Goal: Task Accomplishment & Management: Complete application form

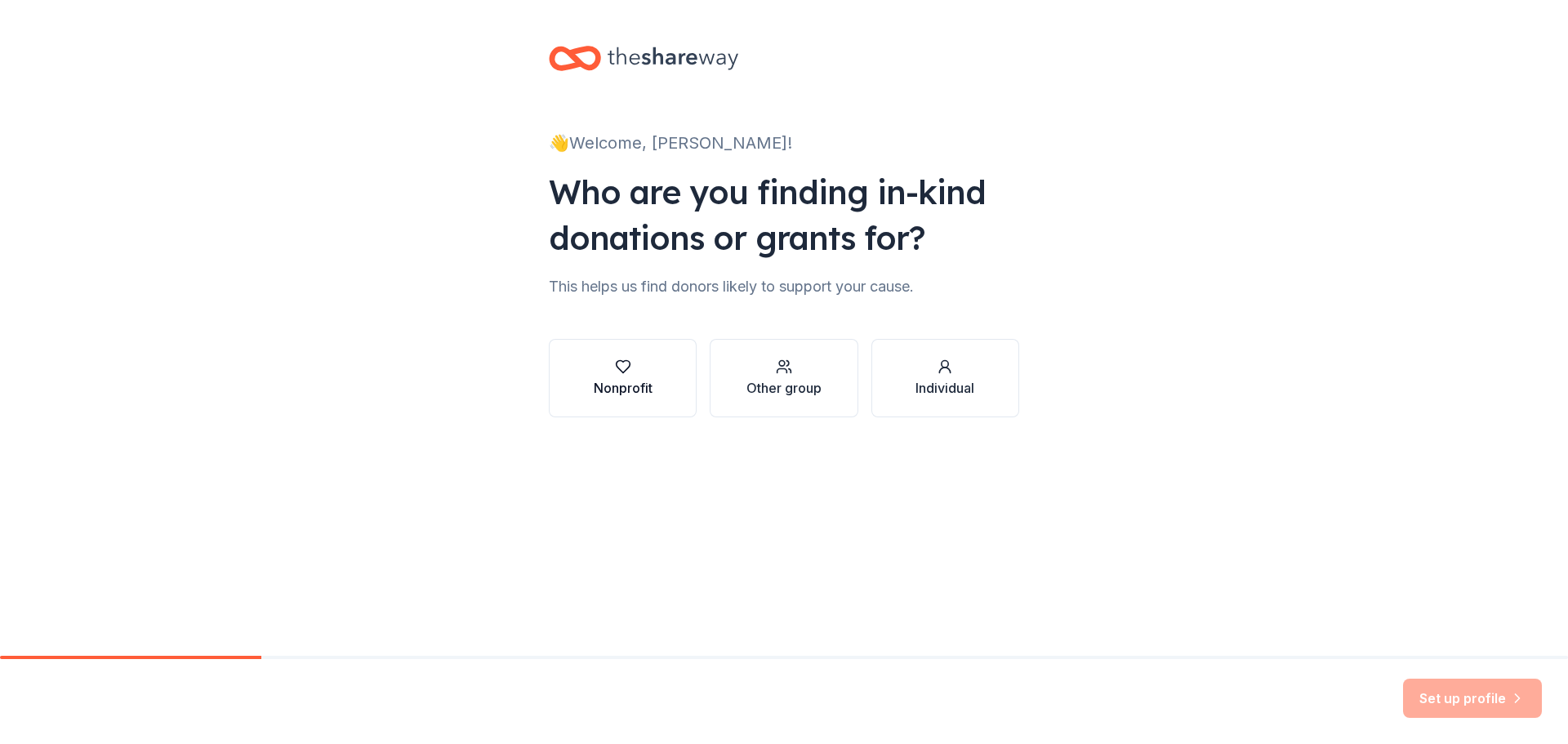
click at [652, 391] on button "Nonprofit" at bounding box center [623, 378] width 148 height 79
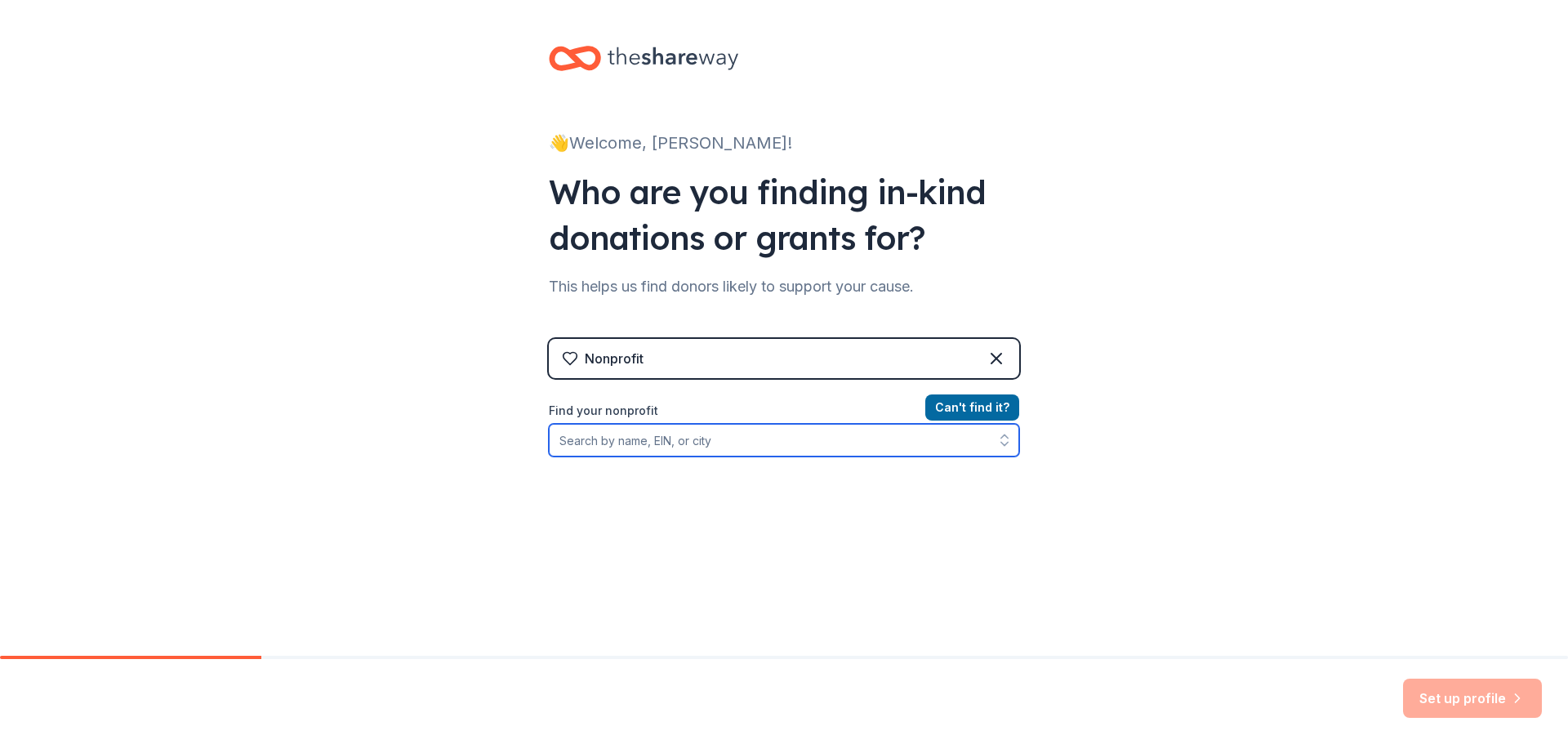
click at [671, 446] on input "Find your nonprofit" at bounding box center [784, 441] width 470 height 33
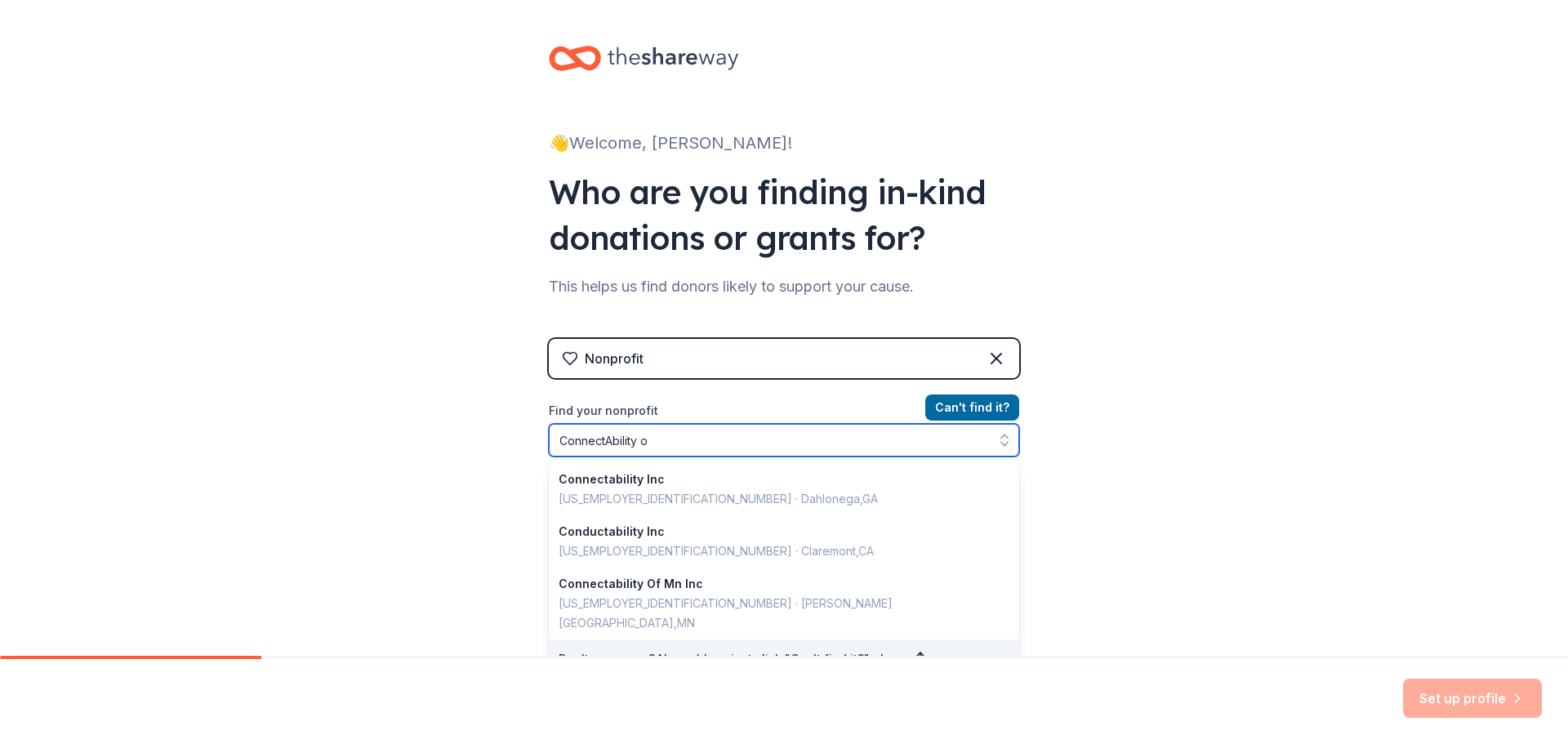
type input "ConnectAbility of"
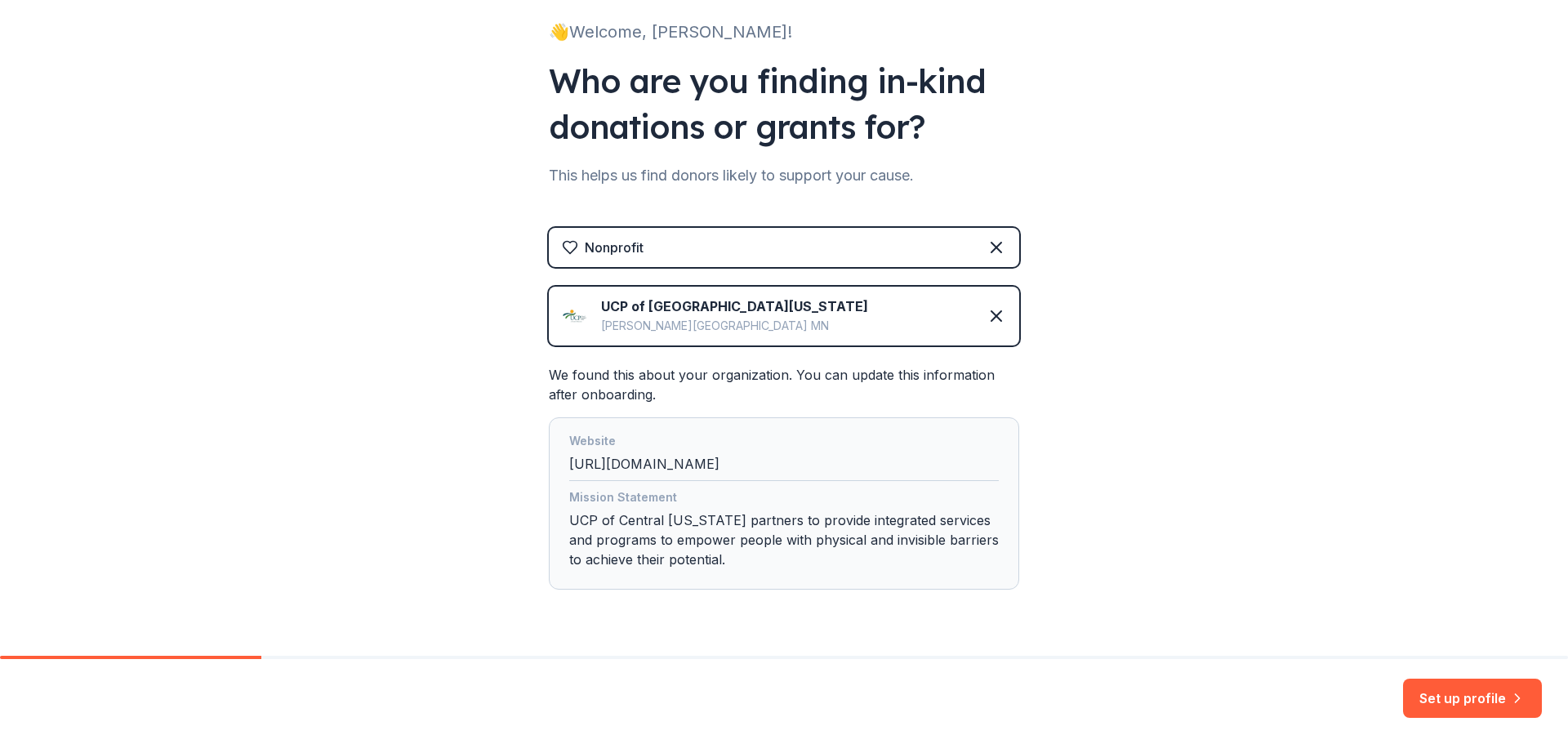
scroll to position [74, 0]
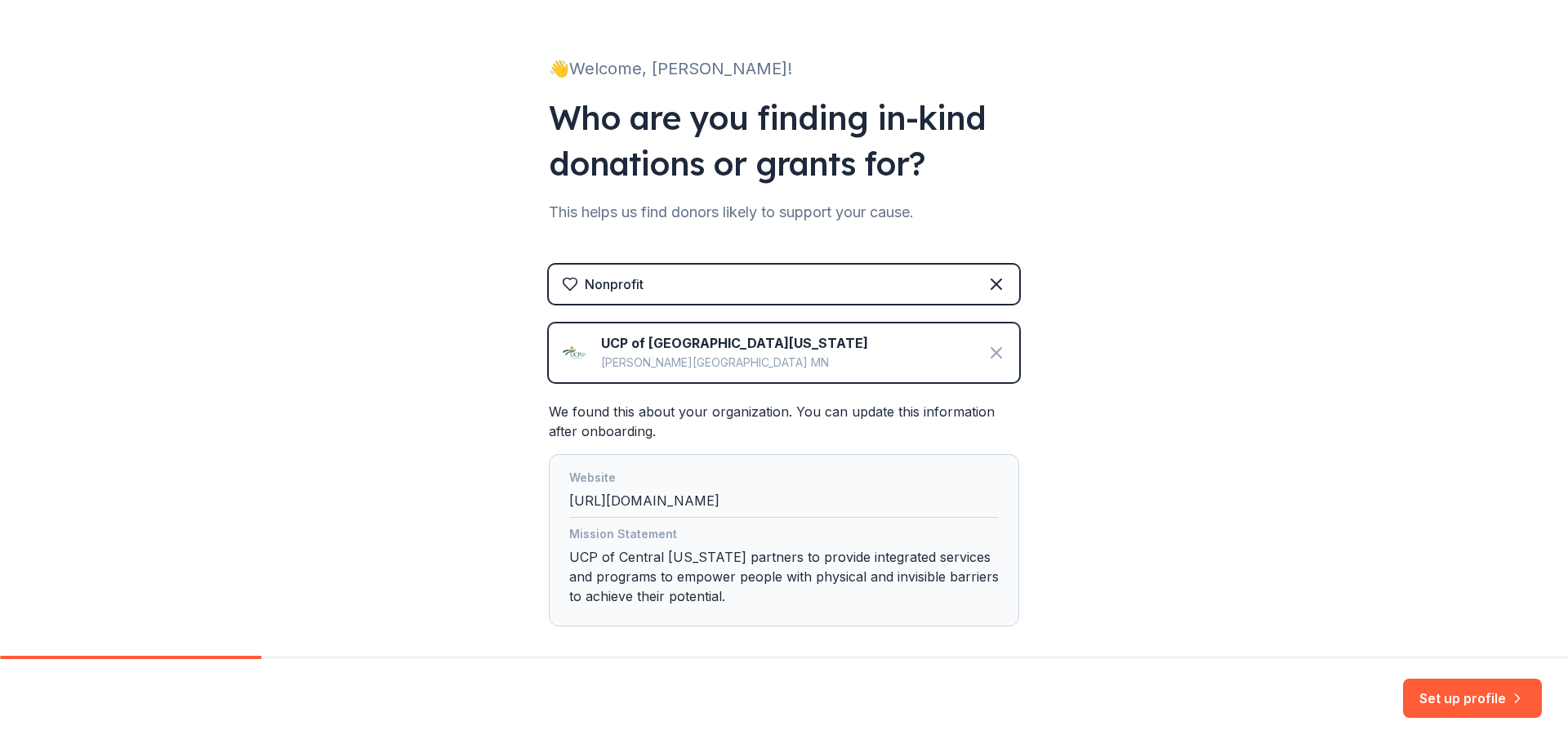
click at [994, 354] on icon at bounding box center [996, 353] width 19 height 19
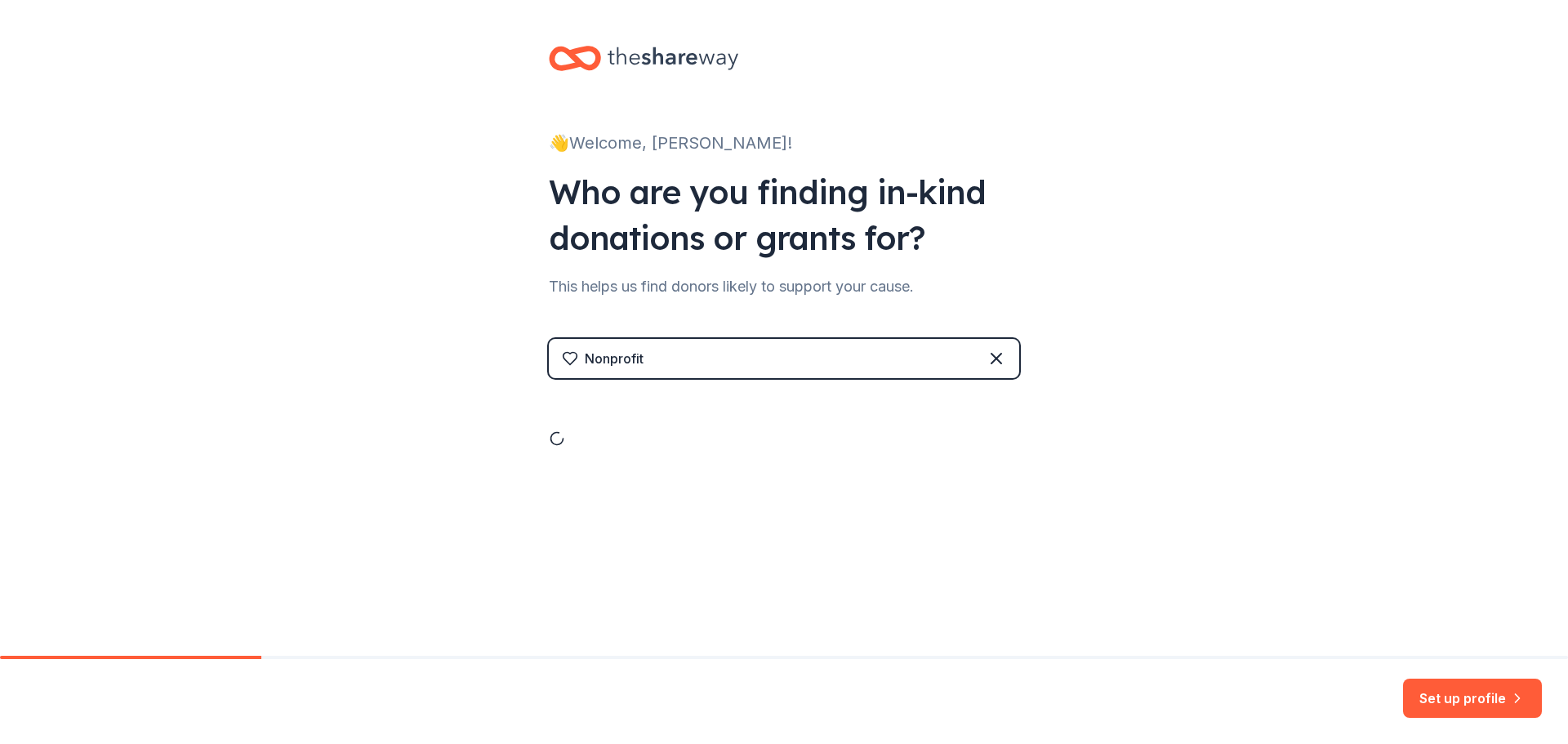
scroll to position [0, 0]
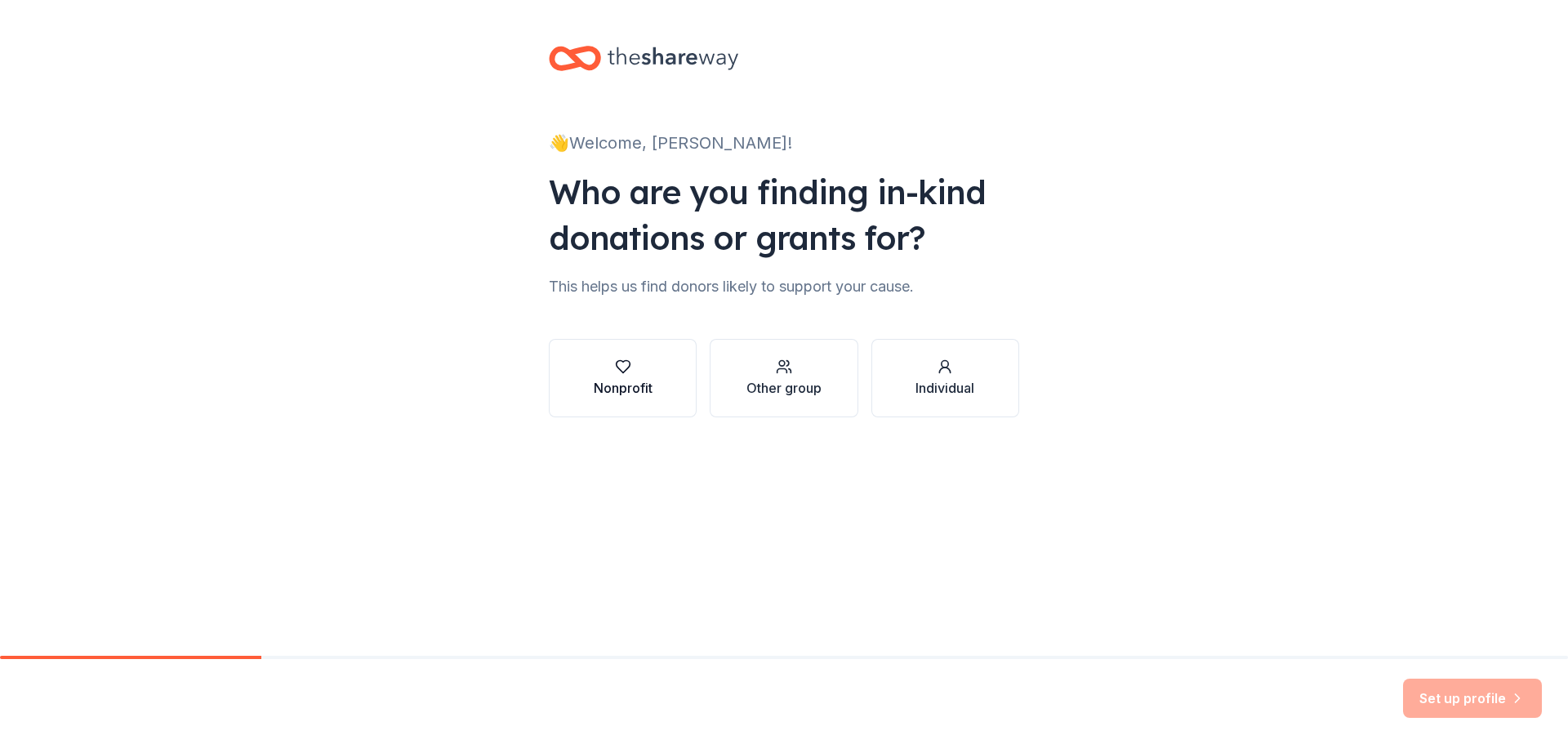
click at [630, 381] on div "Nonprofit" at bounding box center [623, 388] width 58 height 19
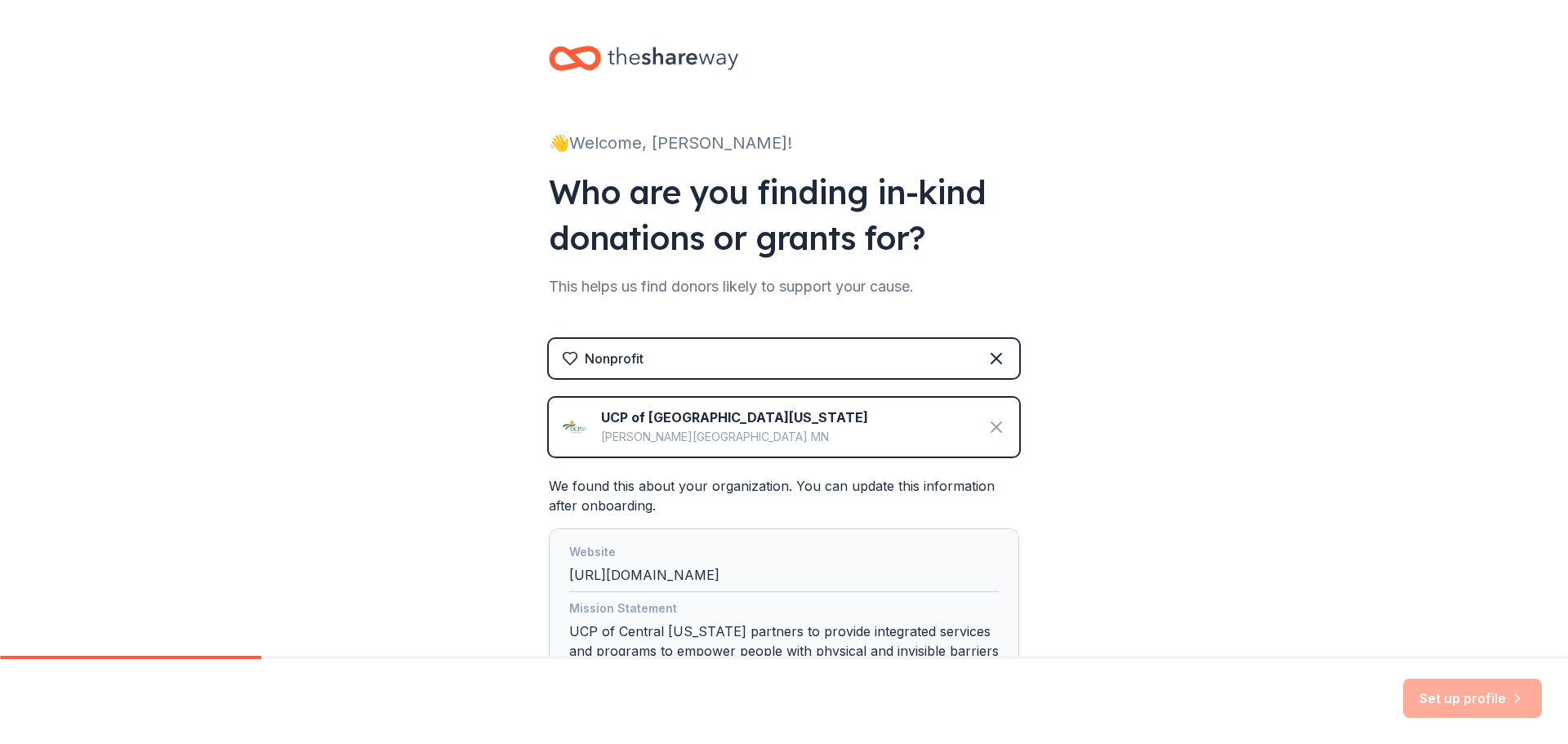
click at [993, 431] on icon at bounding box center [996, 427] width 10 height 10
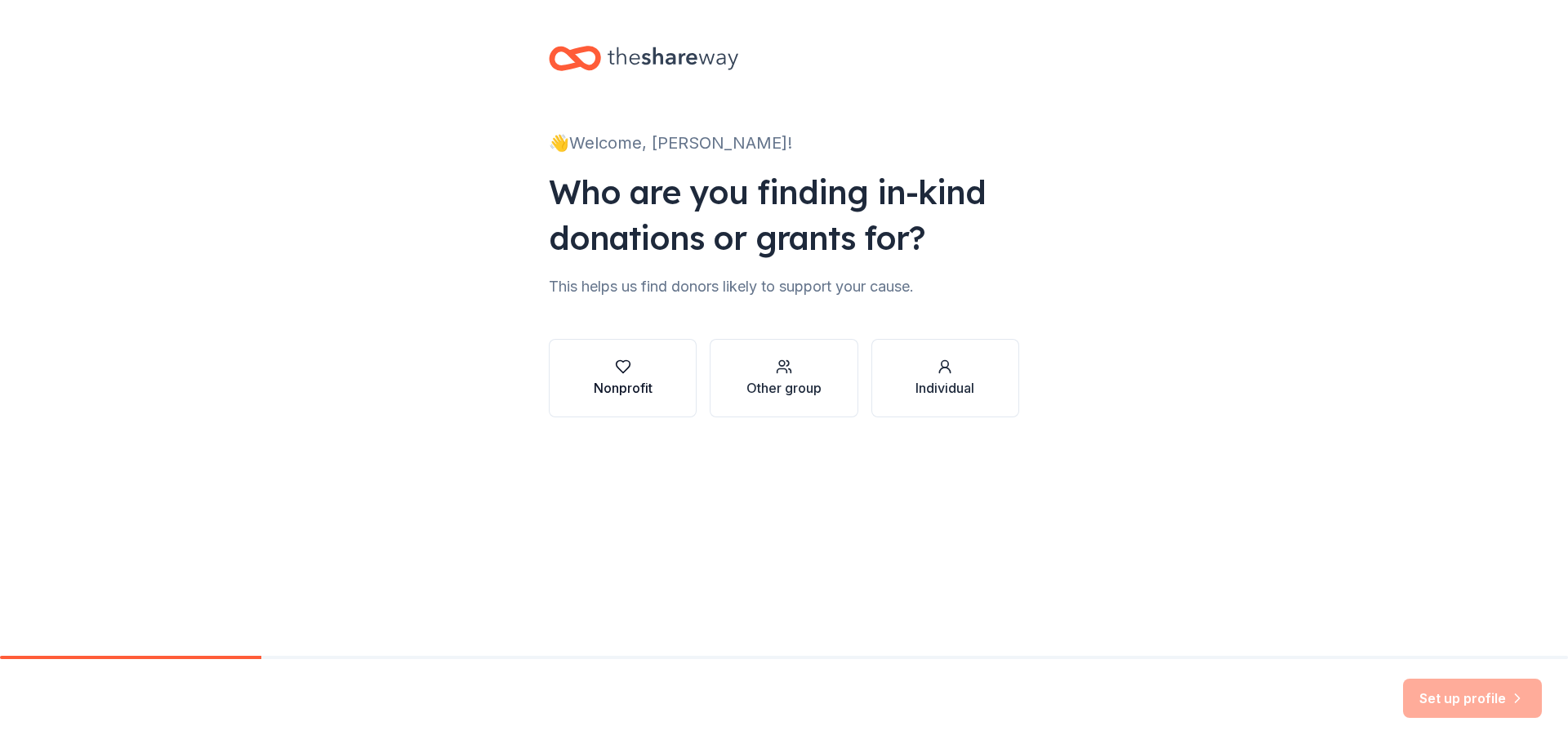
click at [656, 407] on button "Nonprofit" at bounding box center [623, 378] width 148 height 79
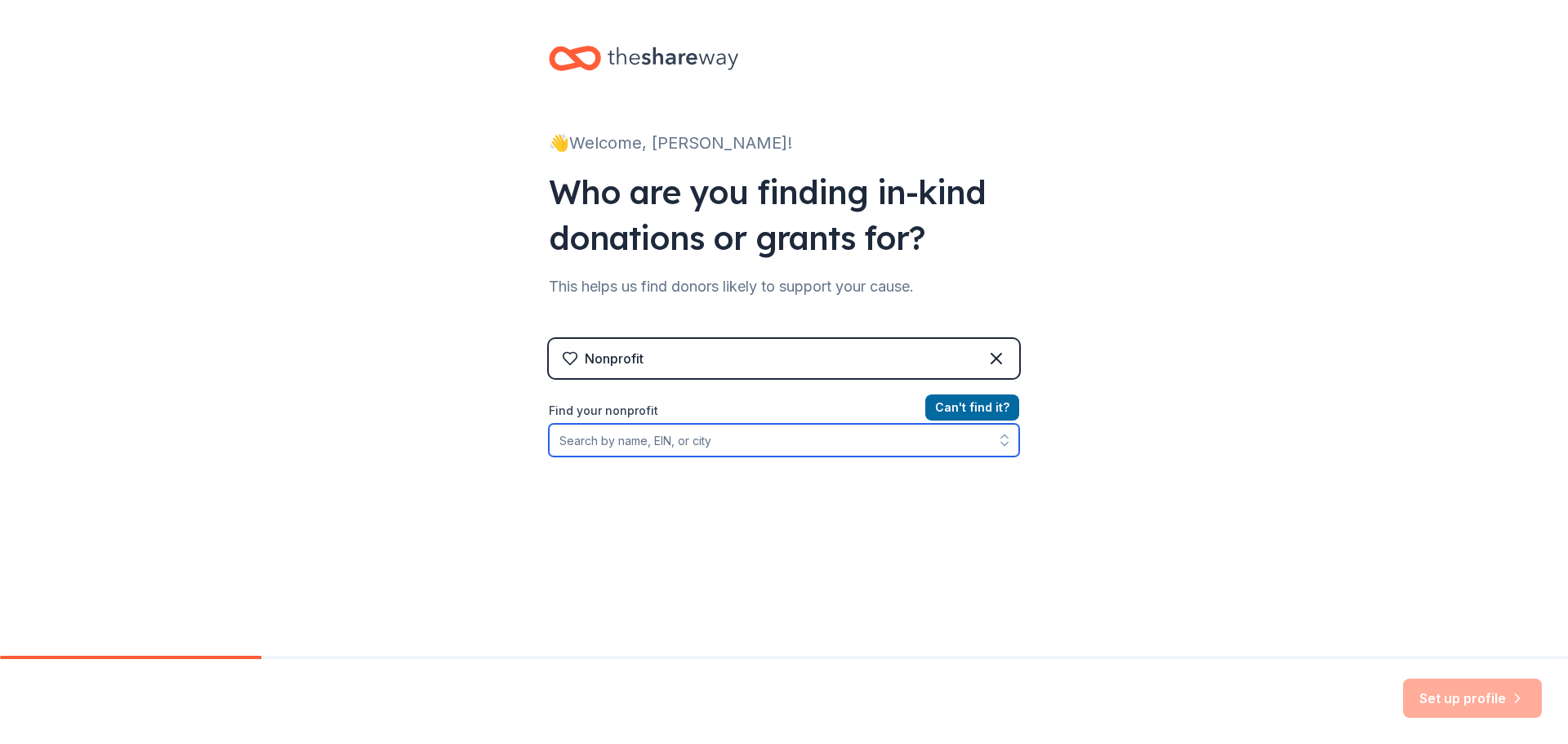
click at [620, 443] on input "Find your nonprofit" at bounding box center [784, 441] width 470 height 33
paste input "41-0807591"
type input "41-0807591"
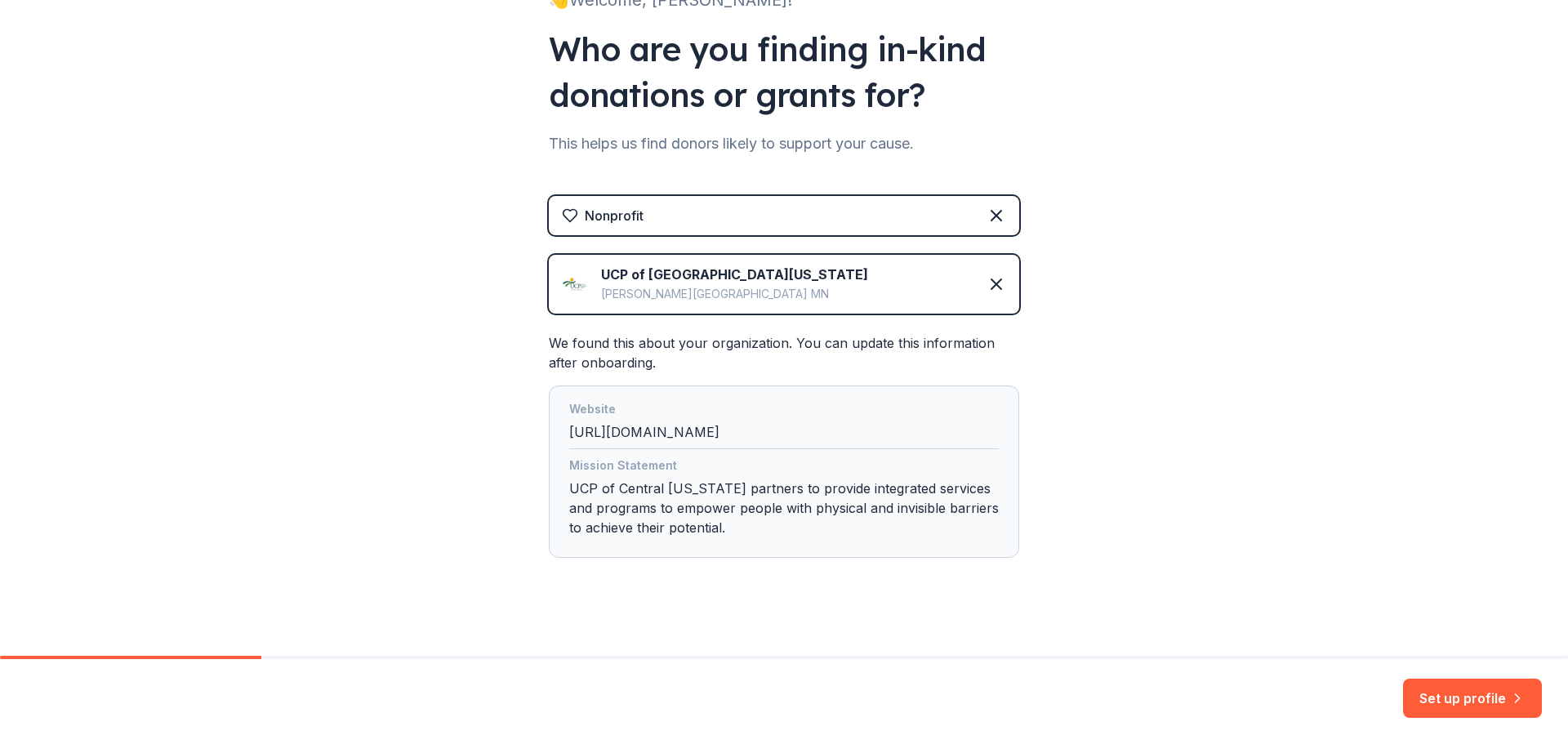
scroll to position [156, 0]
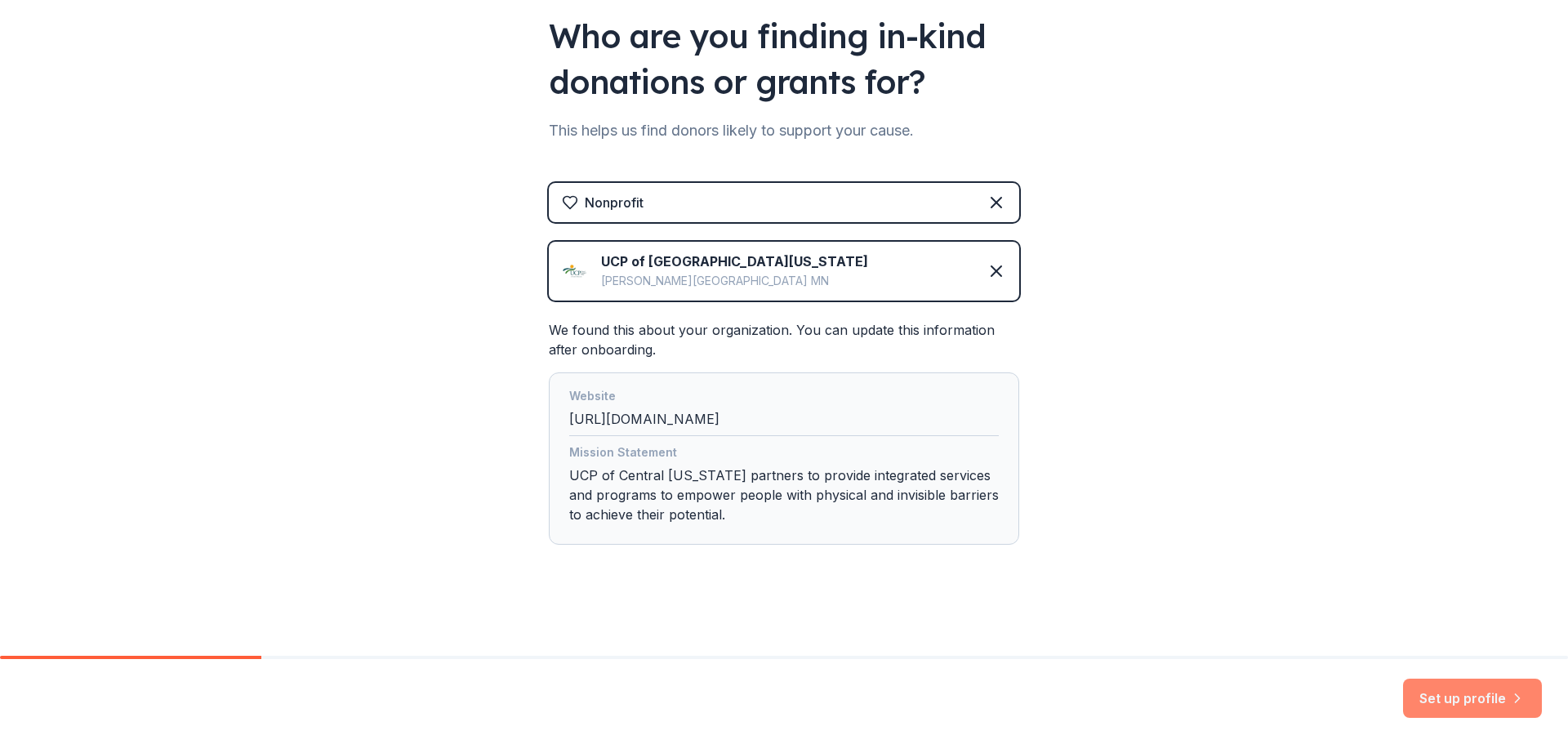
click at [1486, 706] on button "Set up profile" at bounding box center [1472, 698] width 139 height 39
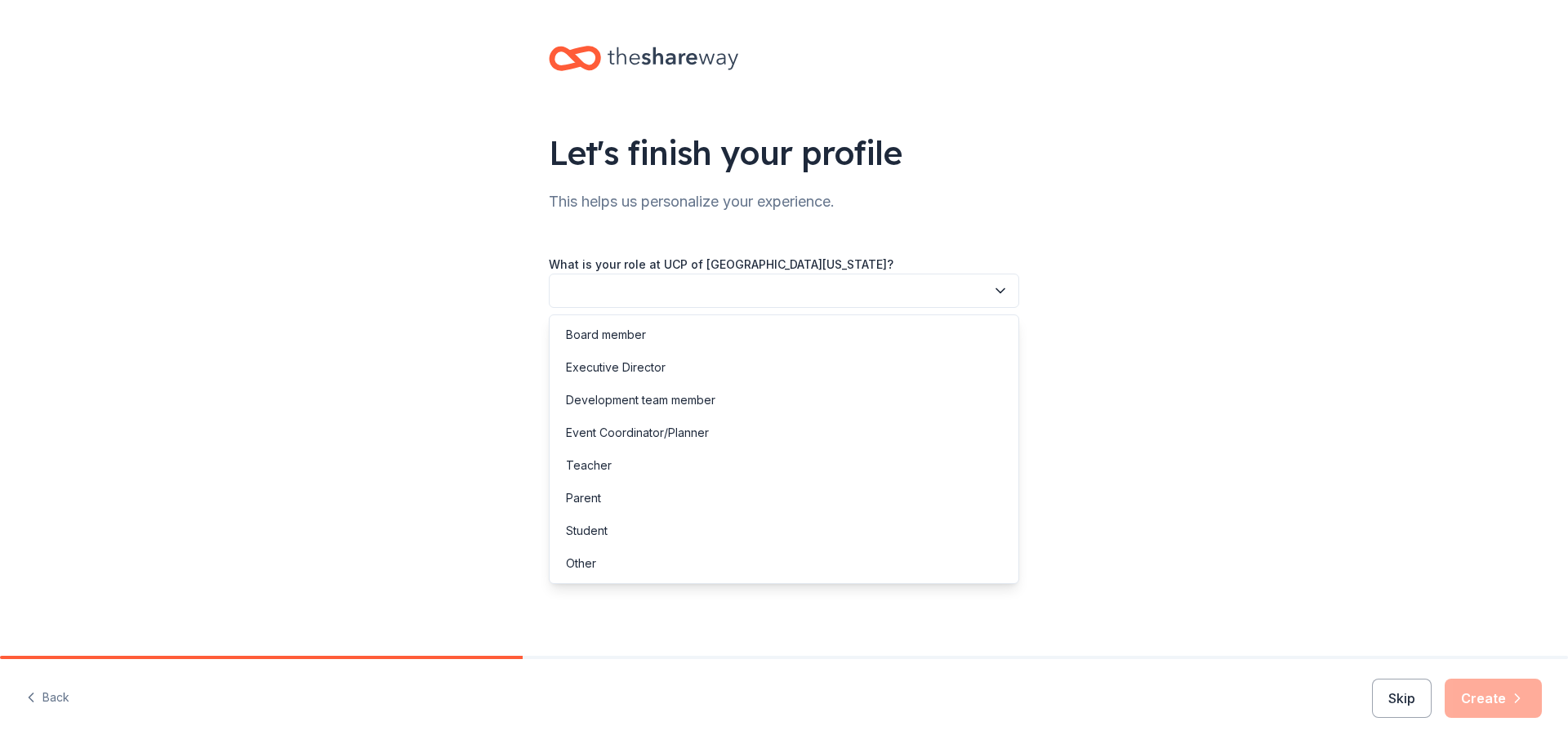
click at [764, 278] on button "button" at bounding box center [784, 290] width 470 height 34
click at [674, 428] on div "Event Coordinator/Planner" at bounding box center [637, 433] width 143 height 19
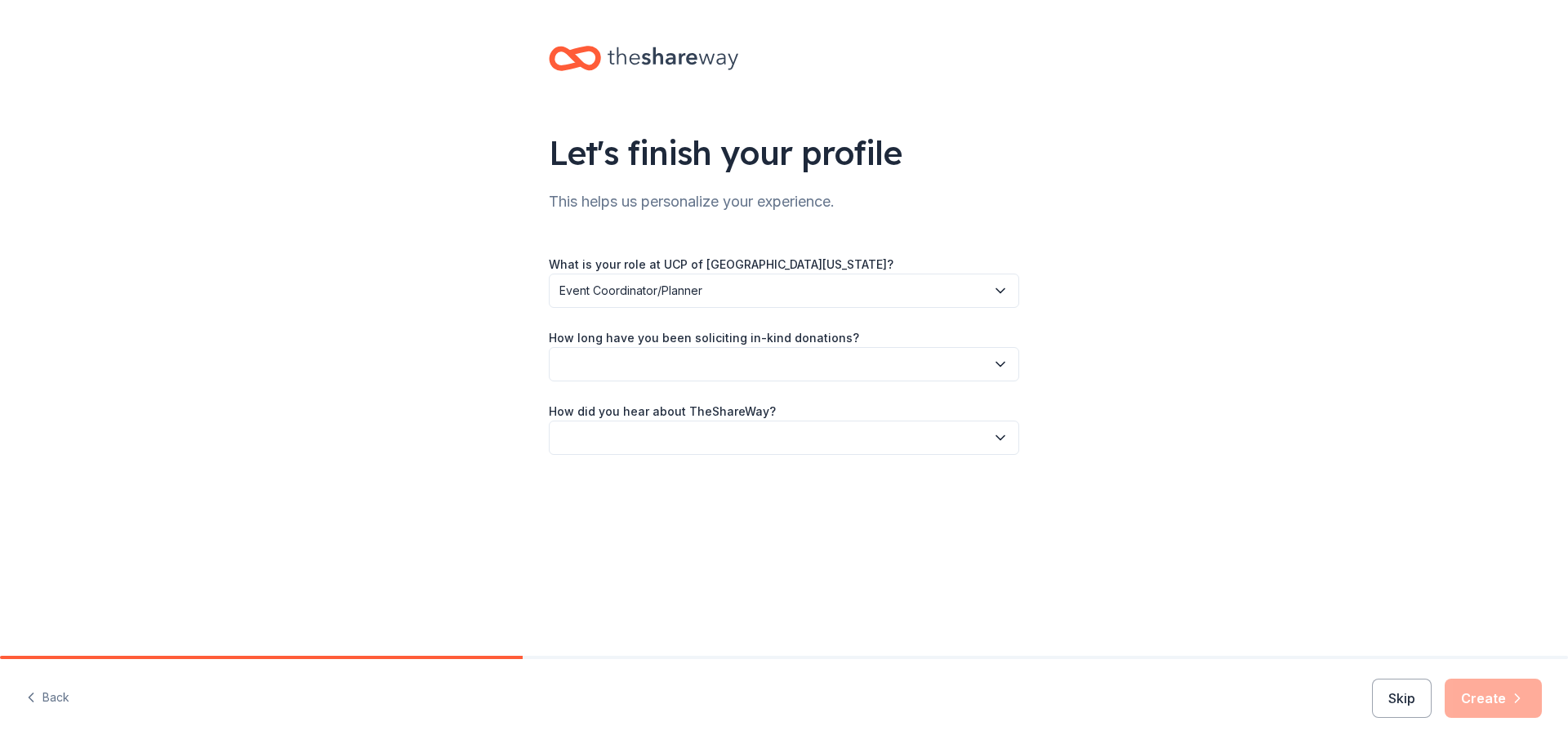
click at [653, 363] on button "button" at bounding box center [784, 364] width 470 height 34
click at [636, 456] on div "1 to 2 years" at bounding box center [784, 442] width 463 height 33
click at [642, 443] on button "button" at bounding box center [784, 438] width 470 height 34
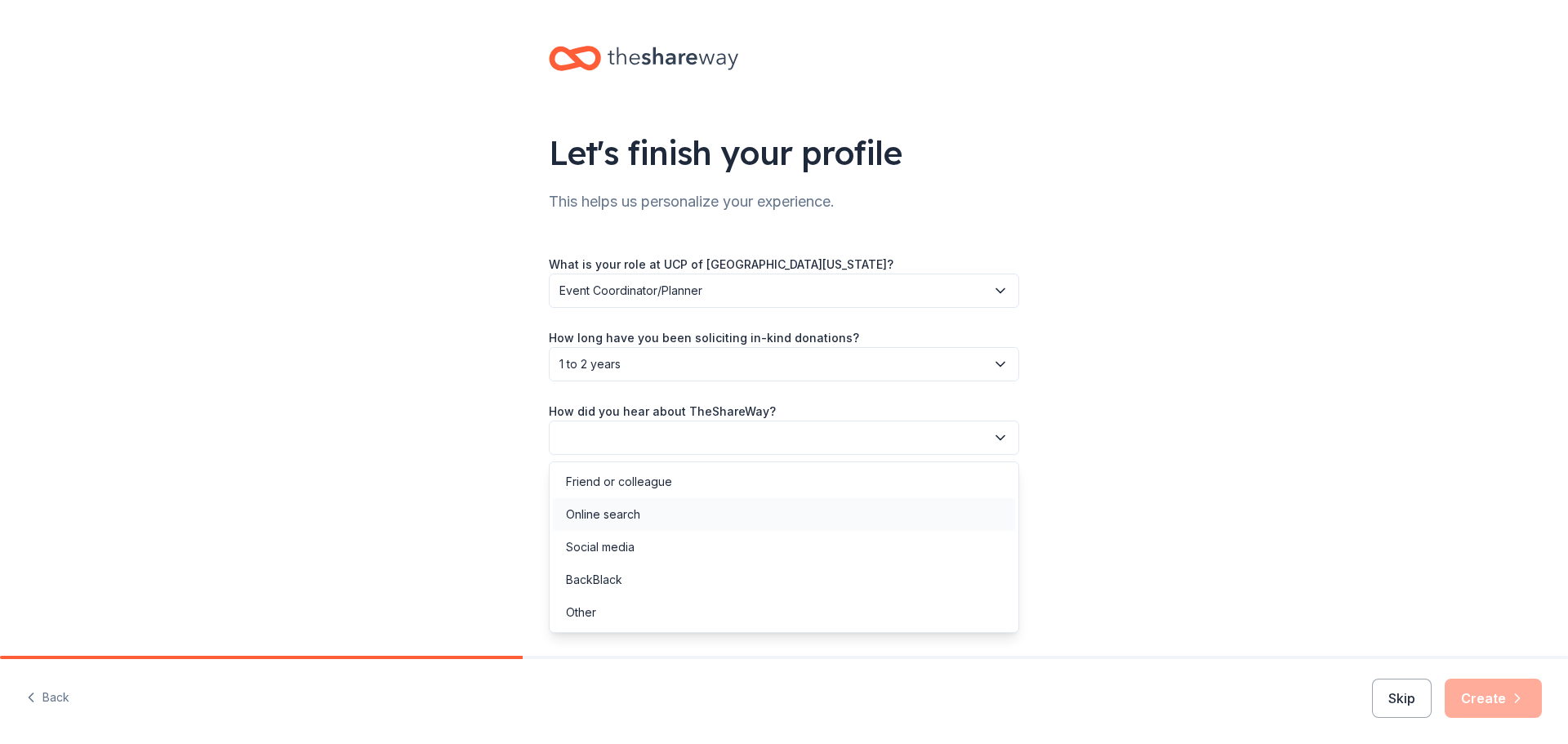
click at [631, 519] on div "Online search" at bounding box center [603, 514] width 74 height 19
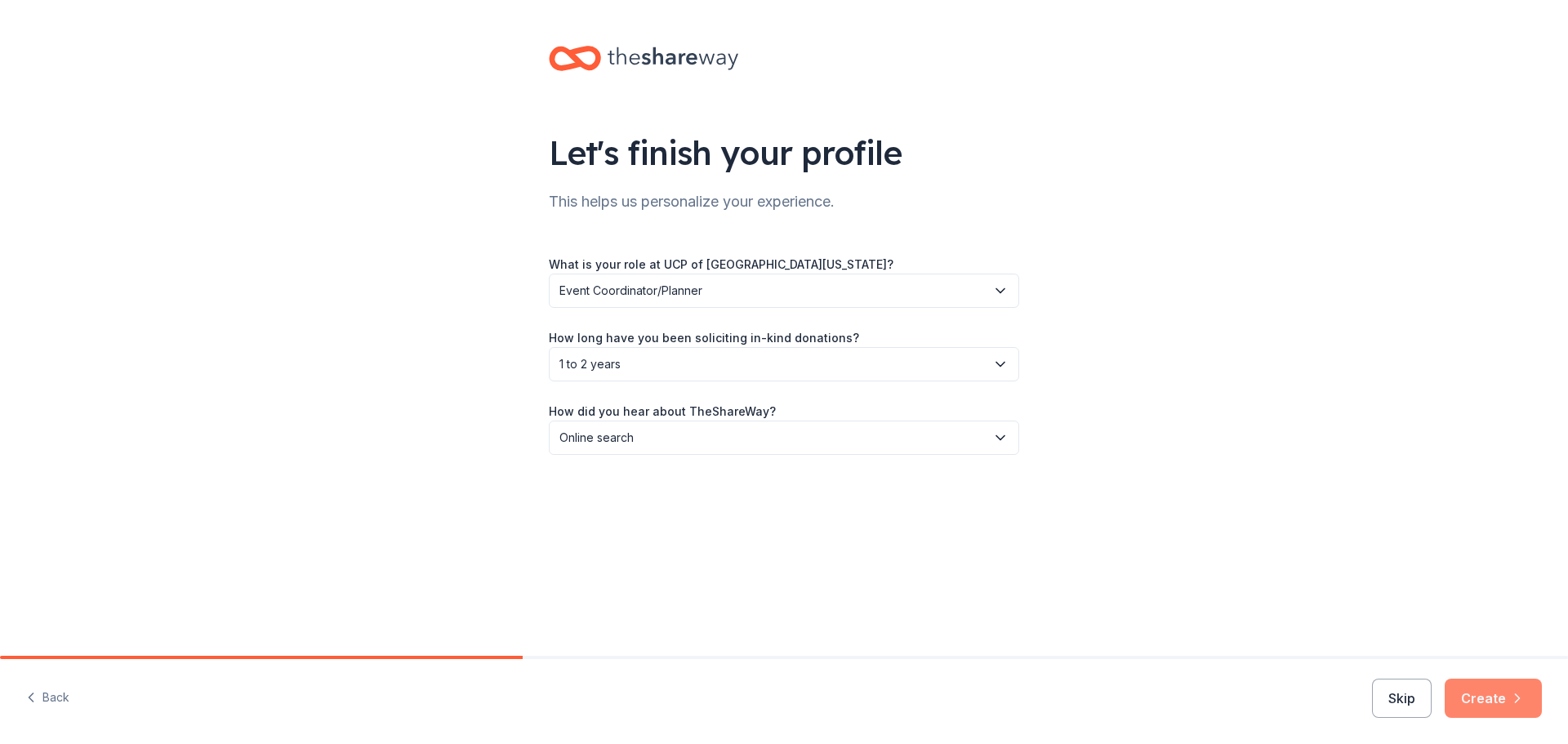
click at [1510, 712] on button "Create" at bounding box center [1493, 698] width 97 height 39
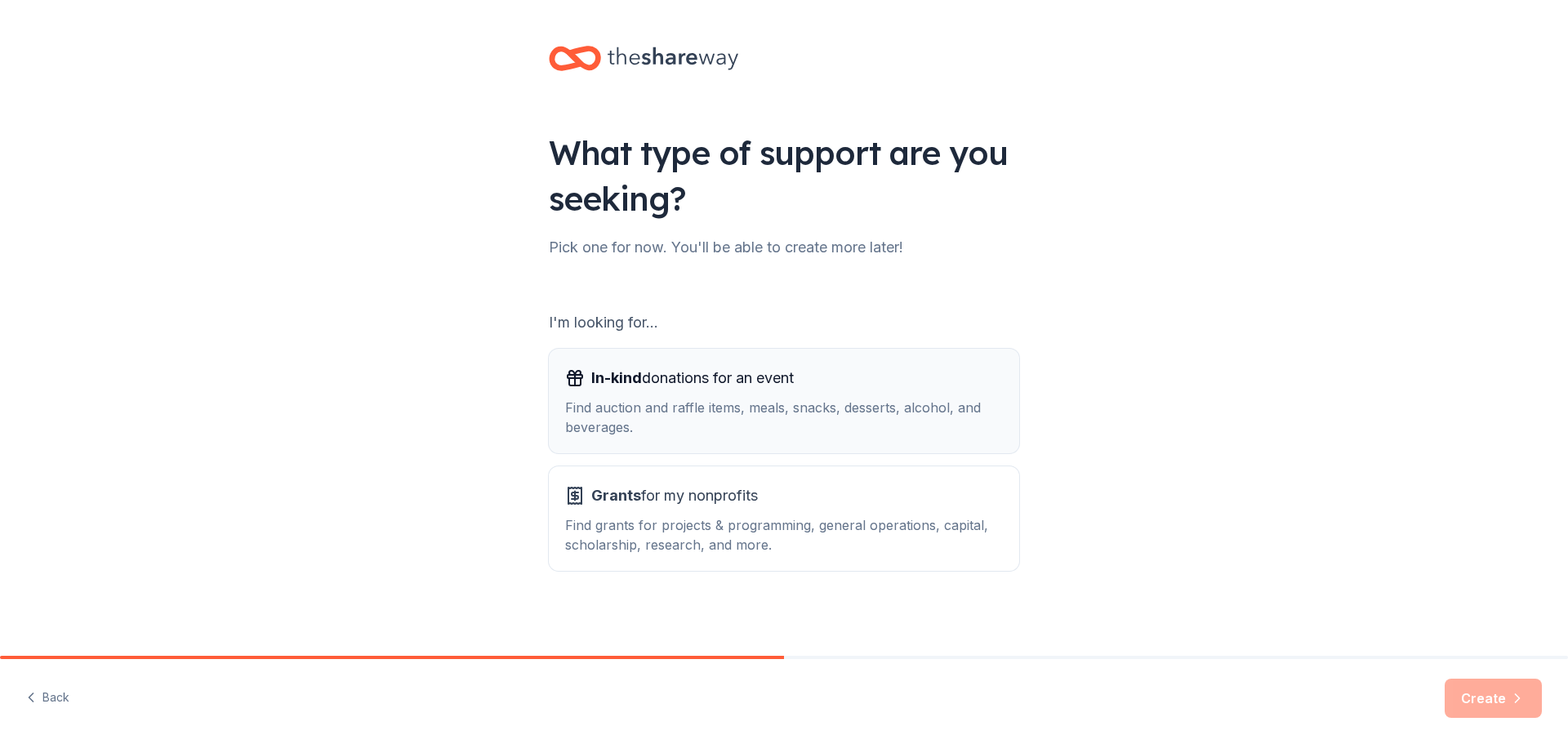
click at [840, 391] on div "In-kind donations for an event" at bounding box center [784, 378] width 437 height 26
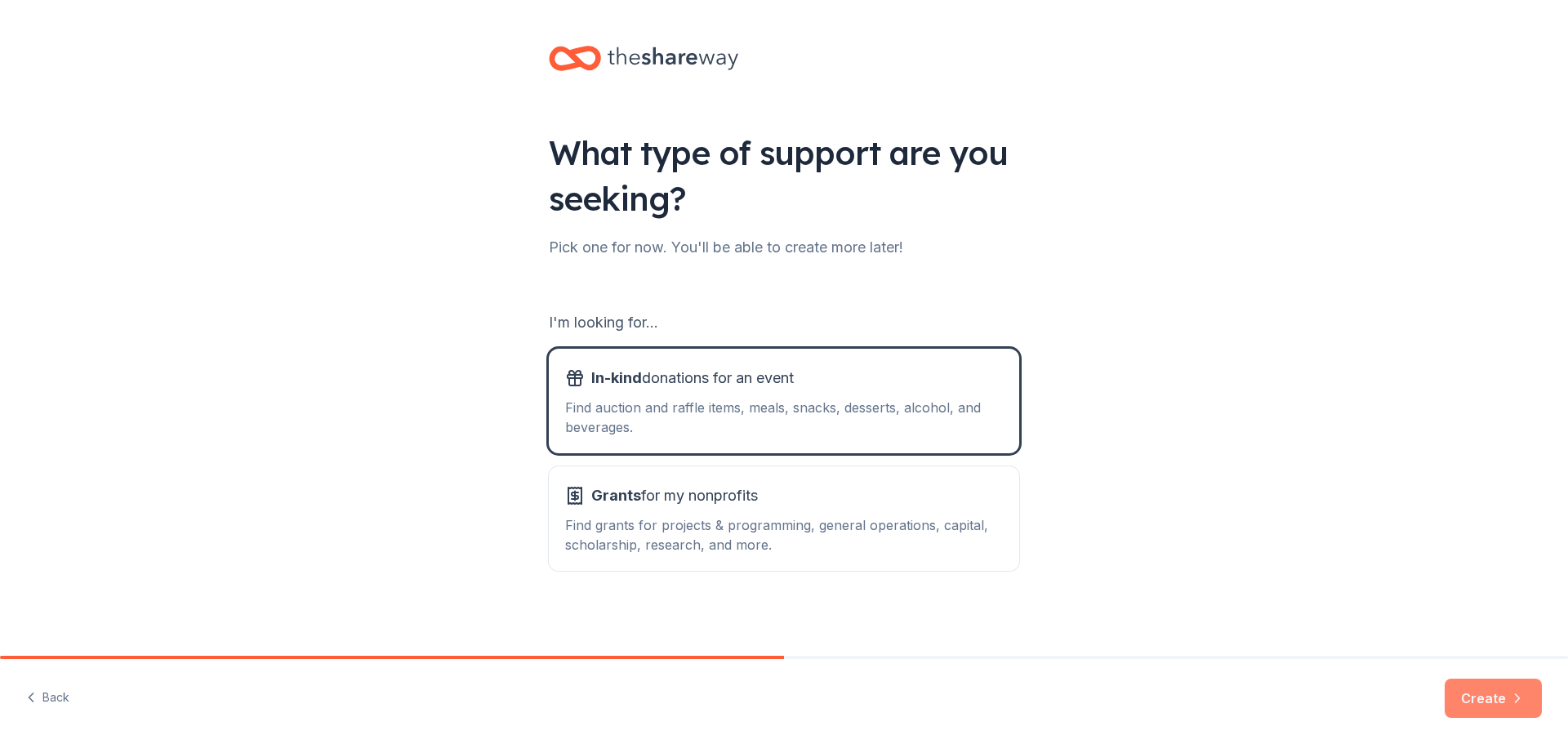
click at [1485, 700] on button "Create" at bounding box center [1493, 698] width 97 height 39
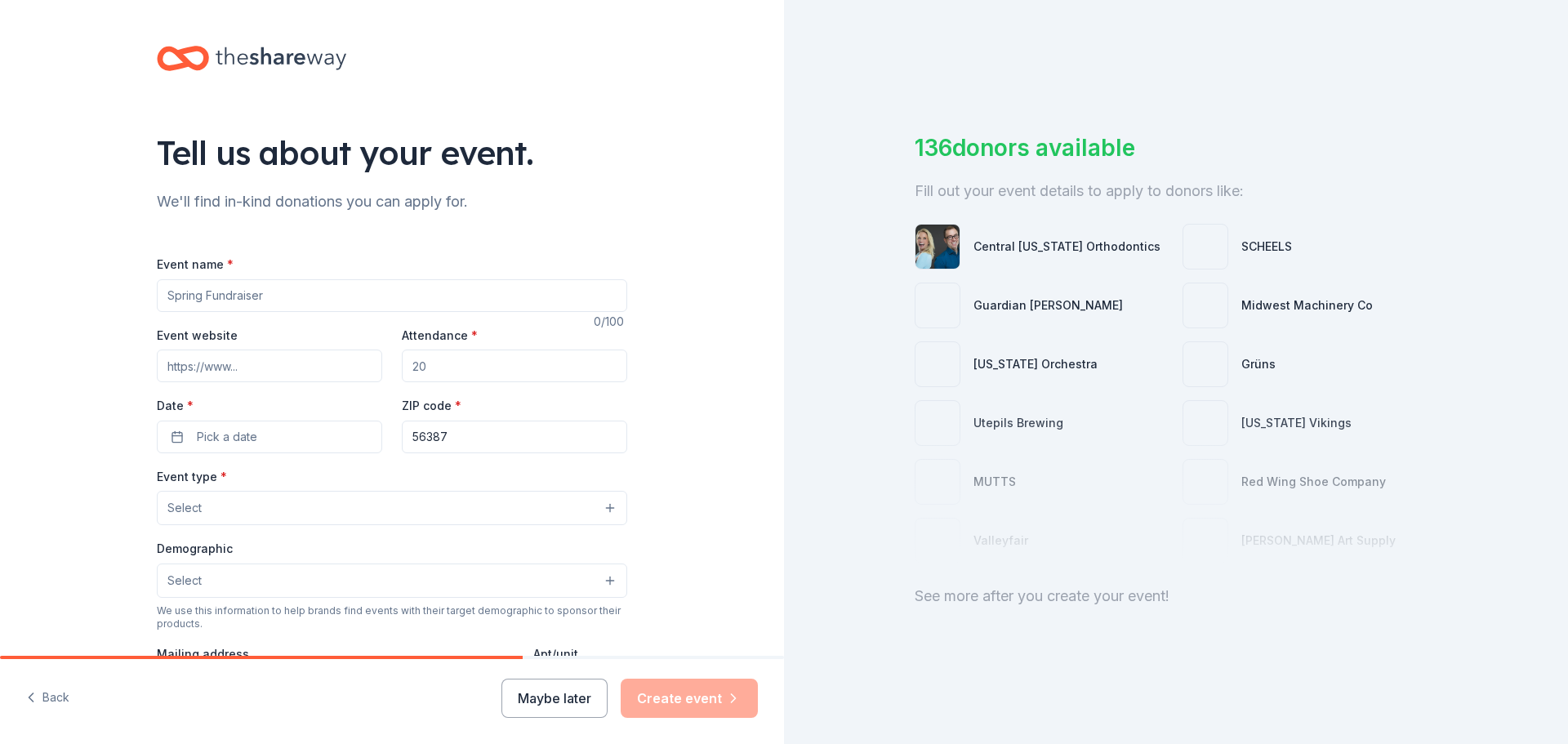
scroll to position [82, 0]
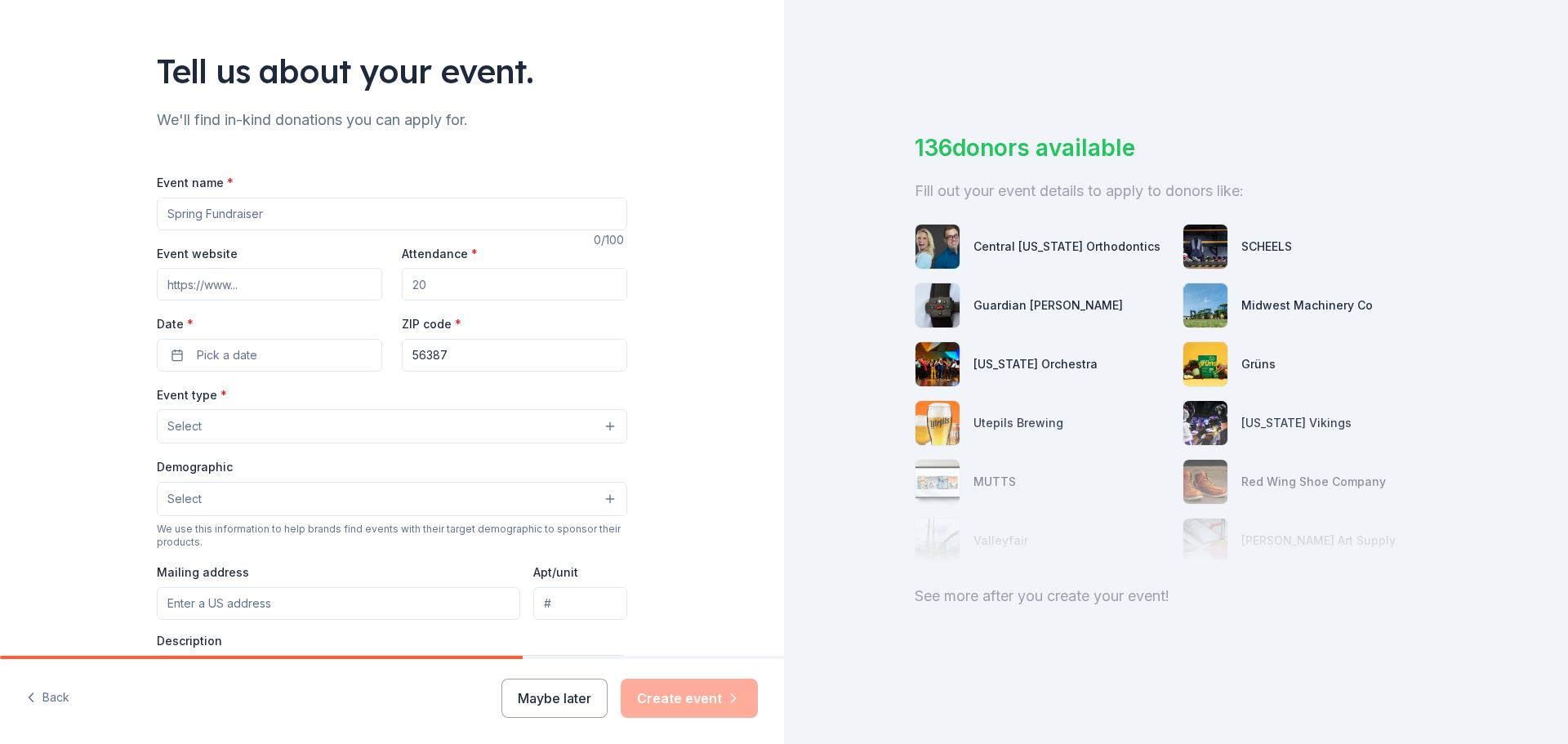
click at [218, 211] on input "Event name *" at bounding box center [392, 214] width 470 height 33
type input "Inclusive [DATE] Event"
click at [423, 288] on input "Attendance *" at bounding box center [514, 285] width 226 height 33
type input "15"
click at [221, 356] on span "Pick a date" at bounding box center [226, 355] width 60 height 19
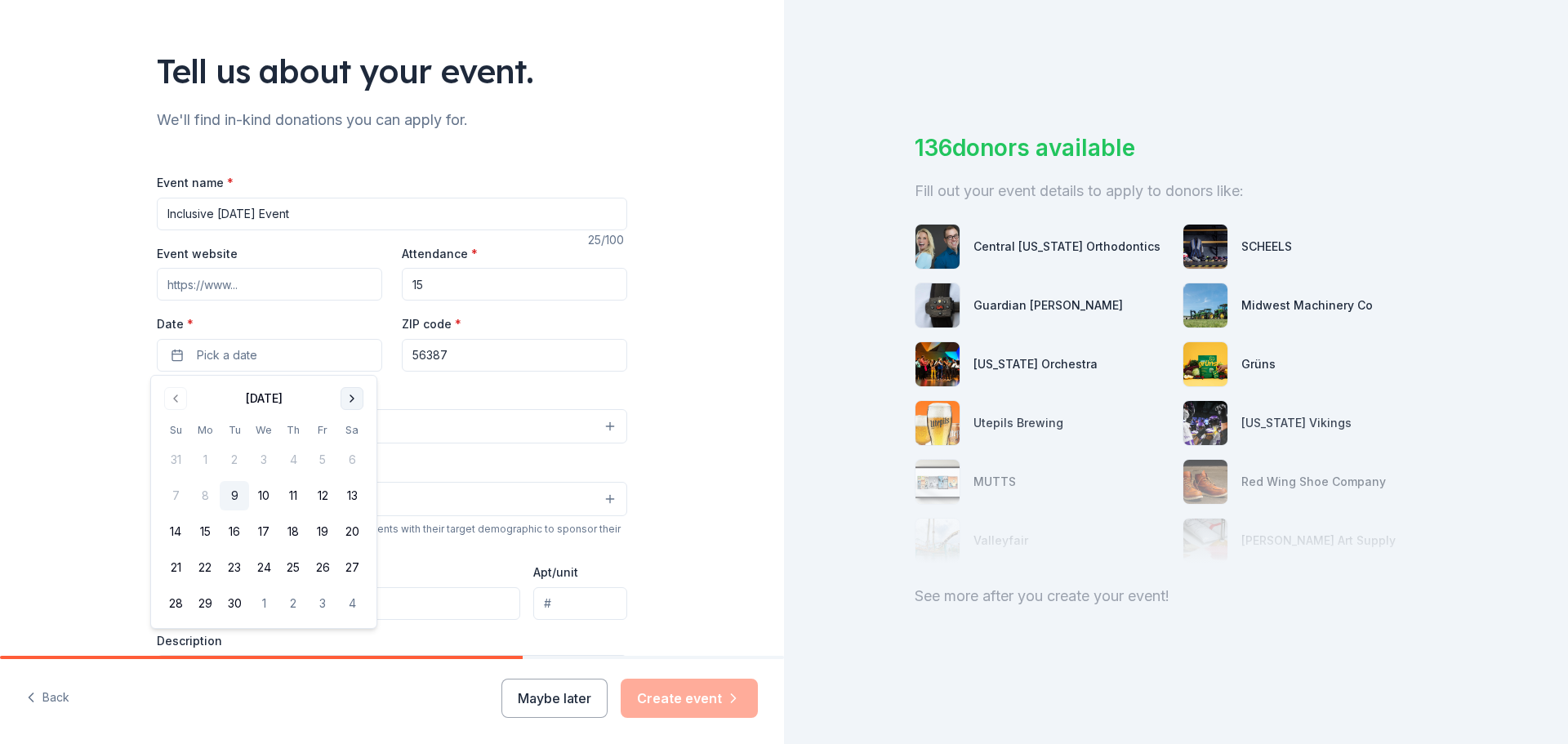
click at [355, 404] on button "Go to next month" at bounding box center [352, 399] width 23 height 23
click at [296, 493] on button "9" at bounding box center [293, 496] width 29 height 29
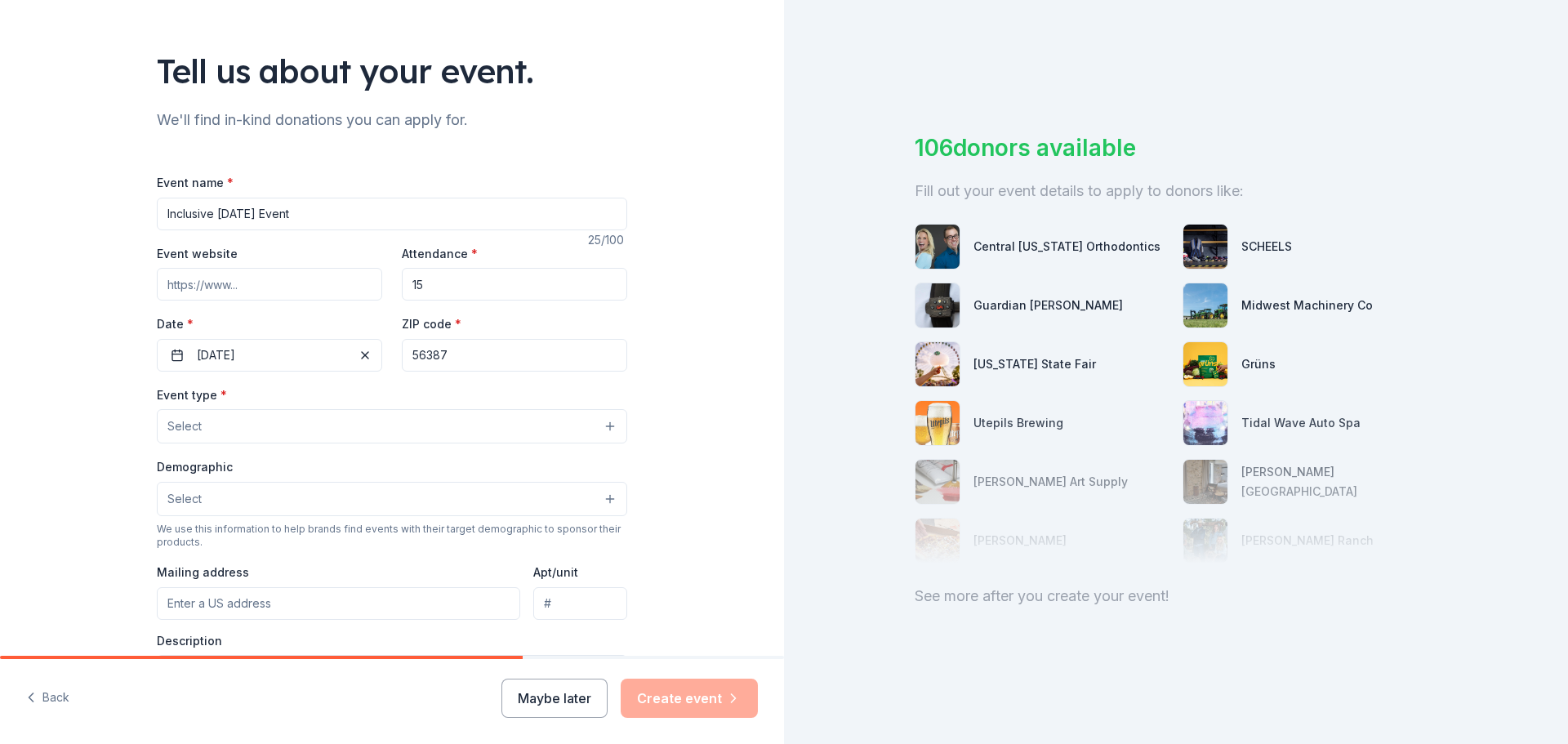
drag, startPoint x: 448, startPoint y: 353, endPoint x: 405, endPoint y: 347, distance: 43.4
click at [405, 347] on input "56387" at bounding box center [514, 356] width 226 height 33
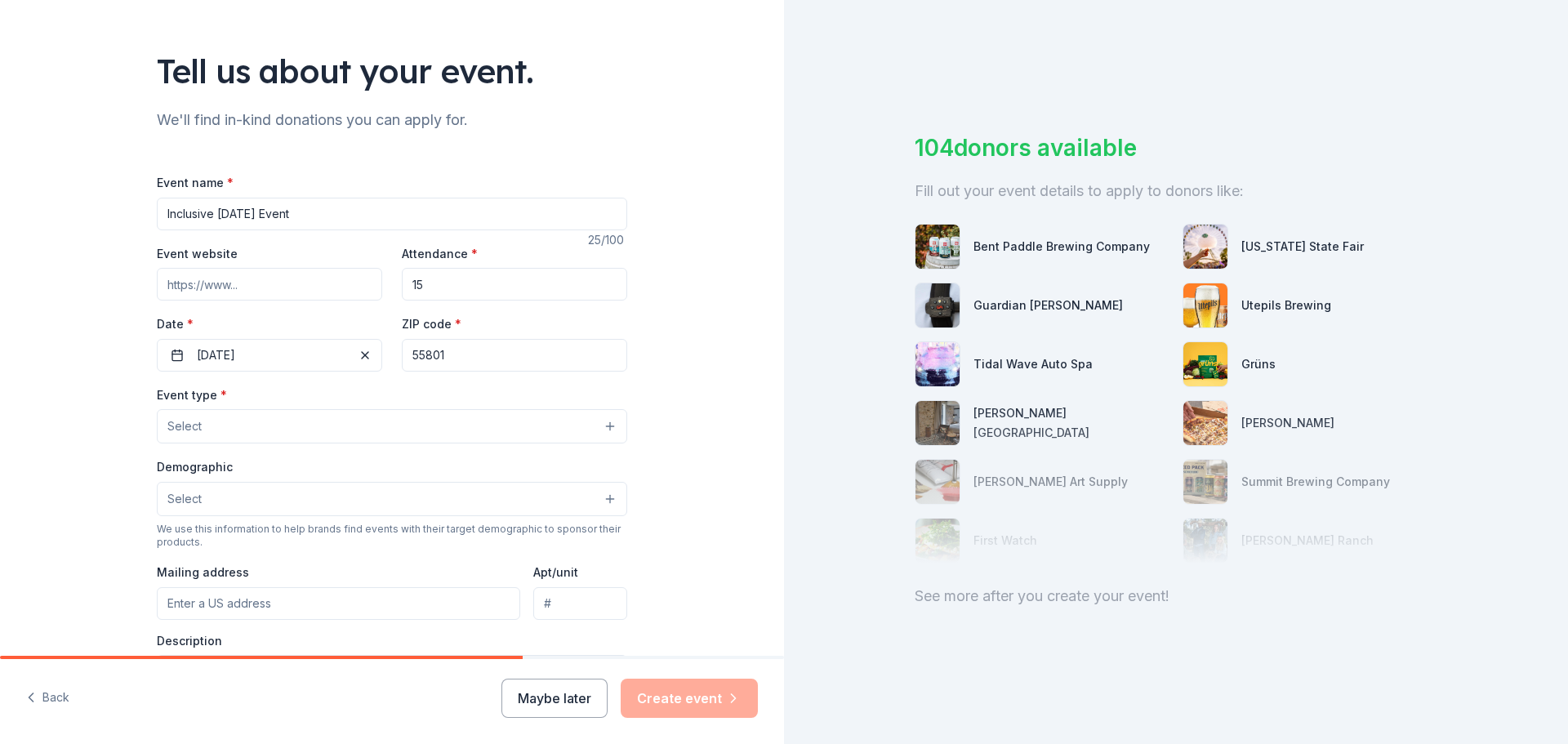
type input "55801"
click at [675, 366] on div "Tell us about your event. We'll find in-kind donations you can apply for. Event…" at bounding box center [392, 462] width 784 height 1087
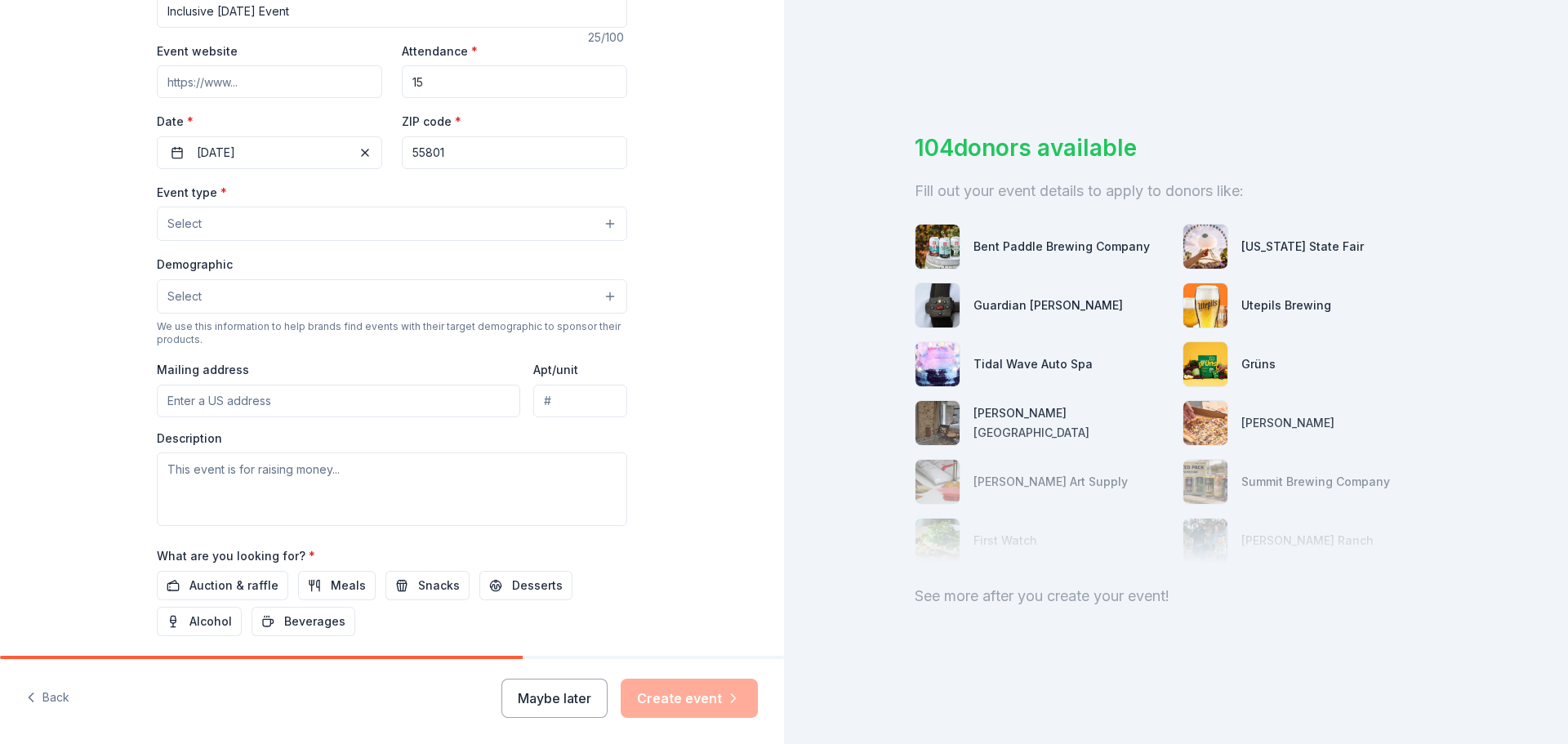
scroll to position [327, 0]
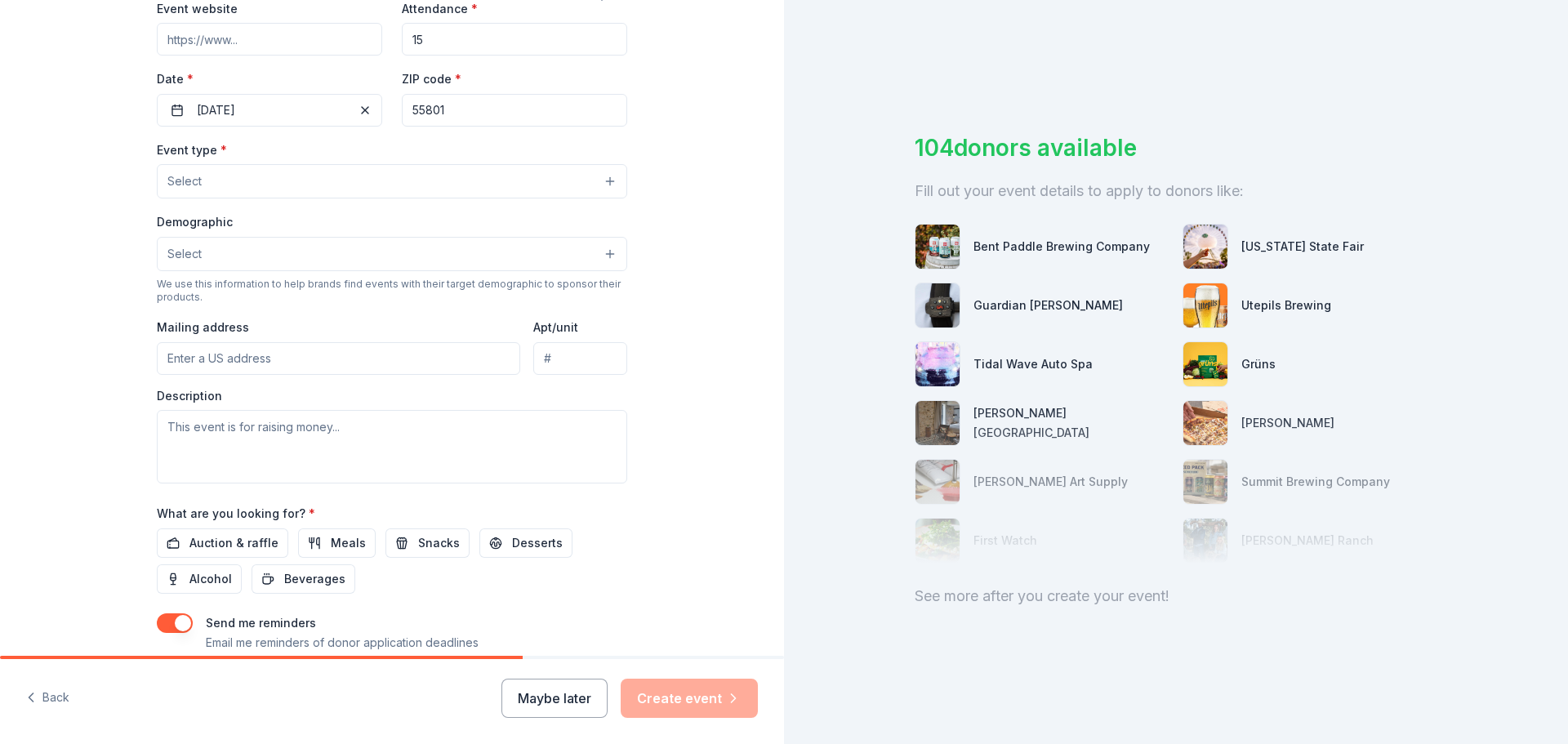
click at [591, 178] on button "Select" at bounding box center [392, 181] width 470 height 34
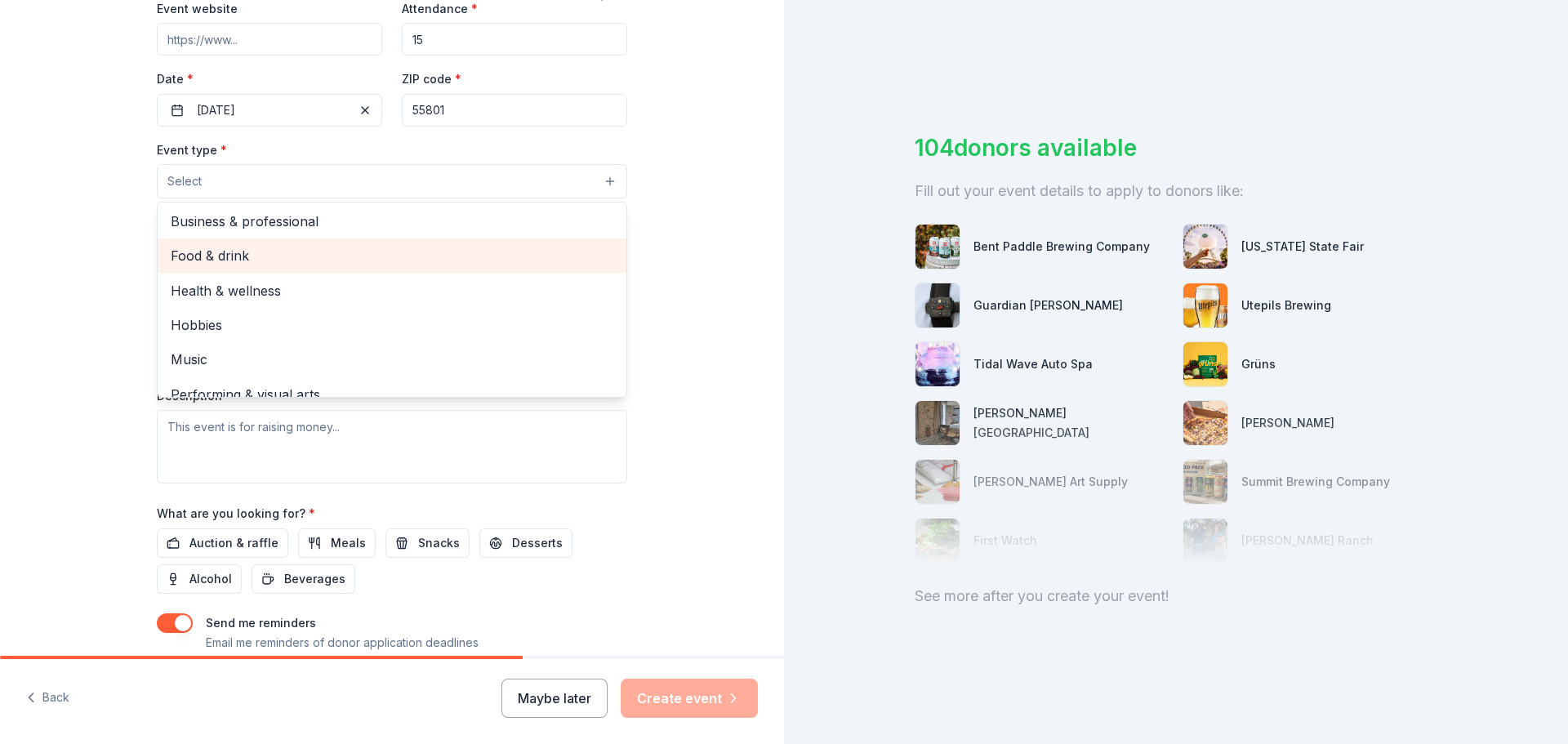
scroll to position [54, 0]
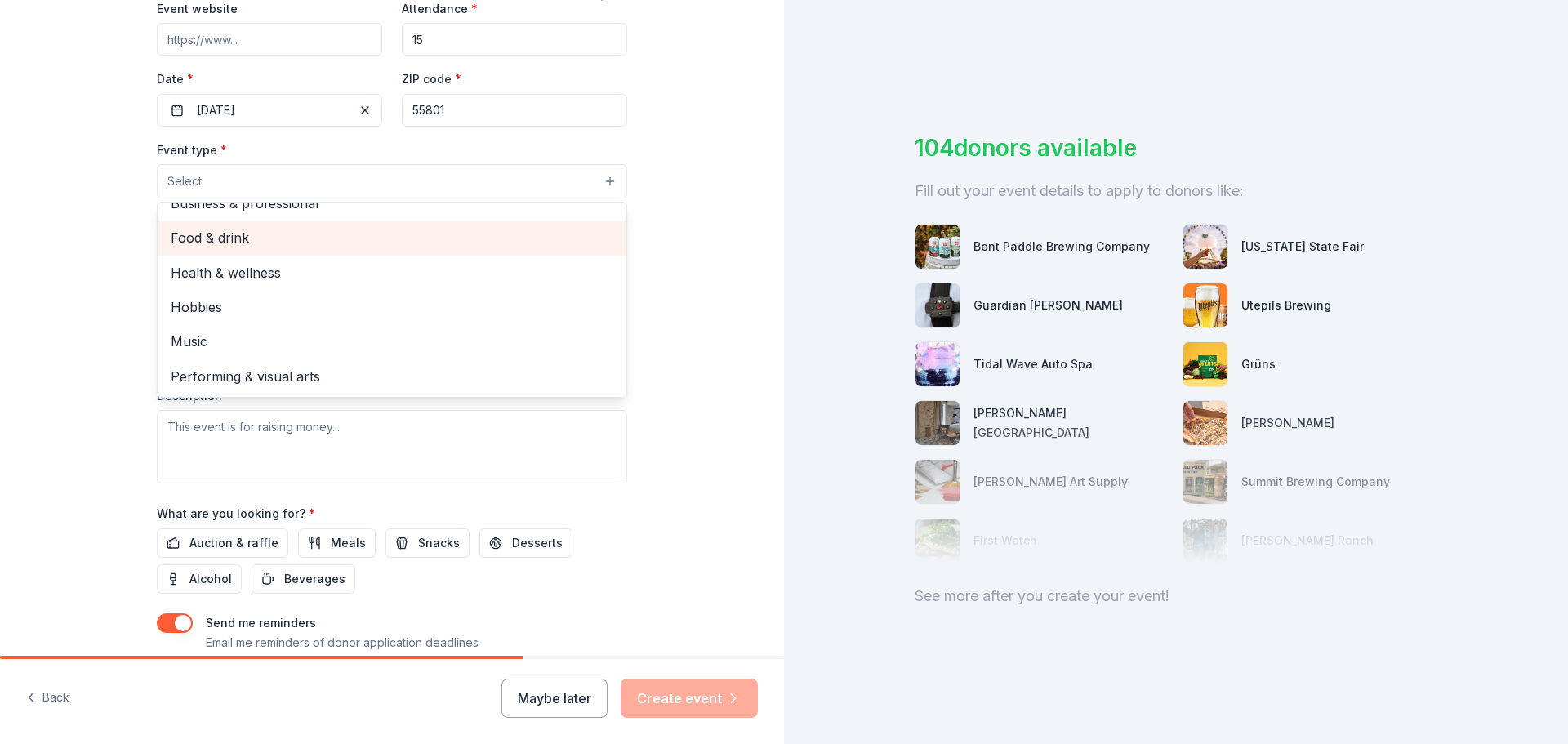
click at [234, 243] on span "Food & drink" at bounding box center [392, 238] width 442 height 21
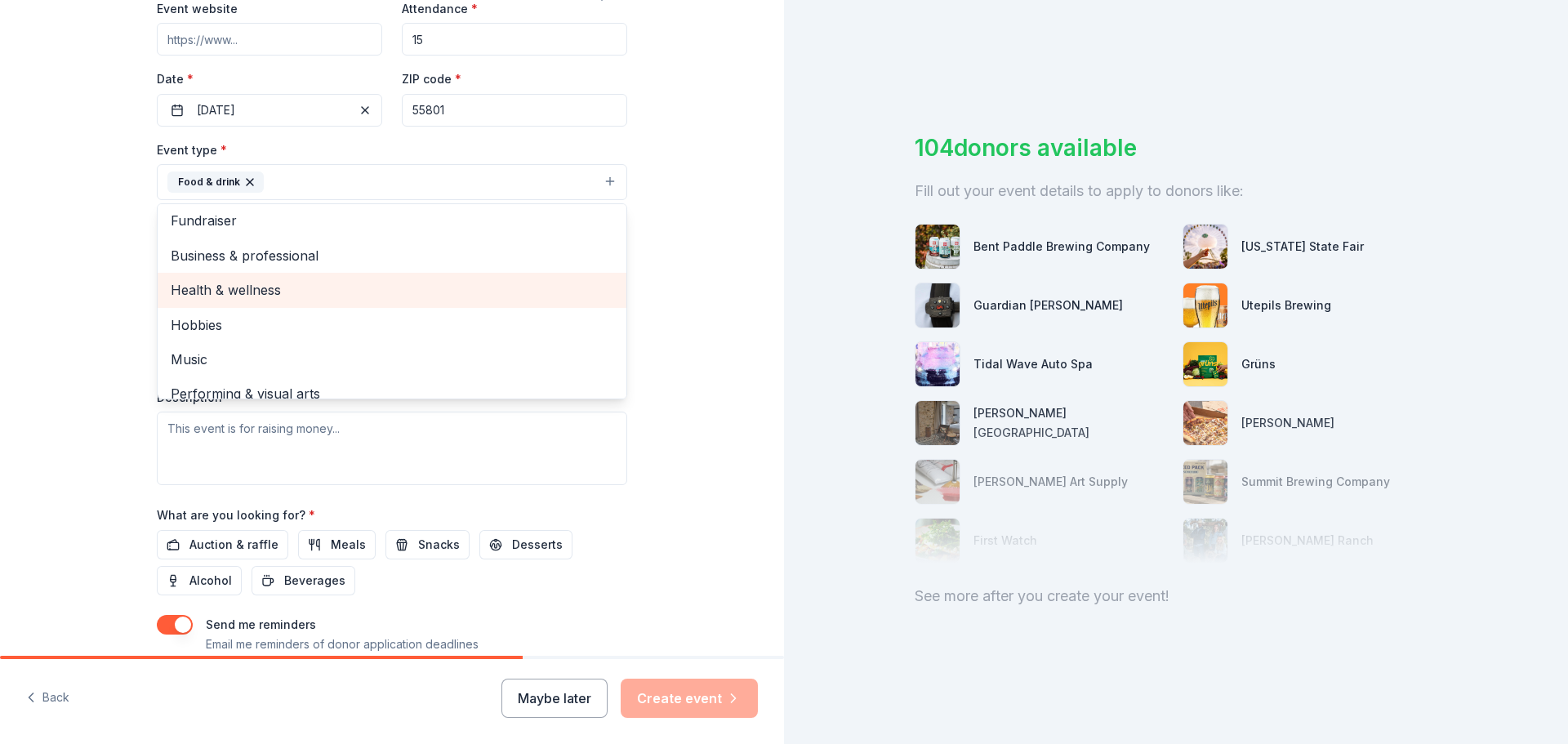
scroll to position [0, 0]
click at [250, 299] on span "Health & wellness" at bounding box center [392, 295] width 442 height 21
click at [234, 299] on span "Hobbies" at bounding box center [392, 295] width 442 height 21
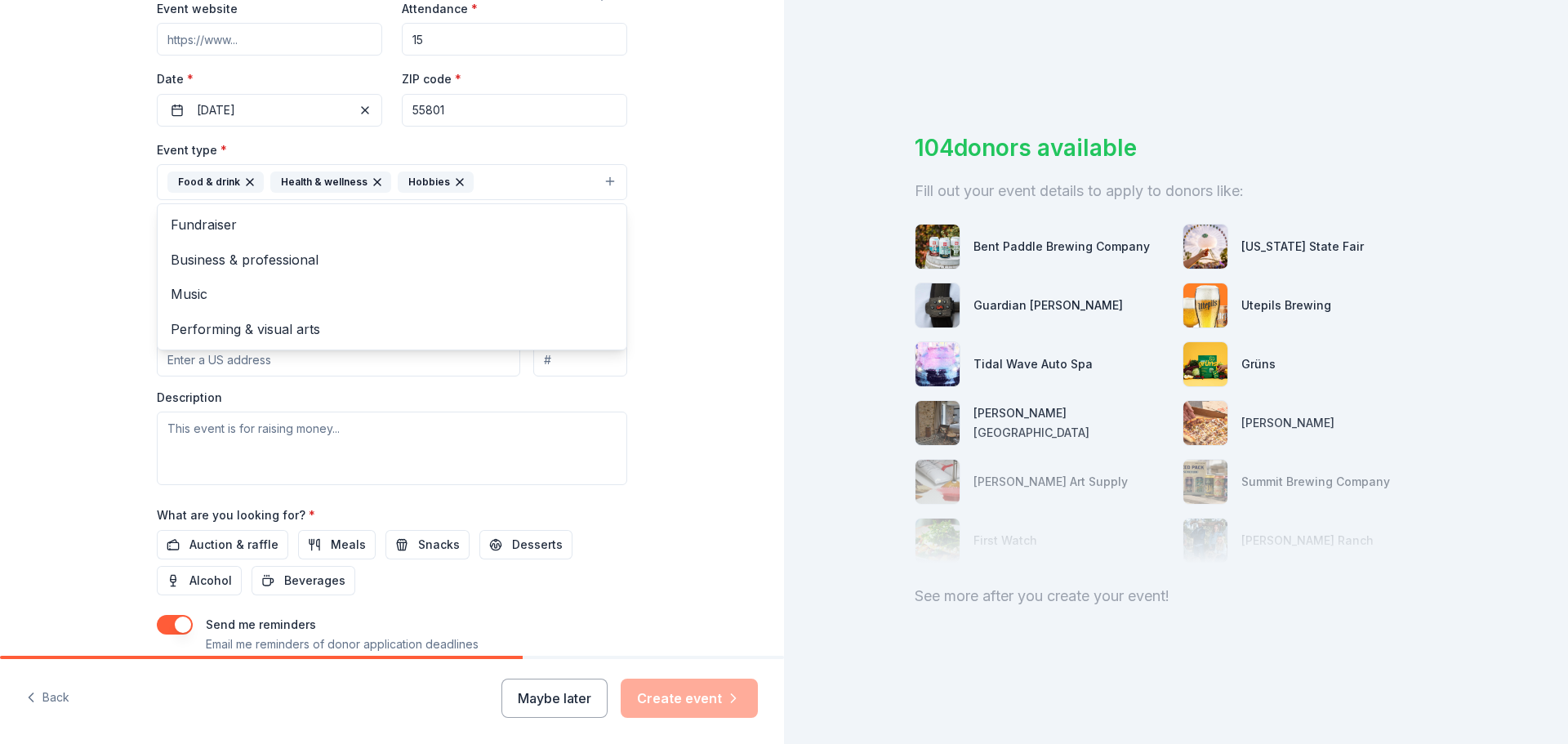
click at [648, 283] on div "Tell us about your event. We'll find in-kind donations you can apply for. Event…" at bounding box center [392, 218] width 784 height 1089
click at [569, 256] on button "Select" at bounding box center [392, 255] width 470 height 34
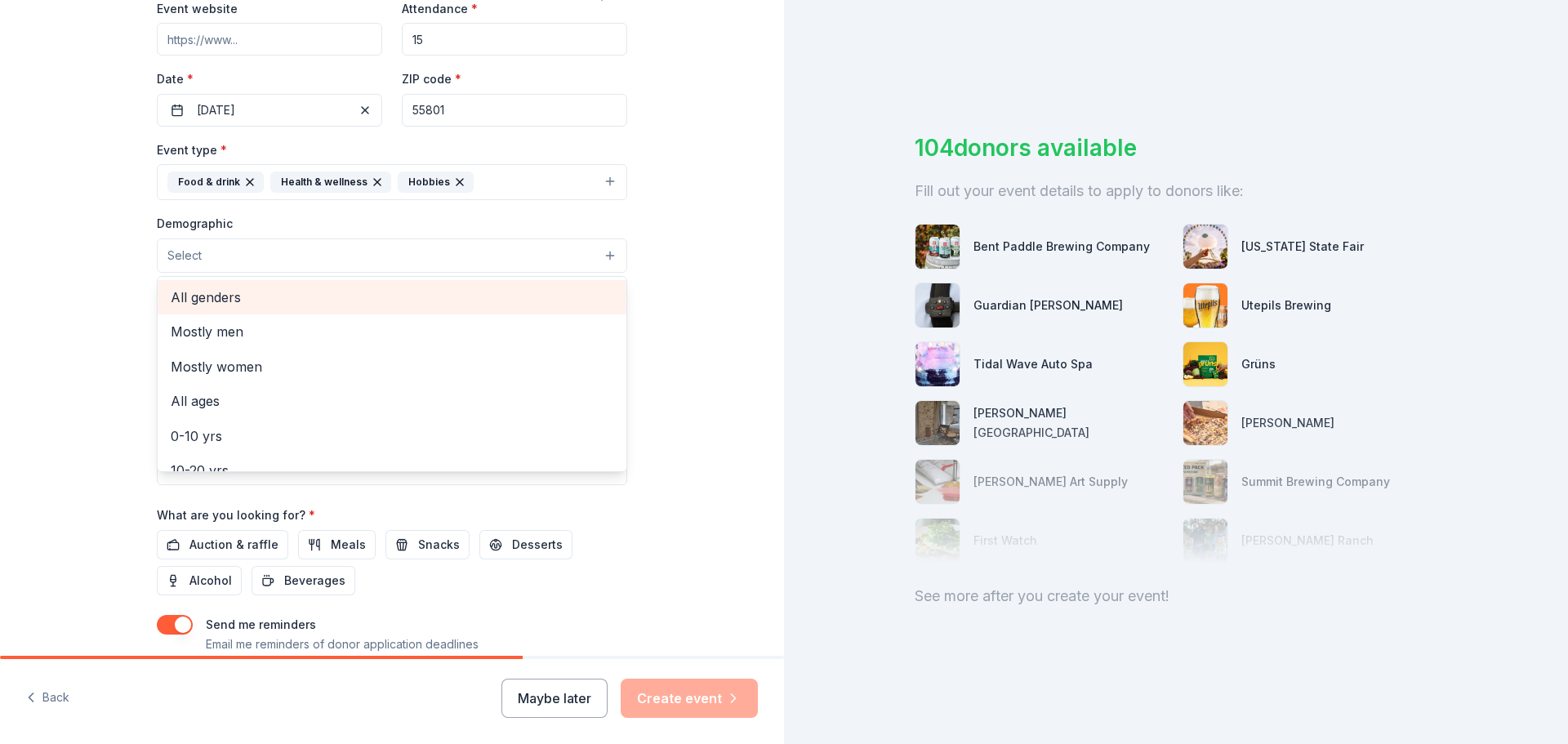
click at [239, 308] on span "All genders" at bounding box center [392, 298] width 442 height 21
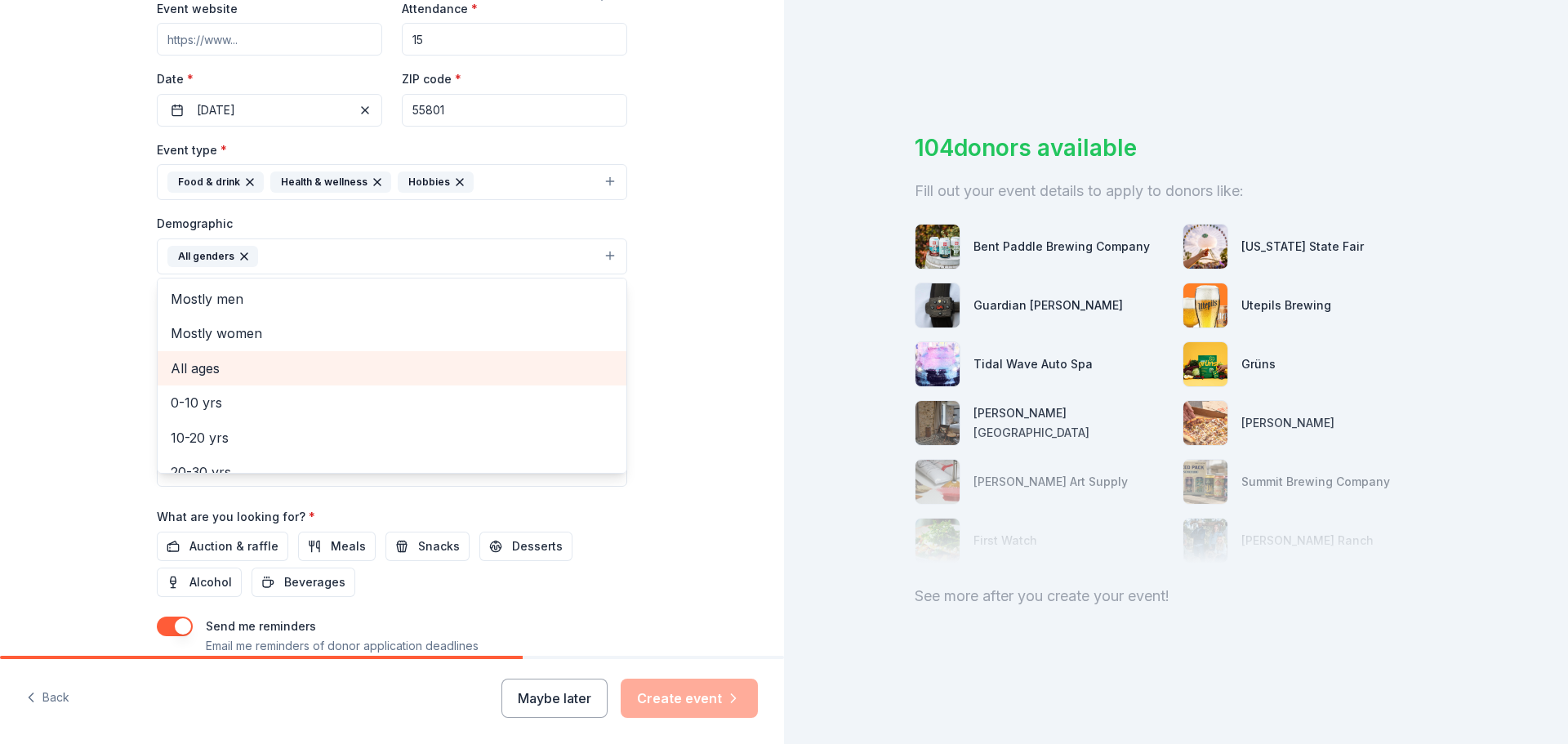
click at [220, 369] on span "All ages" at bounding box center [392, 369] width 442 height 21
click at [693, 378] on div "Tell us about your event. We'll find in-kind donations you can apply for. Event…" at bounding box center [392, 219] width 784 height 1091
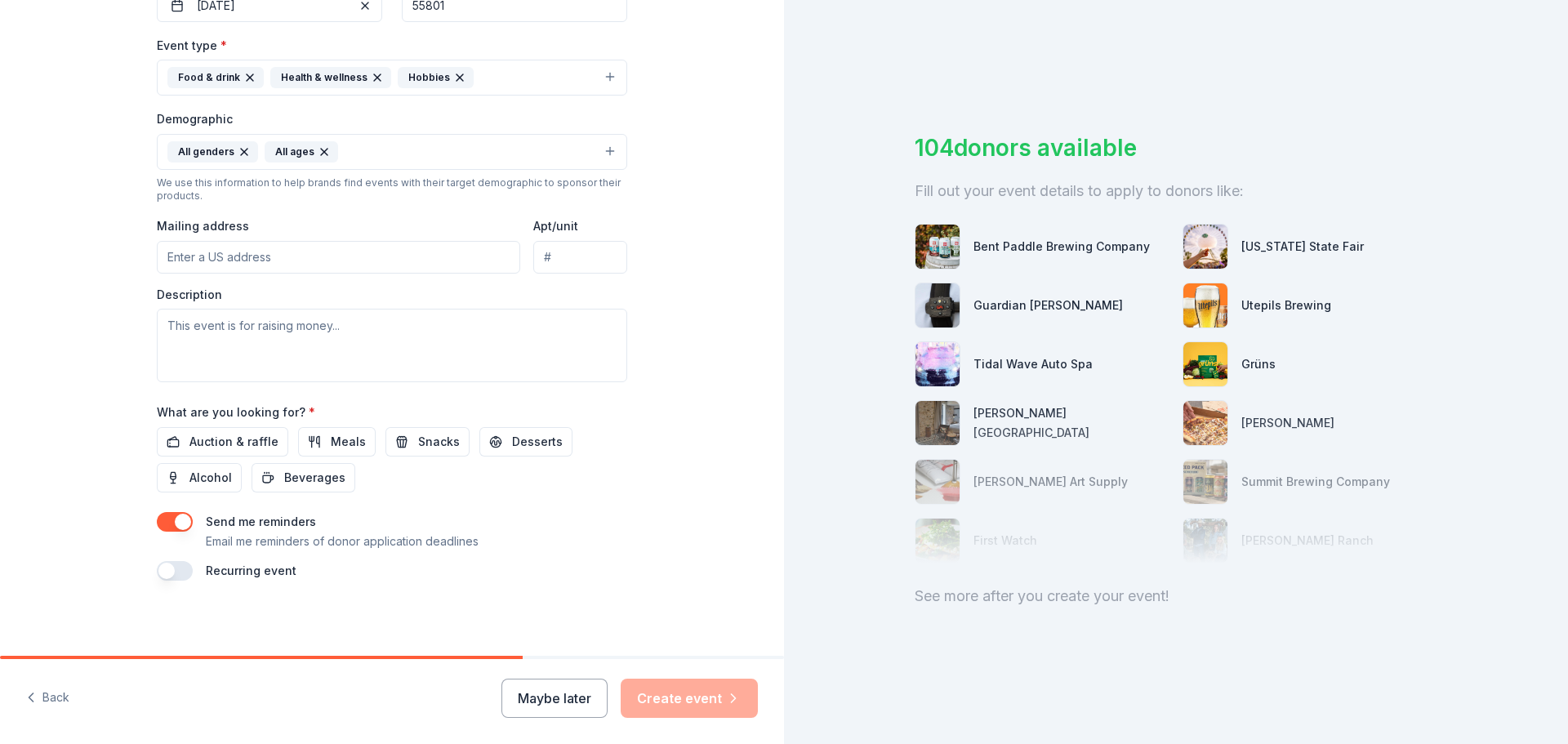
scroll to position [435, 0]
click at [187, 327] on textarea at bounding box center [392, 342] width 470 height 74
click at [177, 324] on textarea at bounding box center [392, 342] width 470 height 74
paste textarea "I t is incredible to see everyone dressed up in costumes and having fun. Our ev…"
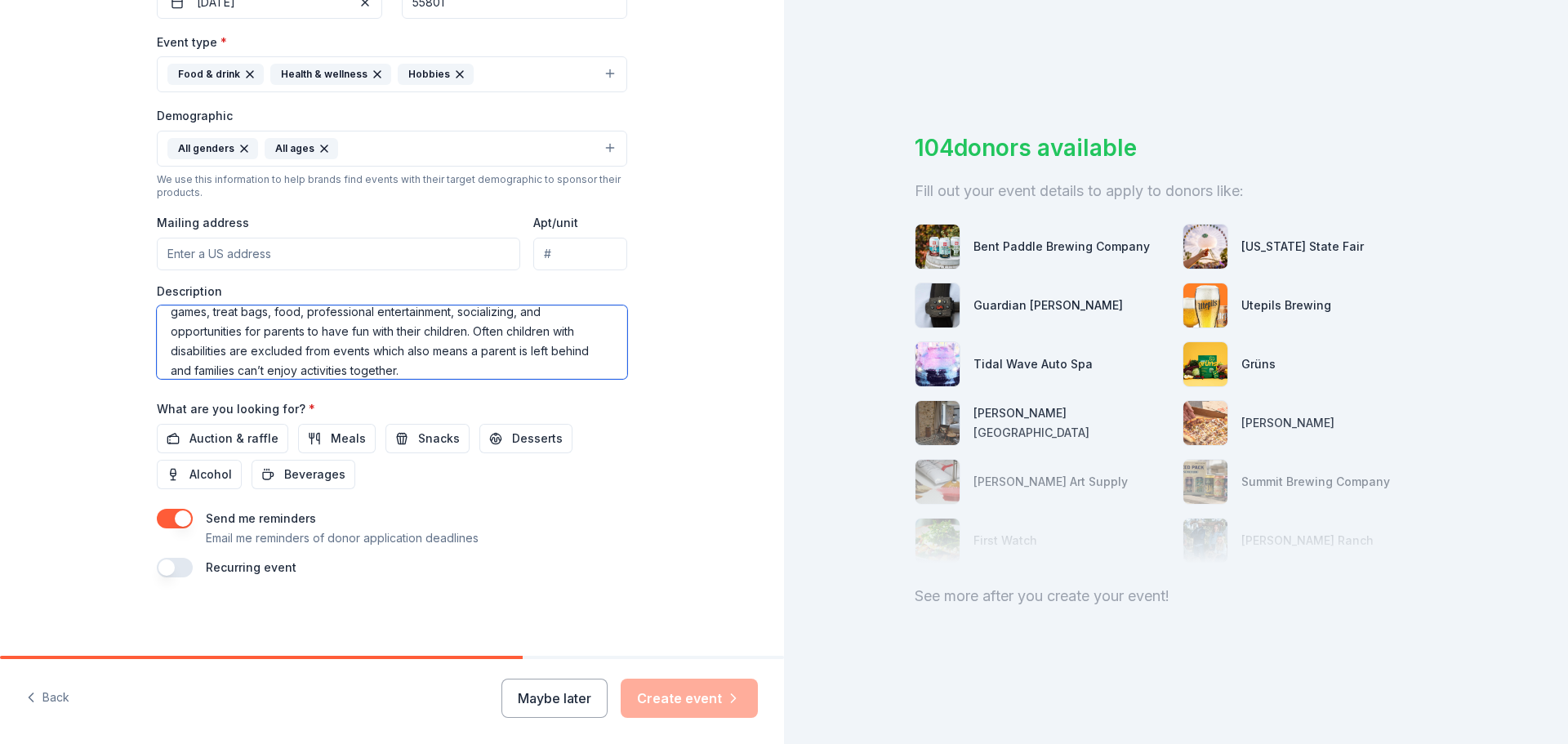
scroll to position [58, 0]
type textarea "I t is incredible to see everyone dressed up in costumes and having fun. Our ev…"
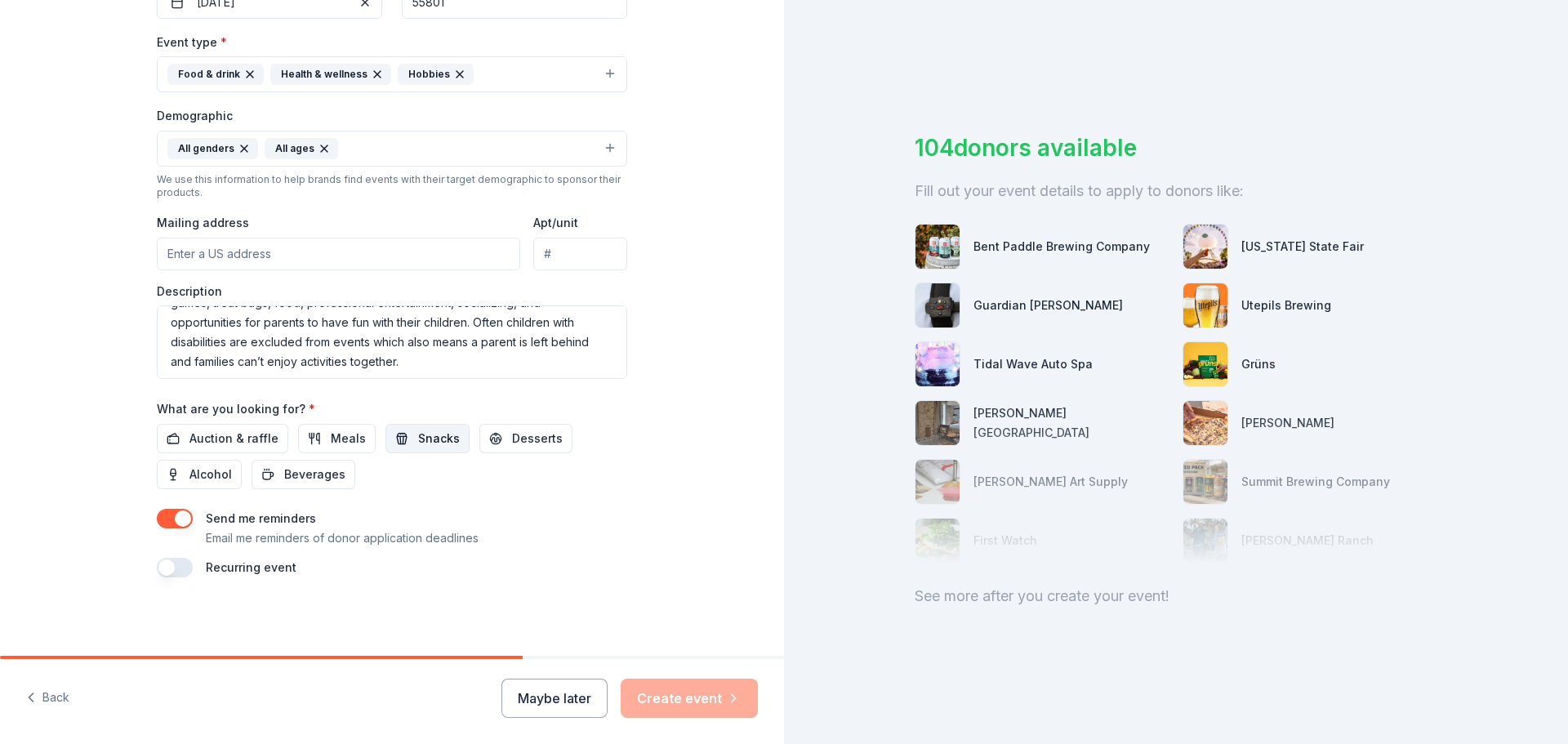
click at [422, 449] on button "Snacks" at bounding box center [428, 439] width 85 height 29
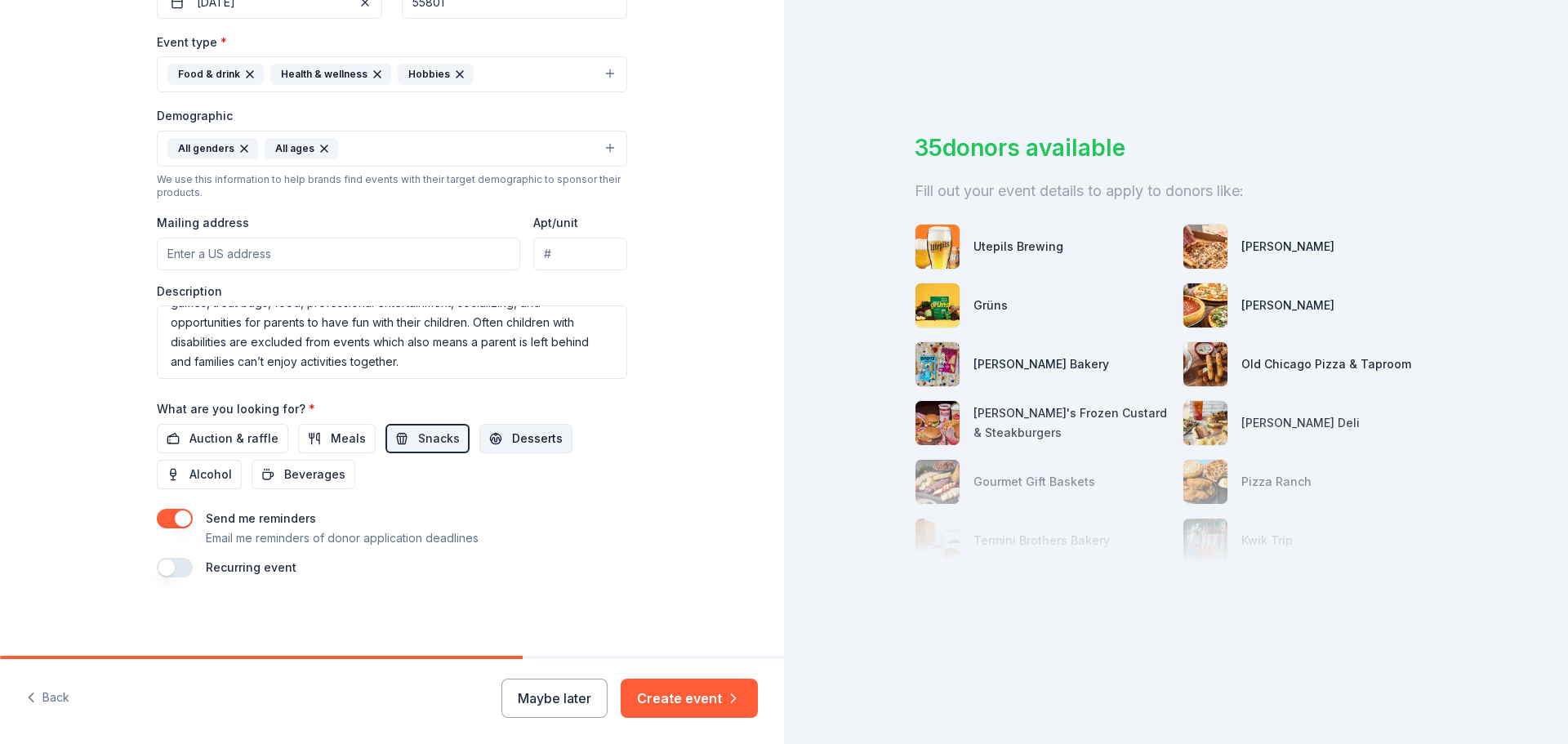
click at [512, 446] on span "Desserts" at bounding box center [538, 439] width 51 height 19
click at [305, 482] on span "Beverages" at bounding box center [314, 475] width 61 height 19
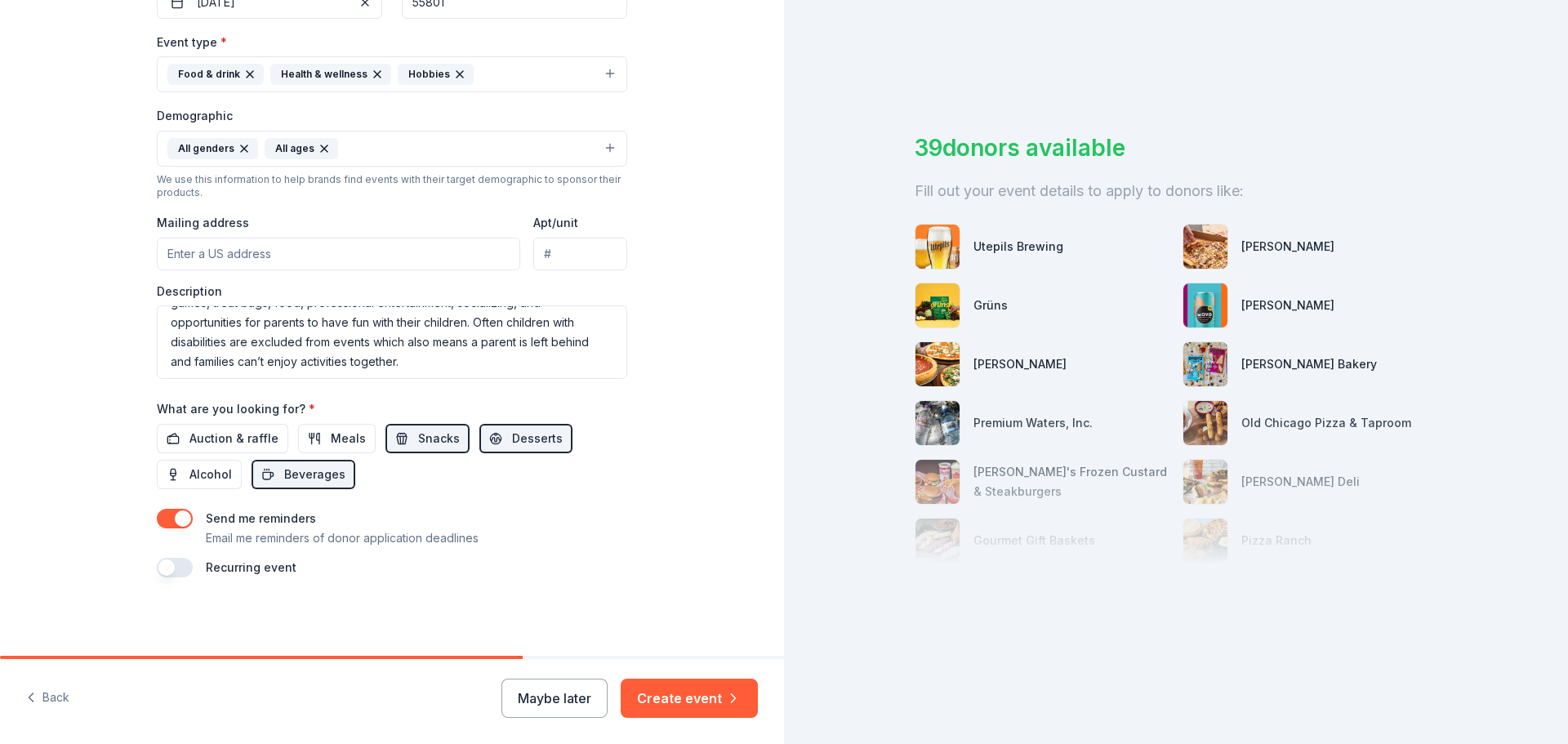
click at [166, 513] on button "button" at bounding box center [174, 518] width 36 height 19
click at [680, 691] on button "Create event" at bounding box center [689, 698] width 137 height 39
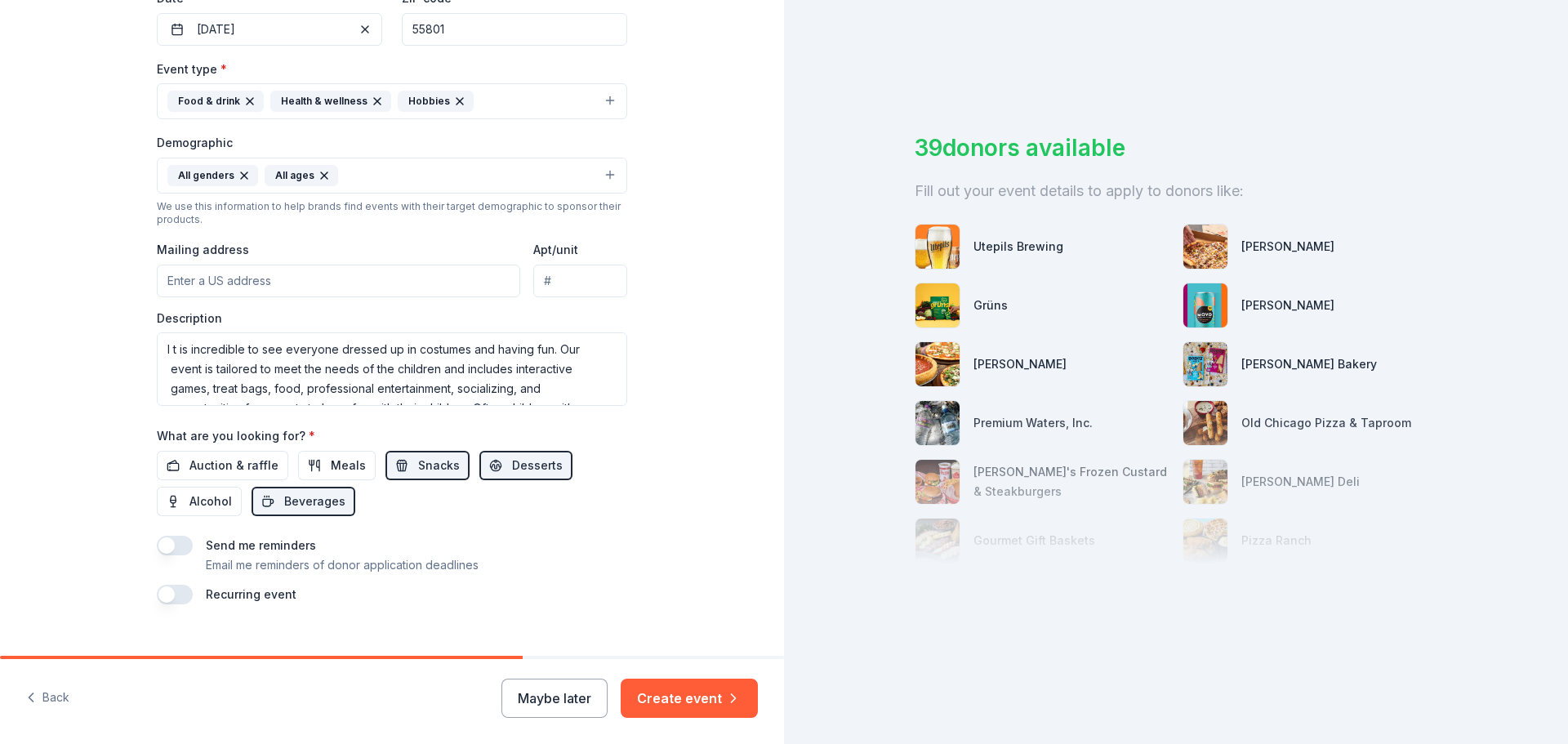
scroll to position [408, 0]
click at [166, 345] on textarea "I t is incredible to see everyone dressed up in costumes and having fun. Our ev…" at bounding box center [392, 369] width 470 height 74
click at [544, 355] on textarea "It is incredible to see everyone dressed up in costumes and having fun. Our eve…" at bounding box center [392, 369] width 470 height 74
click at [406, 386] on textarea "It is incredible to see everyone dressed up in costumes and having fun! Our eve…" at bounding box center [392, 369] width 470 height 74
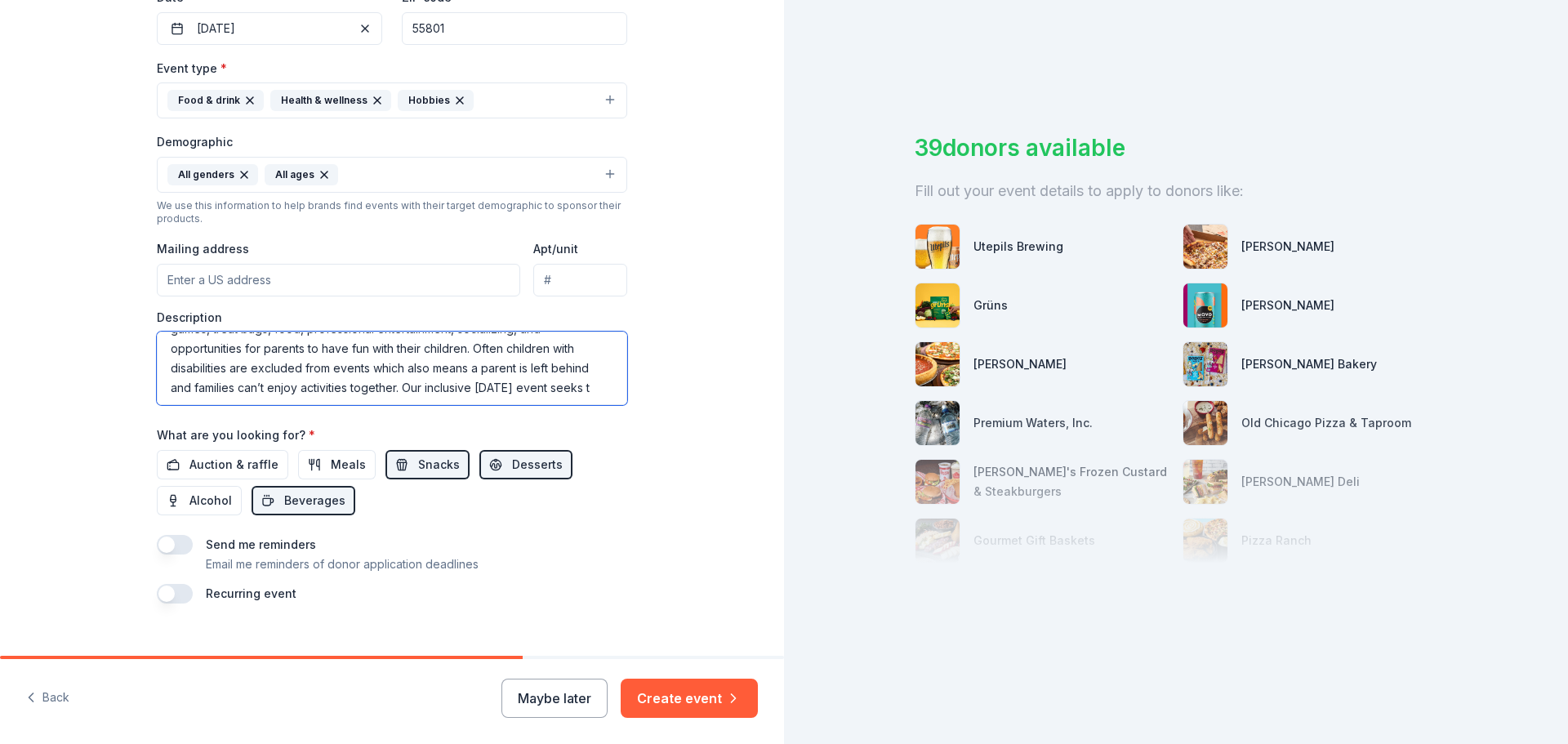
scroll to position [69, 0]
click at [379, 397] on textarea "It is incredible to see everyone dressed up in costumes and having fun! Our eve…" at bounding box center [392, 369] width 470 height 74
click at [327, 389] on textarea "It is incredible to see everyone dressed up in costumes and having fun! Our eve…" at bounding box center [392, 369] width 470 height 74
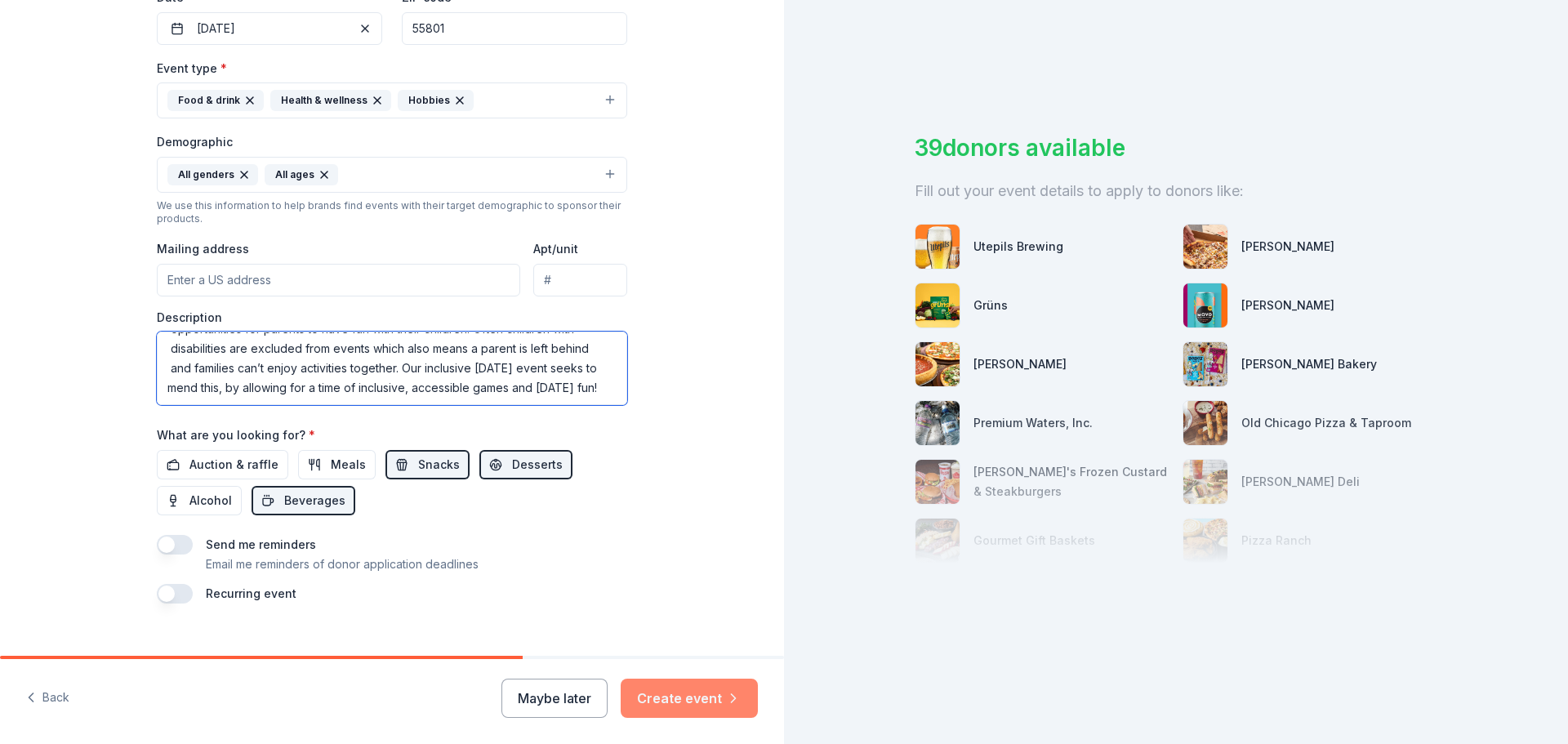
type textarea "It is incredible to see everyone dressed up in costumes and having fun! Our eve…"
click at [714, 684] on button "Create event" at bounding box center [689, 698] width 137 height 39
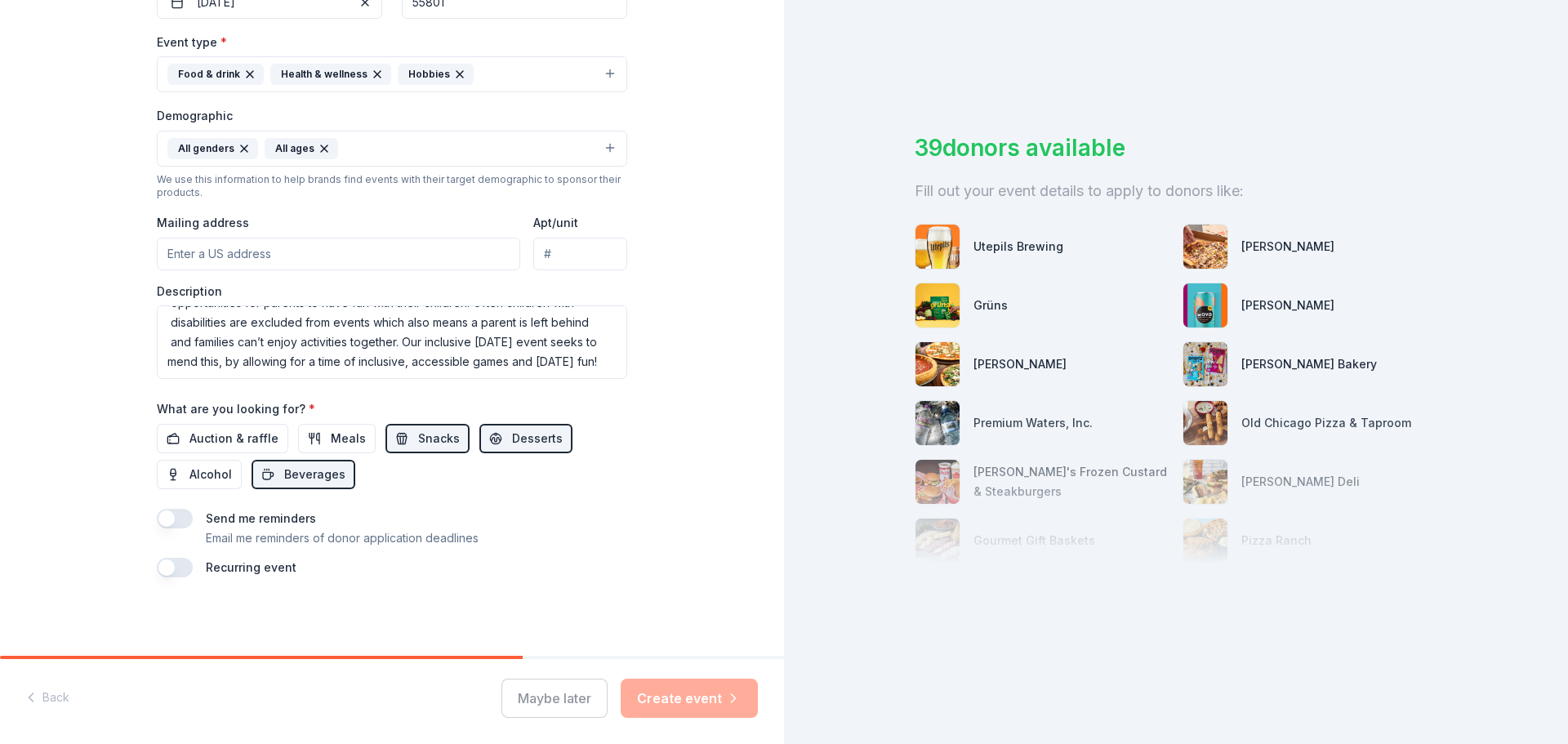
click at [678, 690] on div "Maybe later Create event" at bounding box center [630, 698] width 257 height 39
drag, startPoint x: 248, startPoint y: 360, endPoint x: 171, endPoint y: 327, distance: 83.8
click at [178, 330] on textarea "It is incredible to see everyone dressed up in costumes and having fun! Our eve…" at bounding box center [392, 342] width 470 height 74
click at [171, 327] on textarea "It is incredible to see everyone dressed up in costumes and having fun! Our eve…" at bounding box center [392, 342] width 470 height 74
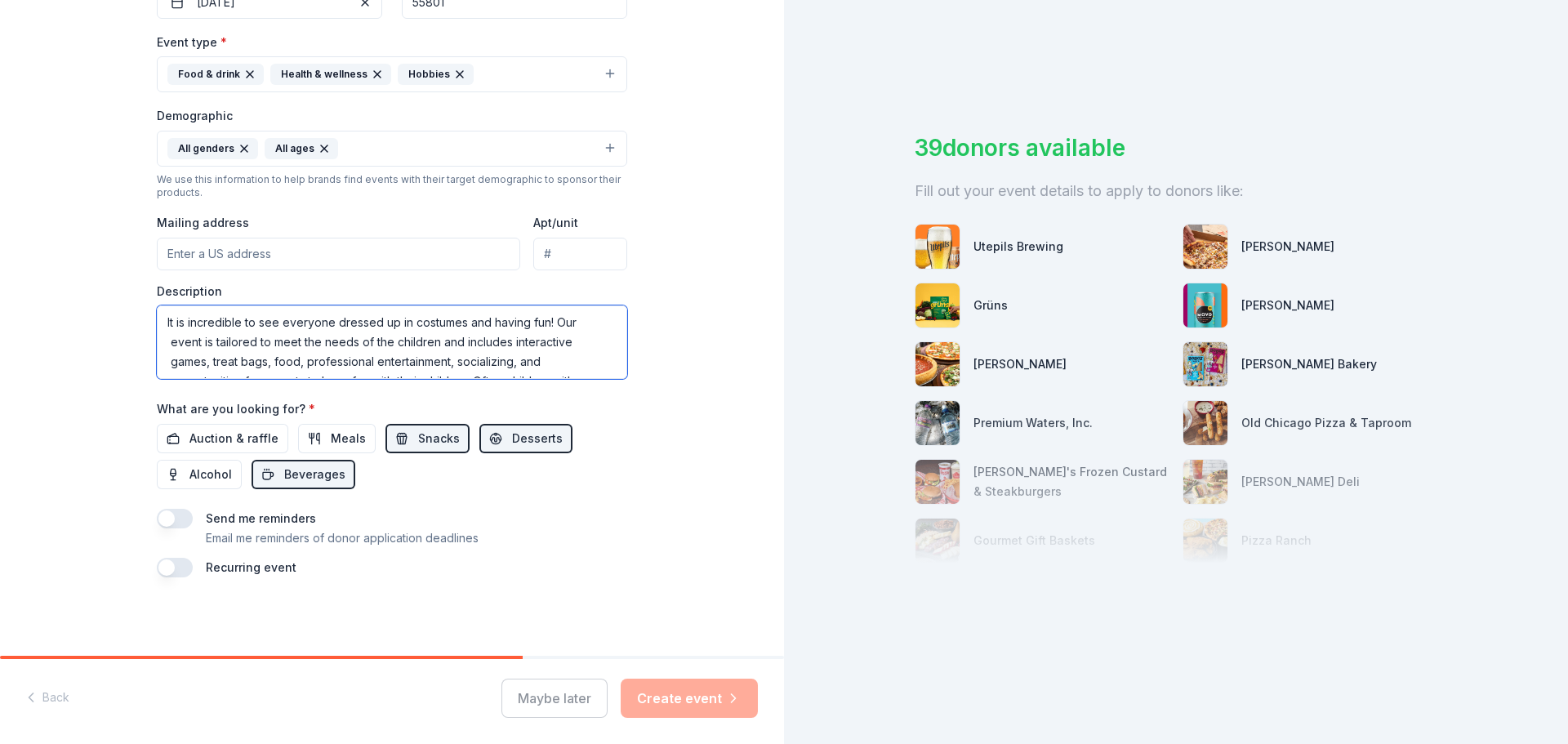
drag, startPoint x: 251, startPoint y: 361, endPoint x: 148, endPoint y: 304, distance: 117.7
click at [148, 304] on div "Tell us about your event. We'll find in-kind donations you can apply for. Event…" at bounding box center [392, 111] width 523 height 1091
click at [367, 357] on textarea "It is incredible to see everyone dressed up in costumes and having fun! Our eve…" at bounding box center [392, 342] width 470 height 74
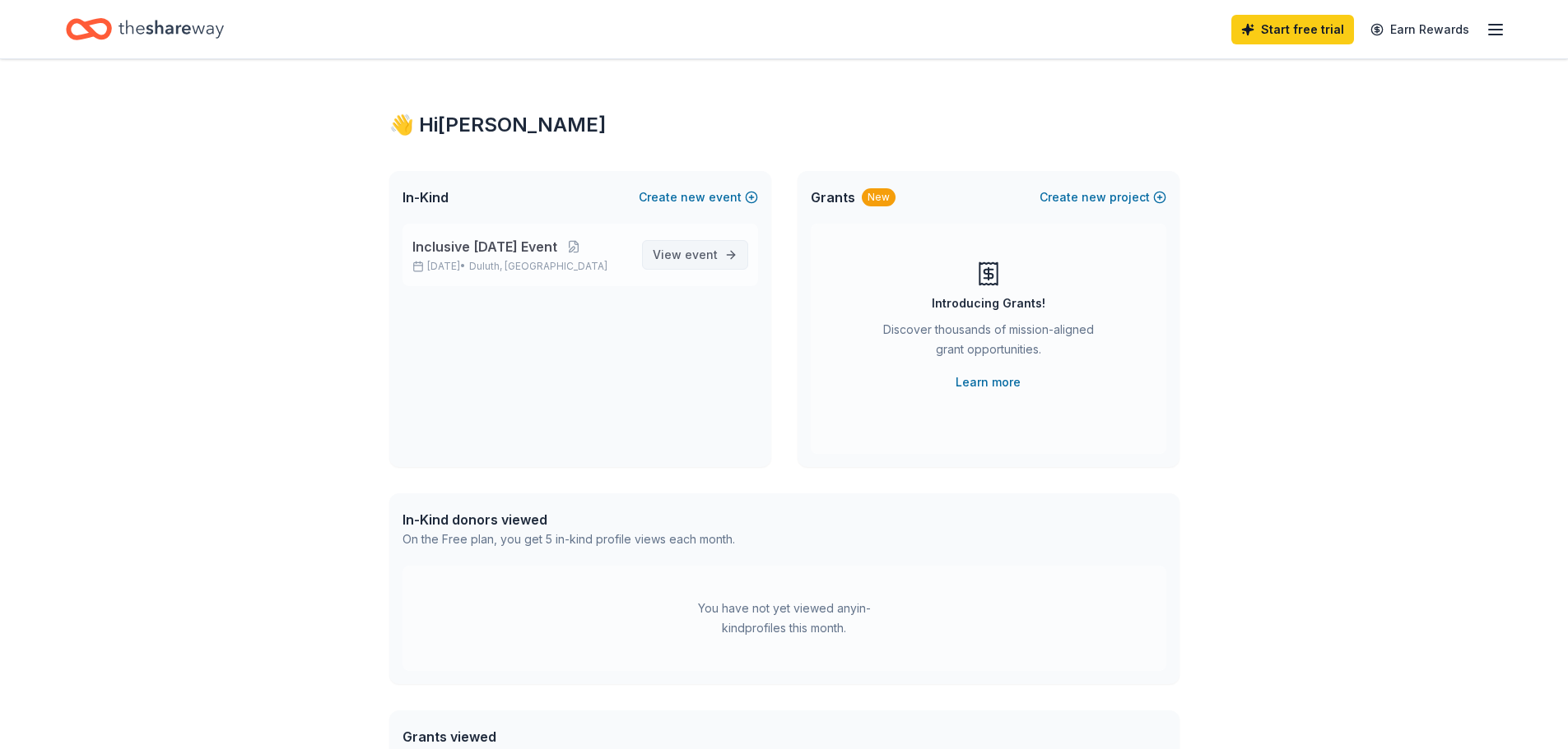
click at [679, 250] on span "View event" at bounding box center [685, 255] width 65 height 20
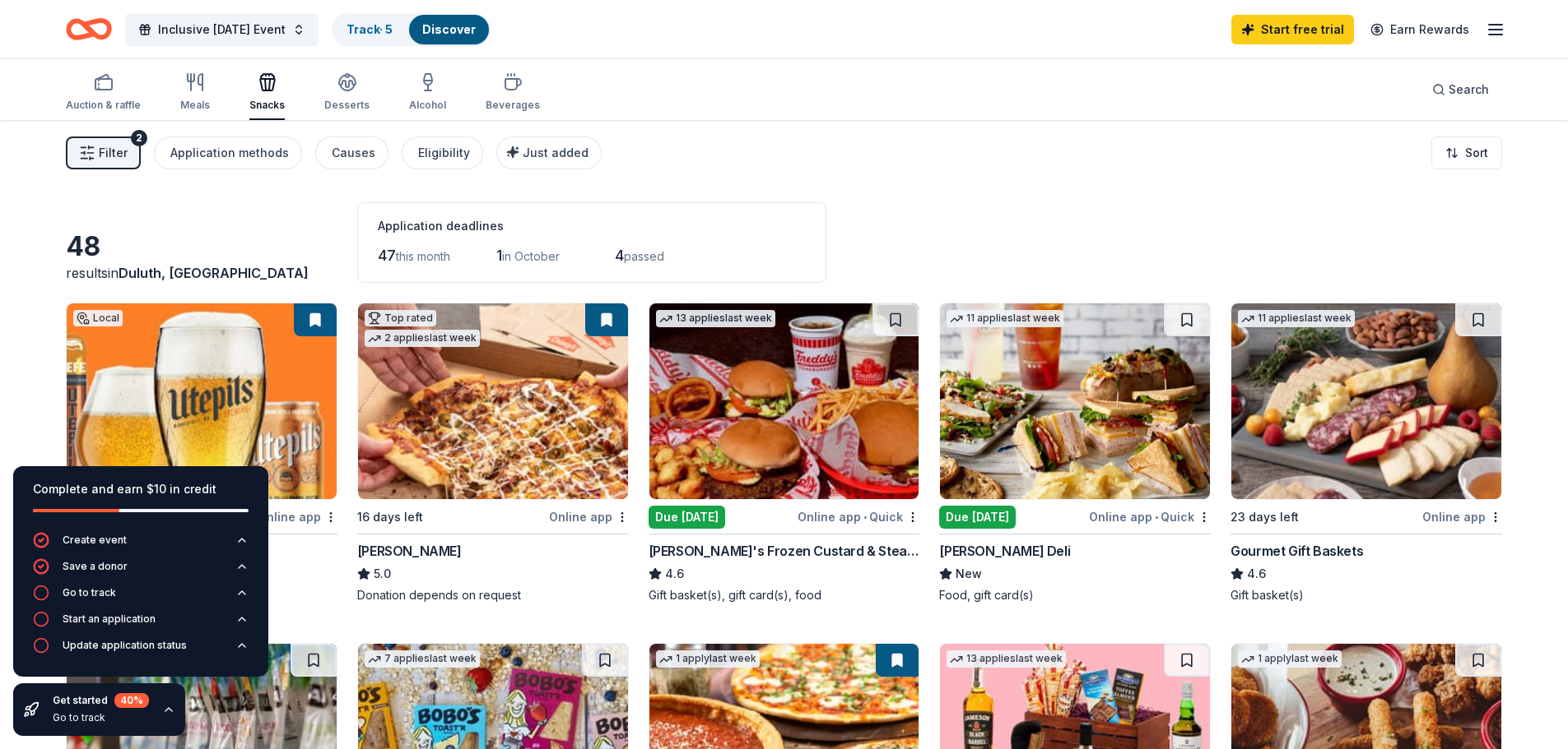
click at [238, 22] on span "Inclusive [DATE] Event" at bounding box center [221, 29] width 127 height 20
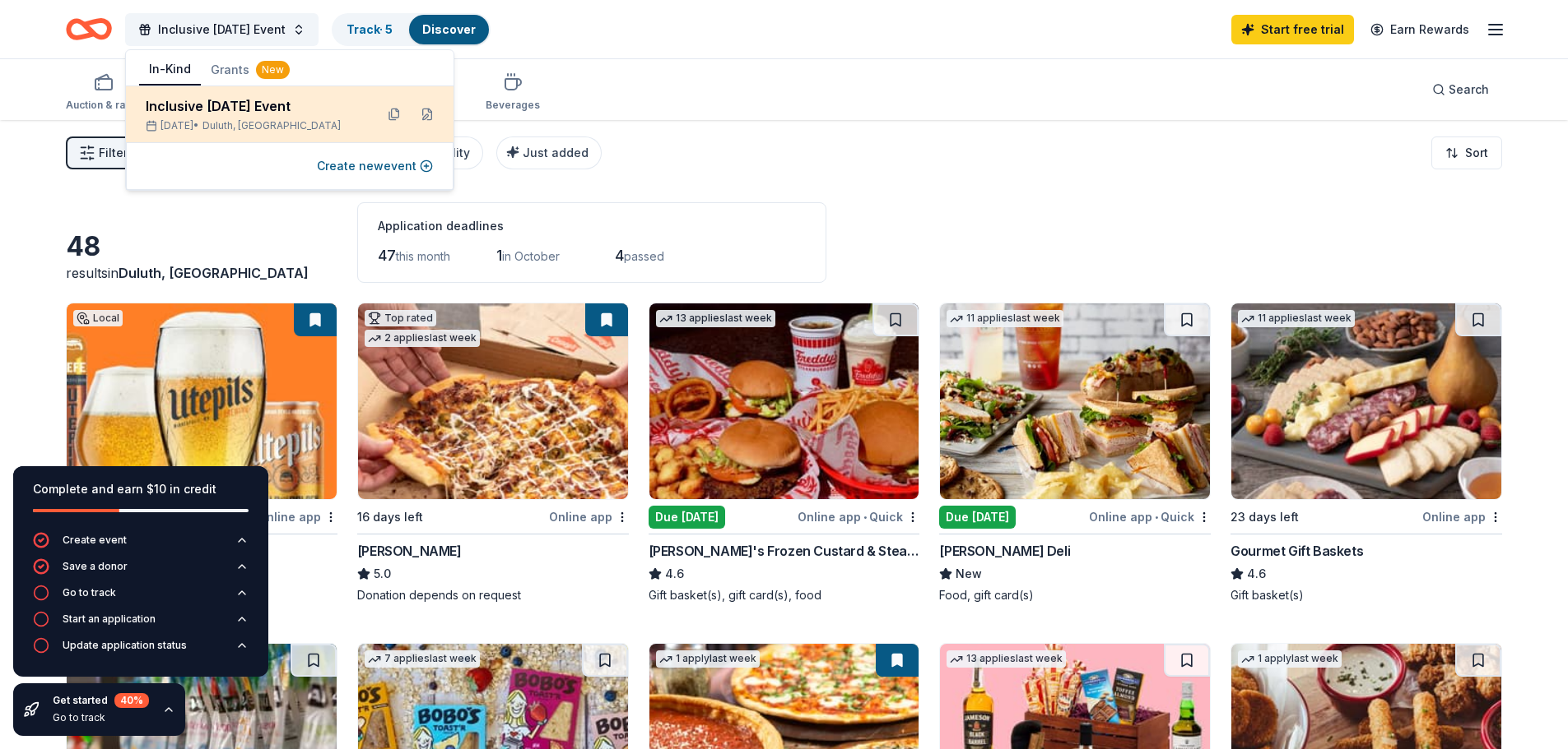
click at [287, 127] on div "[DATE] • [GEOGRAPHIC_DATA], [GEOGRAPHIC_DATA]" at bounding box center [254, 125] width 215 height 13
click at [295, 127] on div "[DATE] • [GEOGRAPHIC_DATA], [GEOGRAPHIC_DATA]" at bounding box center [254, 125] width 215 height 13
click at [430, 116] on button at bounding box center [427, 114] width 26 height 26
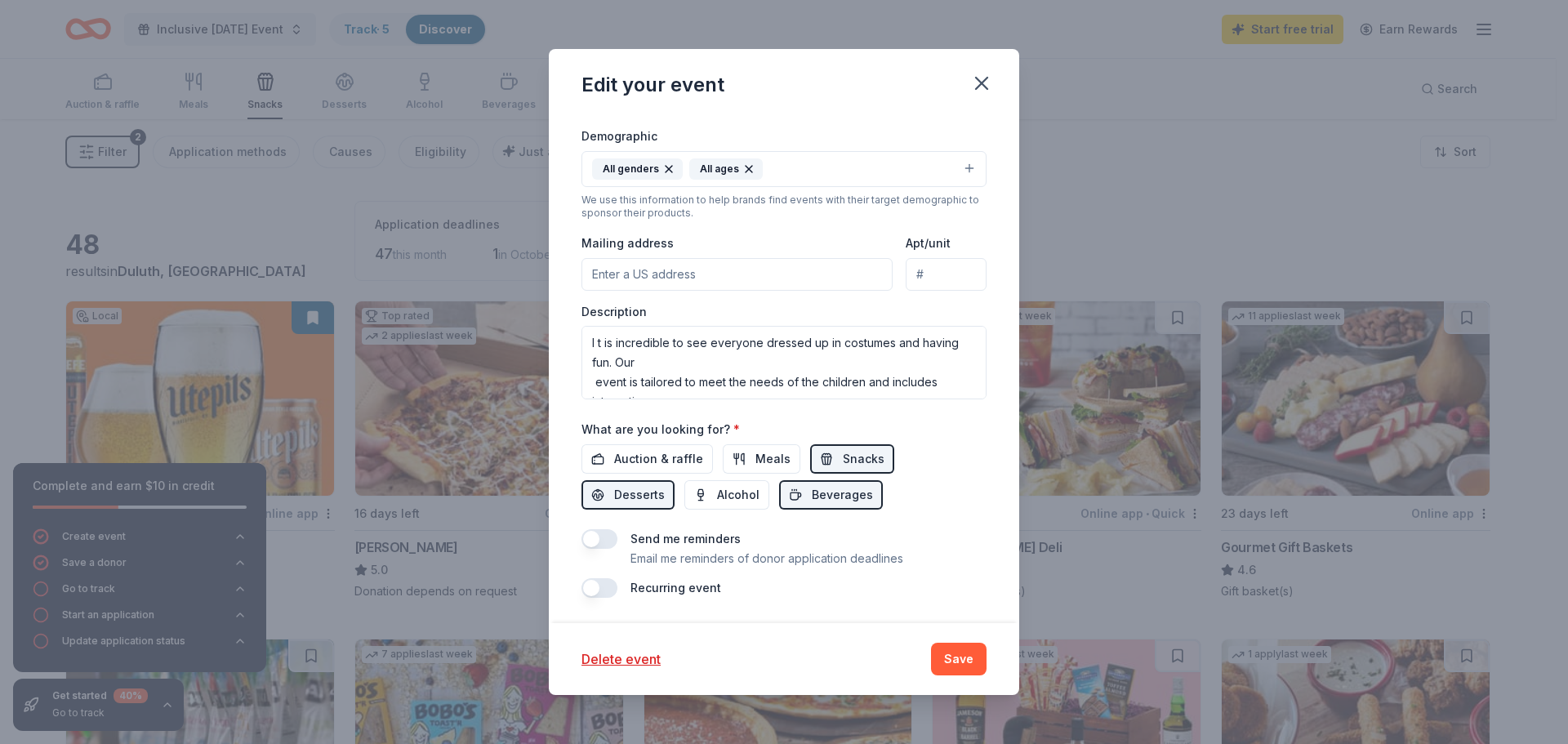
scroll to position [376, 0]
click at [599, 339] on textarea "I t is incredible to see everyone dressed up in costumes and having fun. Our ev…" at bounding box center [784, 362] width 405 height 74
click at [595, 376] on textarea "It is incredible to see everyone dressed up in costumes and having fun. Our eve…" at bounding box center [784, 362] width 405 height 74
click at [616, 381] on textarea "It is incredible to see everyone dressed up in costumes and having fun. Our eve…" at bounding box center [784, 362] width 405 height 74
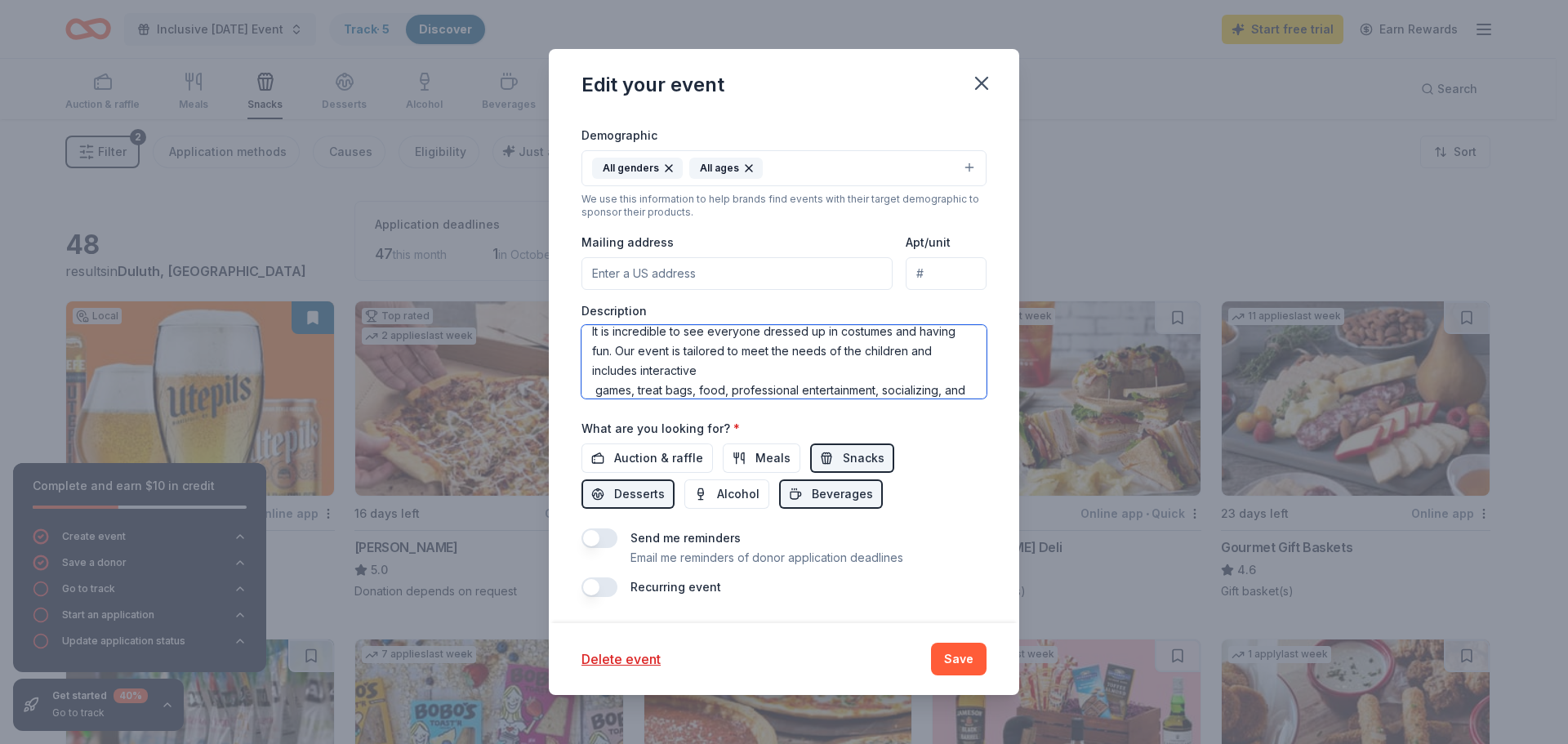
scroll to position [30, 0]
click at [596, 372] on textarea "It is incredible to see everyone dressed up in costumes and having fun. Our eve…" at bounding box center [784, 362] width 405 height 74
click at [765, 391] on textarea "It is incredible to see everyone dressed up in costumes and having fun. Our eve…" at bounding box center [784, 362] width 405 height 74
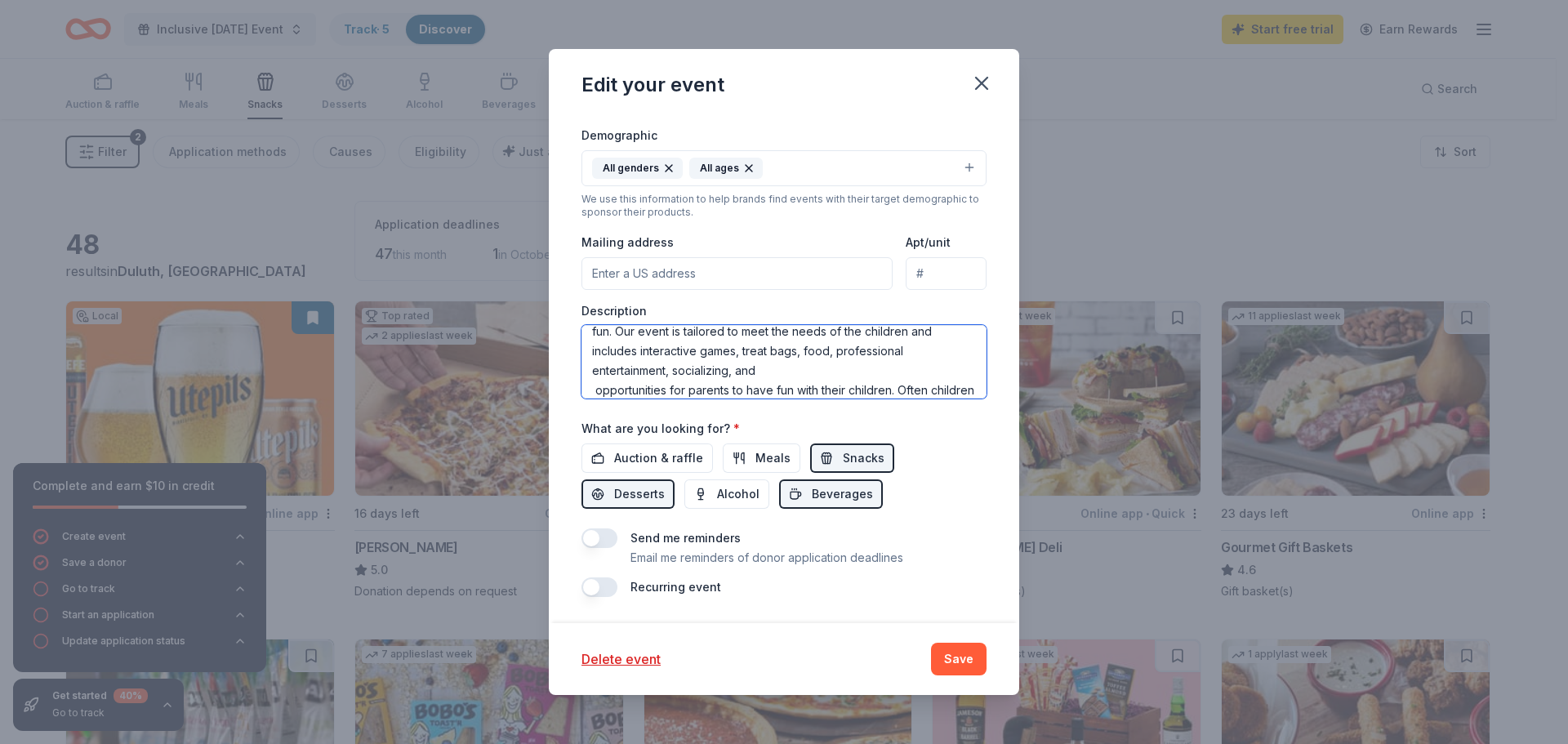
click at [598, 392] on textarea "It is incredible to see everyone dressed up in costumes and having fun. Our eve…" at bounding box center [784, 362] width 405 height 74
click at [723, 382] on textarea "It is incredible to see everyone dressed up in costumes and having fun. Our eve…" at bounding box center [784, 362] width 405 height 74
click at [598, 385] on textarea "It is incredible to see everyone dressed up in costumes and having fun. Our eve…" at bounding box center [784, 362] width 405 height 74
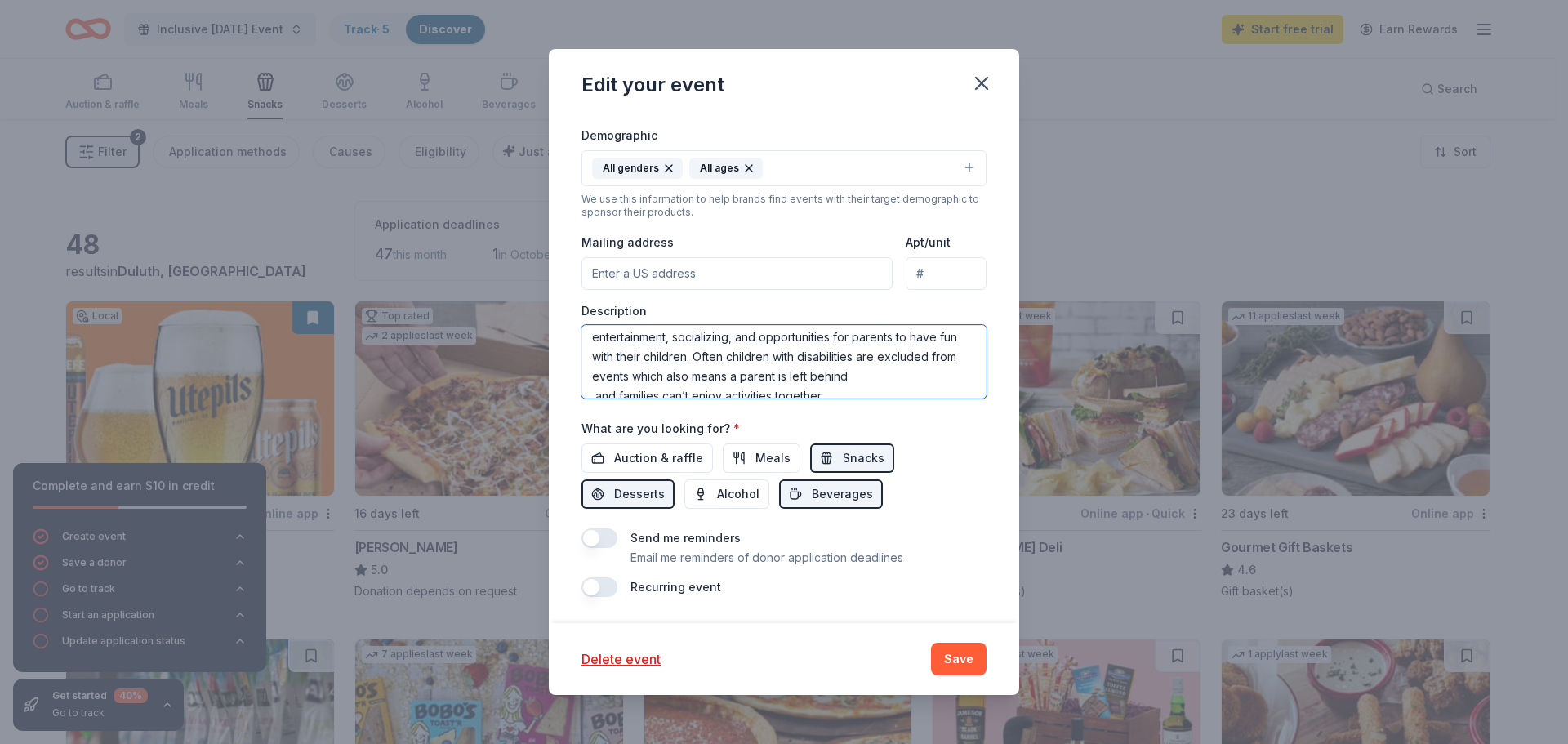
scroll to position [79, 0]
click at [596, 380] on textarea "It is incredible to see everyone dressed up in costumes and having fun. Our eve…" at bounding box center [784, 362] width 405 height 74
click at [789, 382] on textarea "It is incredible to see everyone dressed up in costumes and having fun. Our eve…" at bounding box center [784, 362] width 405 height 74
paste textarea "It is incredible to see everyone dressed up in costumes and having fun! Our eve…"
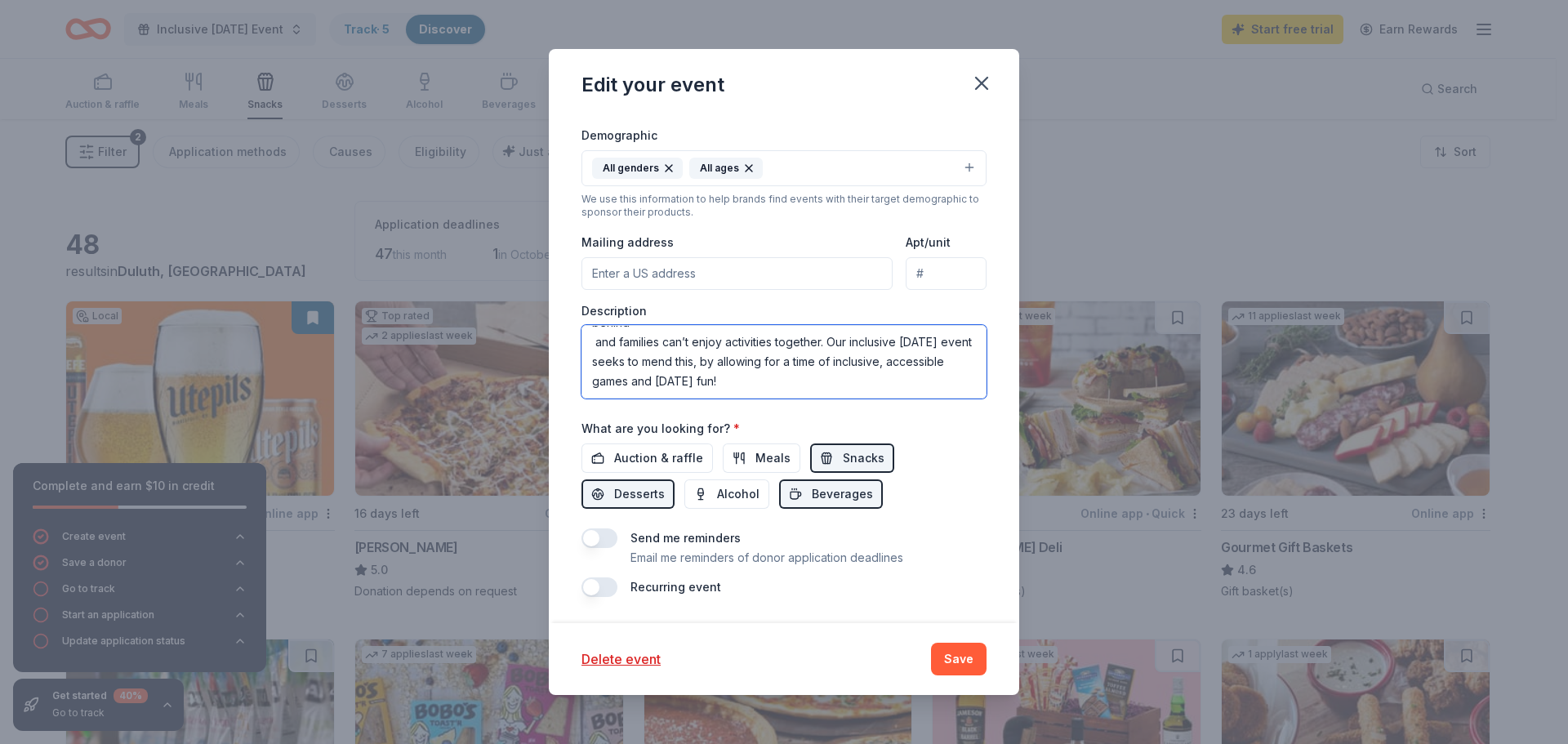
click at [827, 349] on textarea "It is incredible to see everyone dressed up in costumes and having fun. Our eve…" at bounding box center [784, 362] width 405 height 74
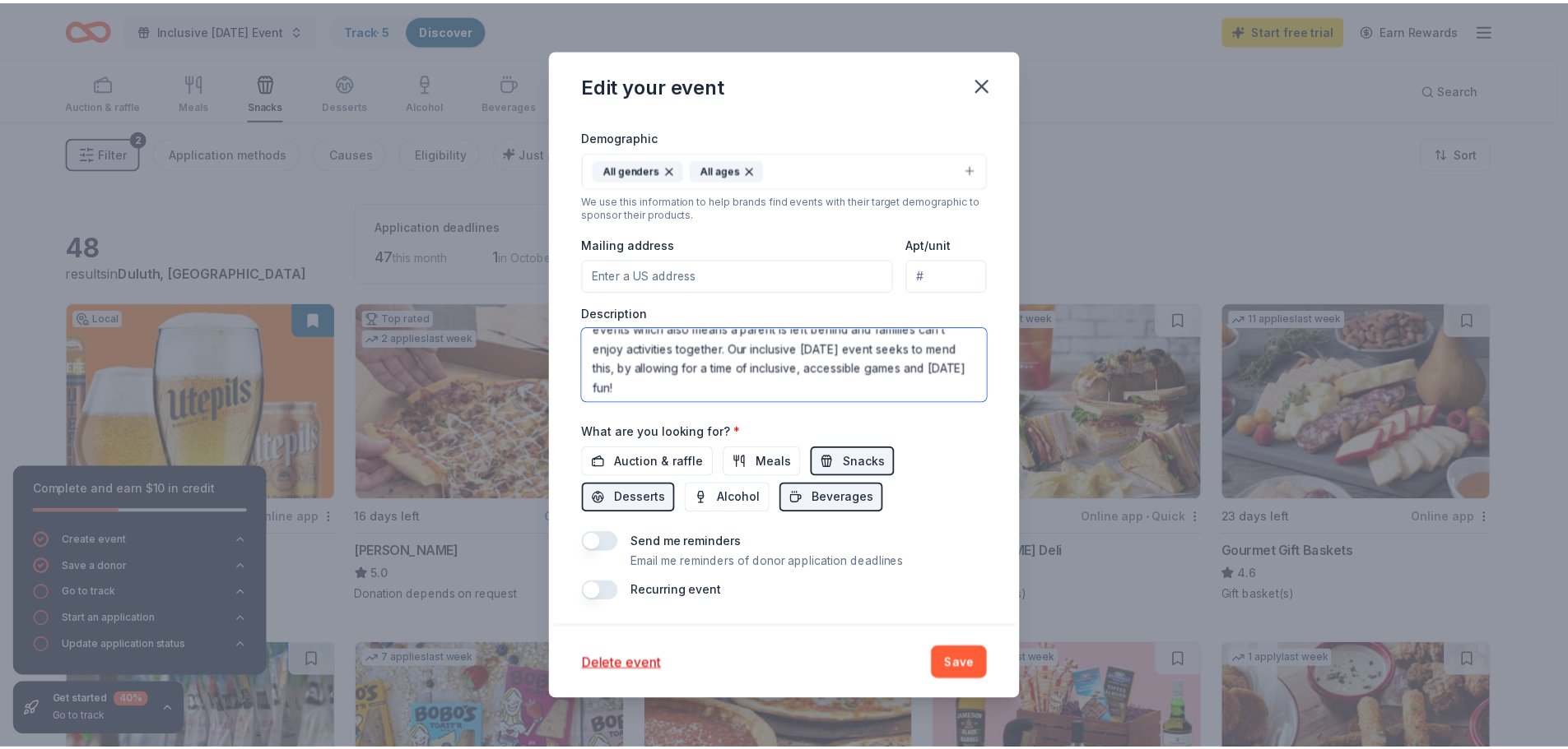
scroll to position [118, 0]
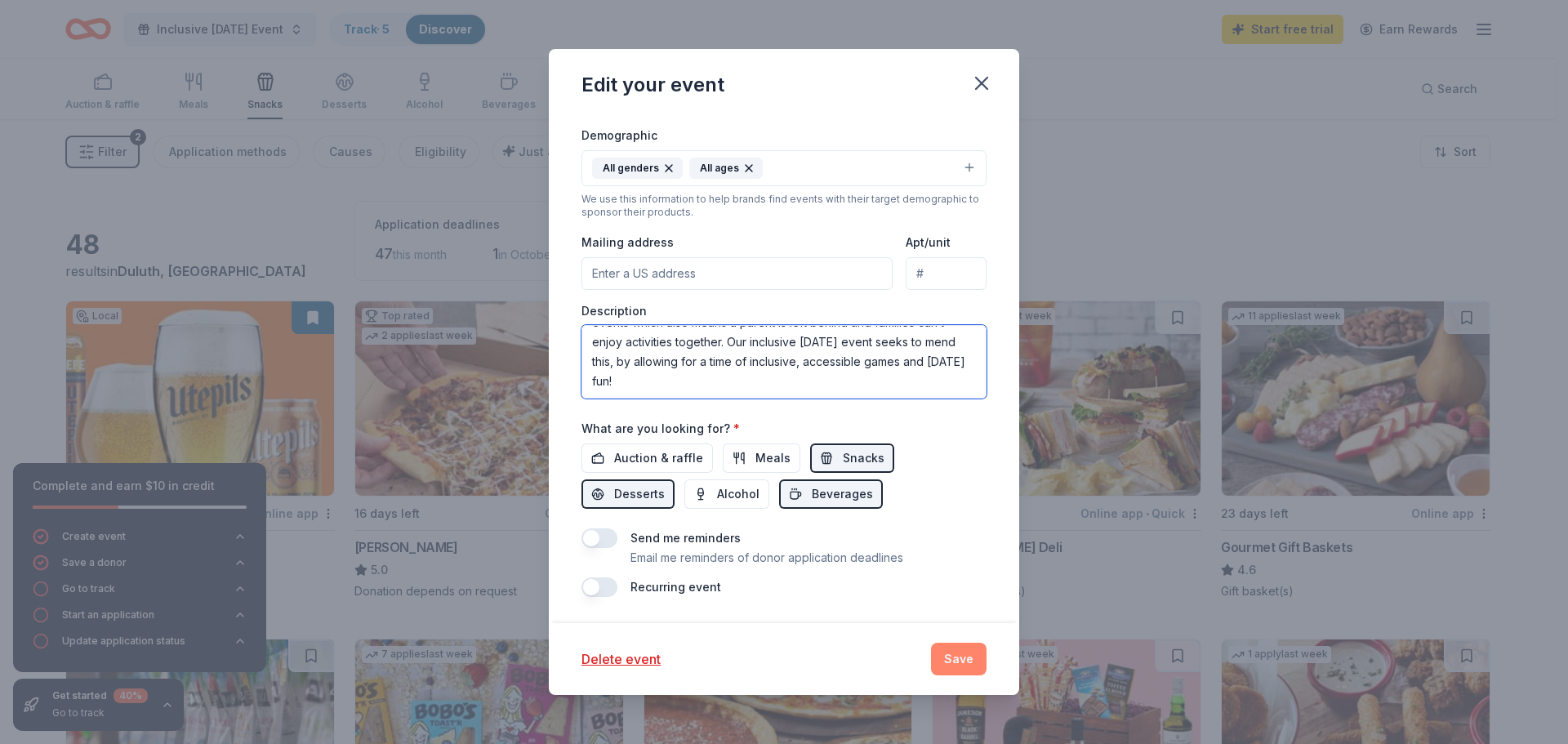
type textarea "It is incredible to see everyone dressed up in costumes and having fun. Our eve…"
click at [973, 655] on button "Save" at bounding box center [958, 659] width 55 height 33
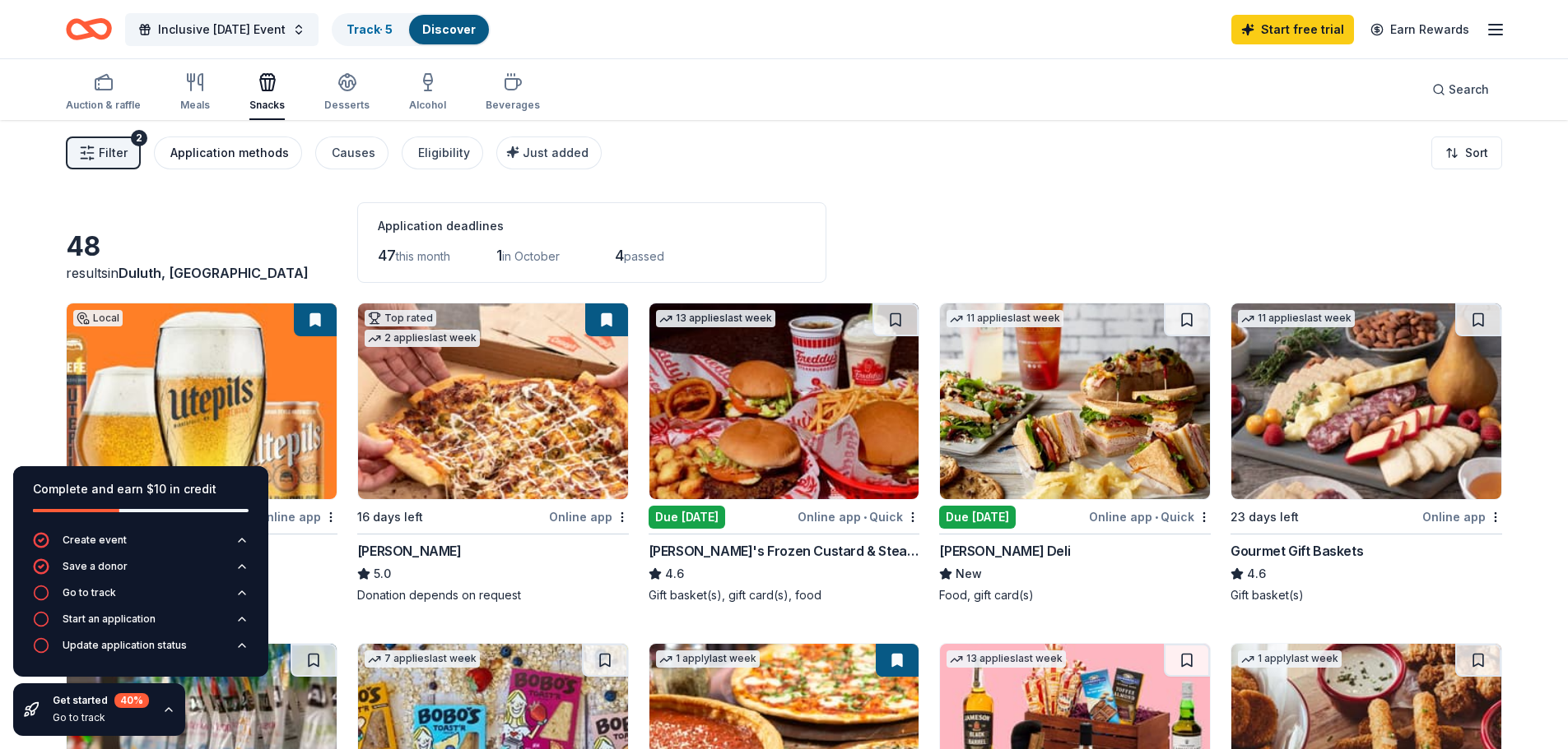
click at [257, 157] on div "Application methods" at bounding box center [229, 153] width 119 height 20
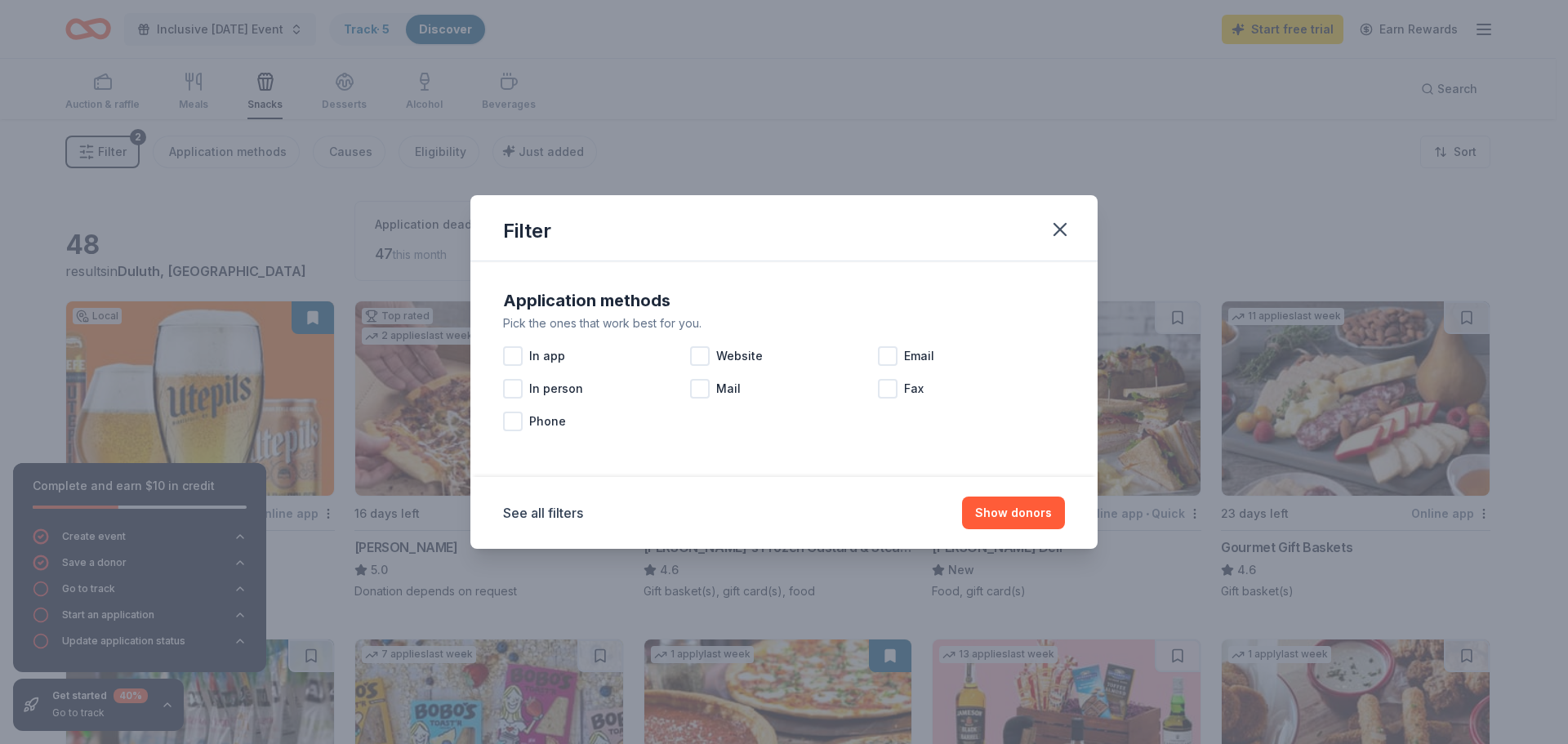
click at [1080, 210] on div "Filter" at bounding box center [784, 229] width 627 height 66
click at [1061, 220] on icon "button" at bounding box center [1061, 230] width 23 height 23
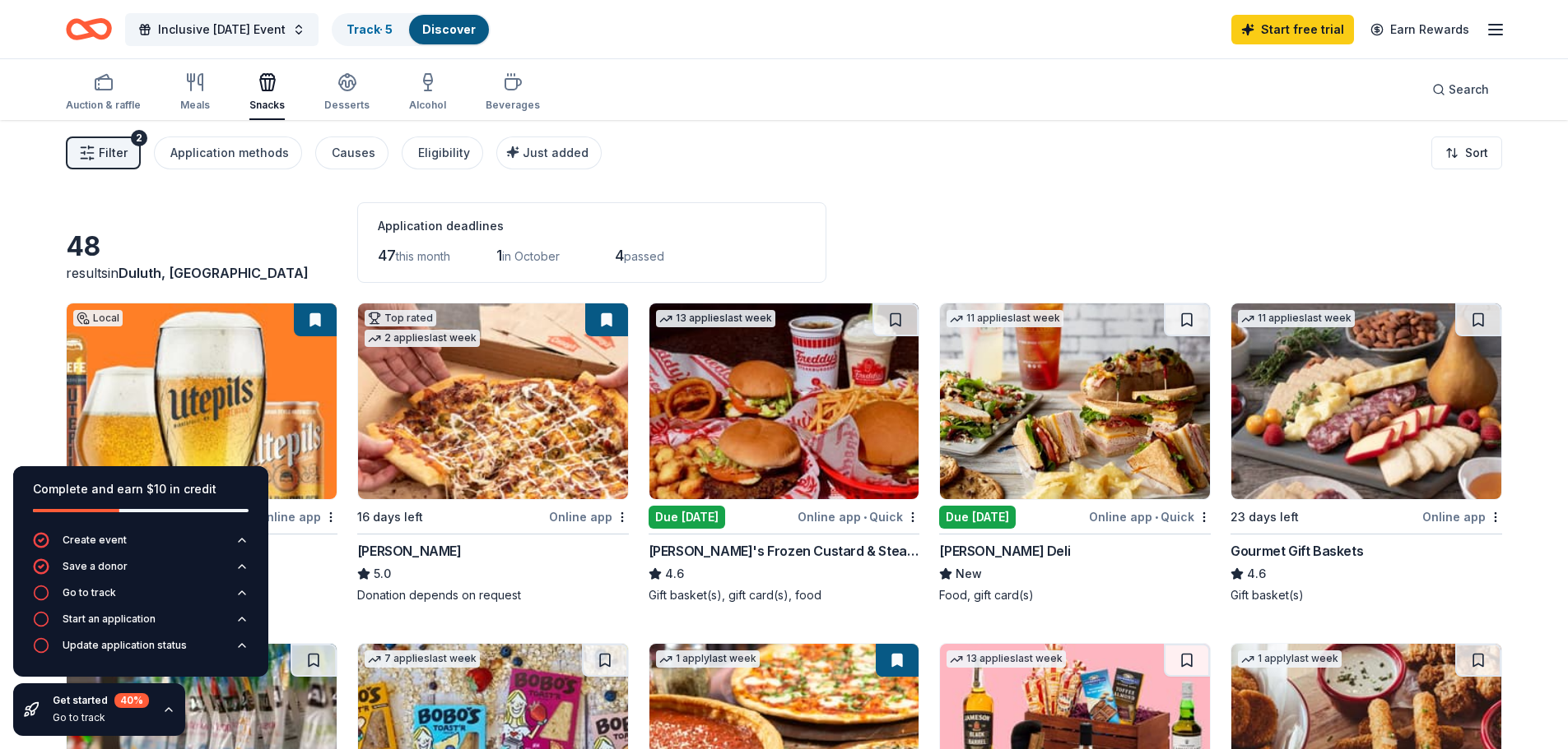
click at [166, 708] on icon "button" at bounding box center [168, 709] width 13 height 13
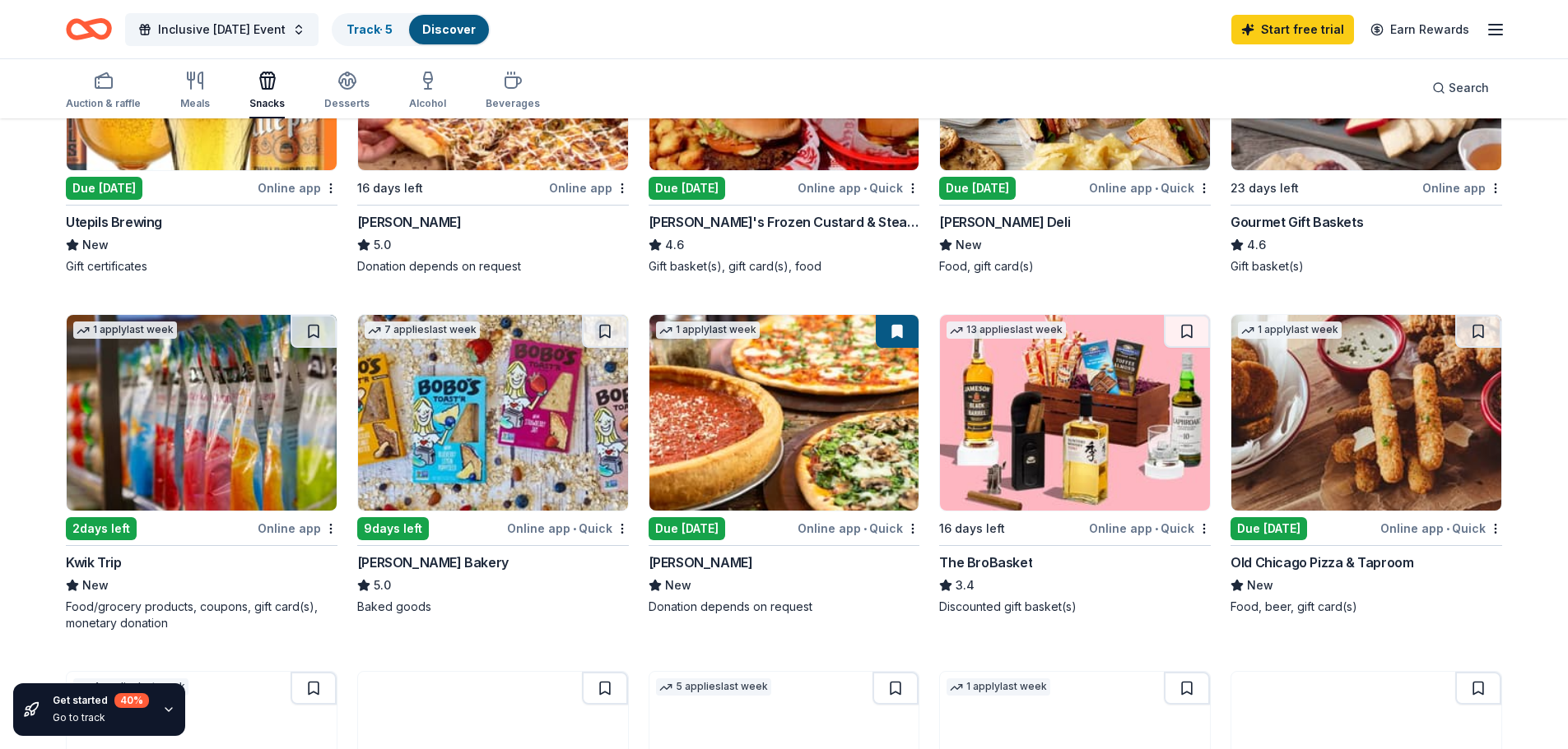
scroll to position [411, 0]
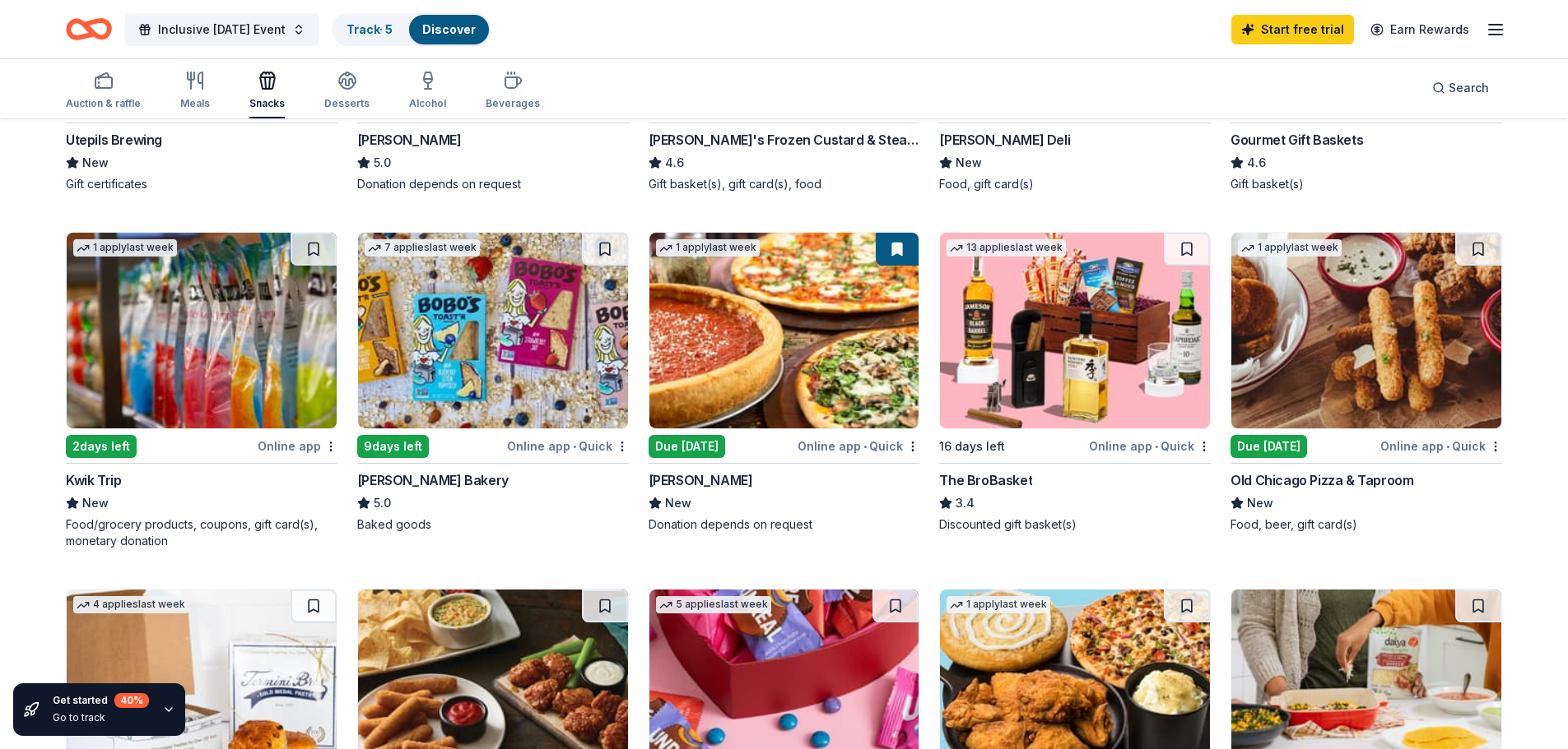
click at [131, 366] on img at bounding box center [202, 331] width 270 height 196
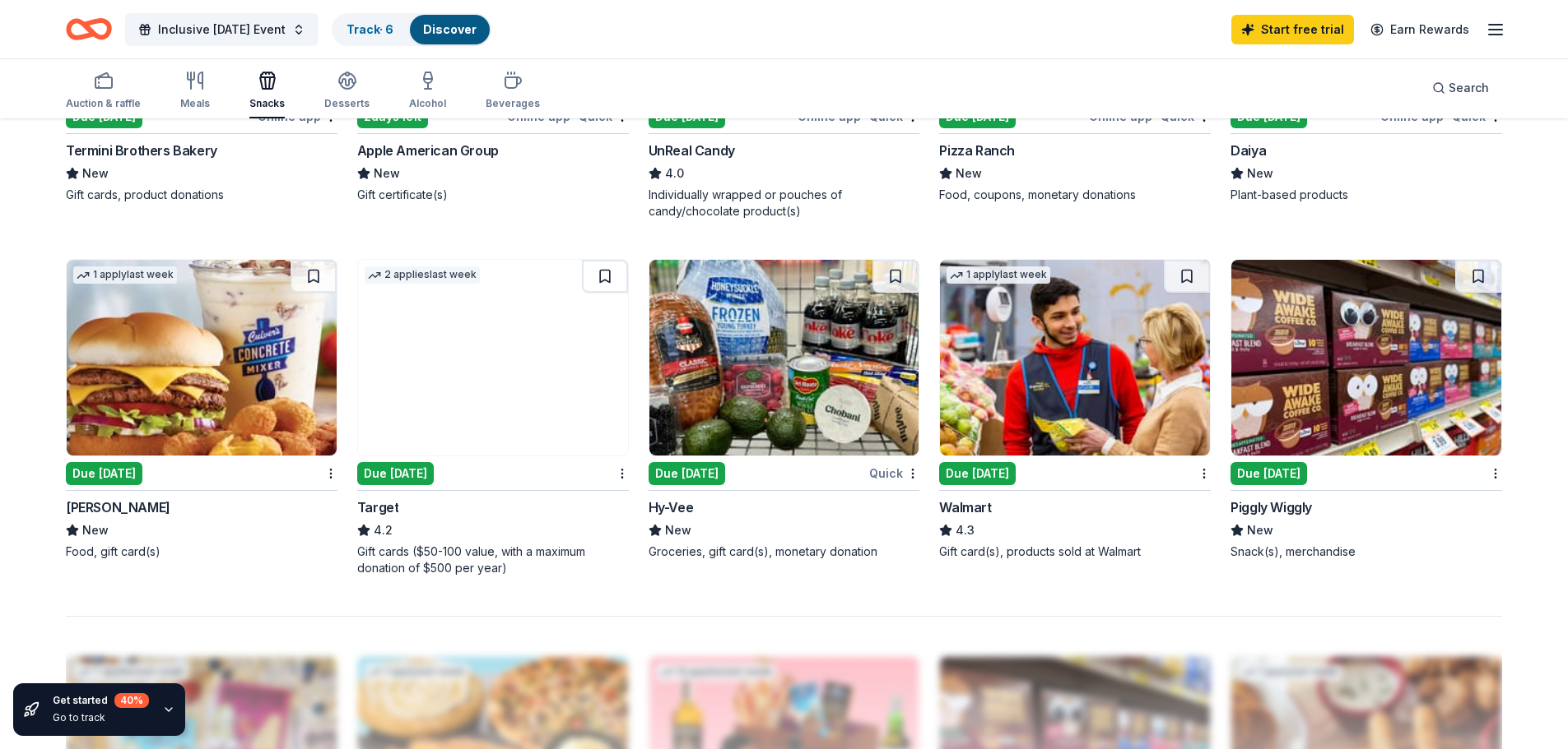
scroll to position [1069, 0]
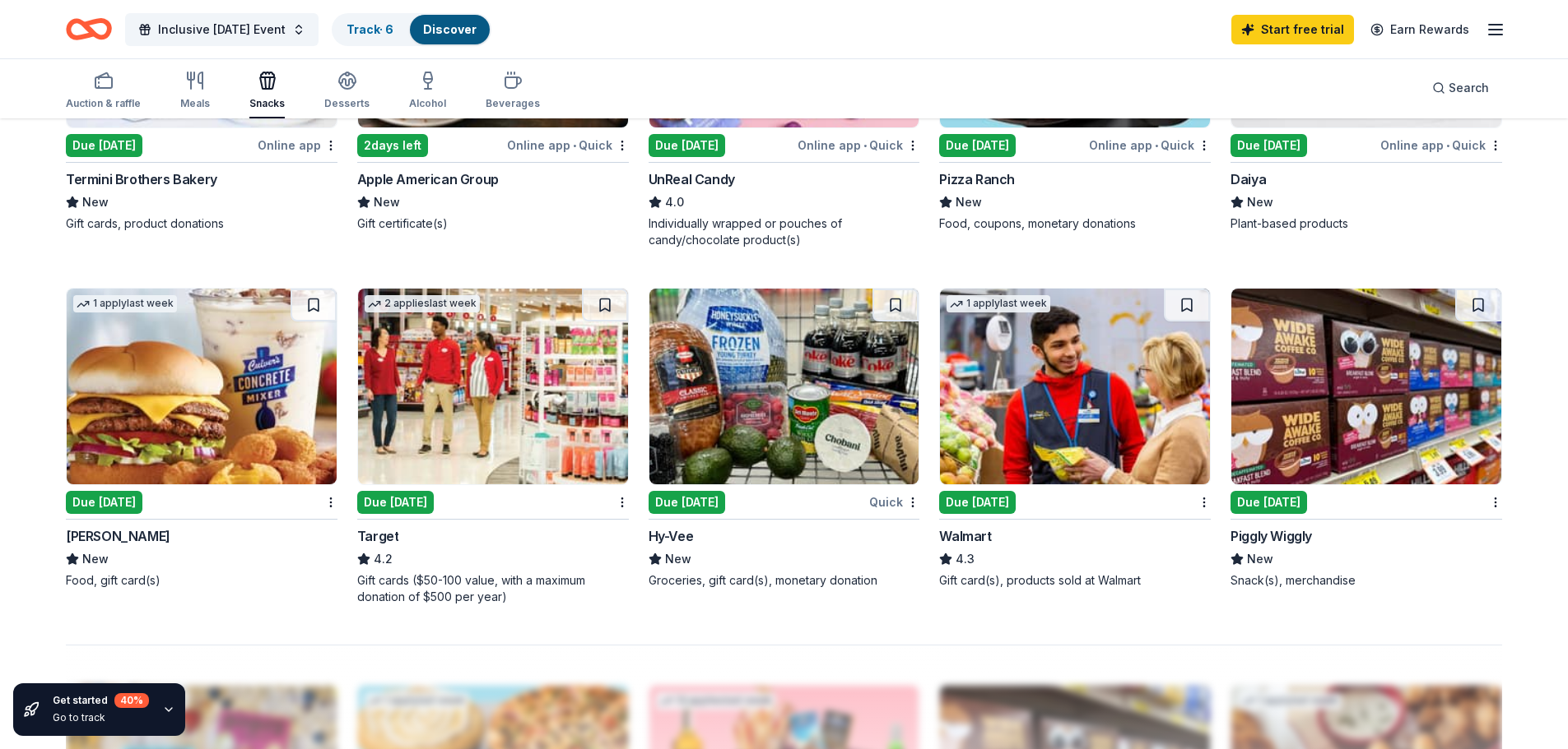
click at [688, 539] on div "Hy-Vee" at bounding box center [671, 537] width 45 height 20
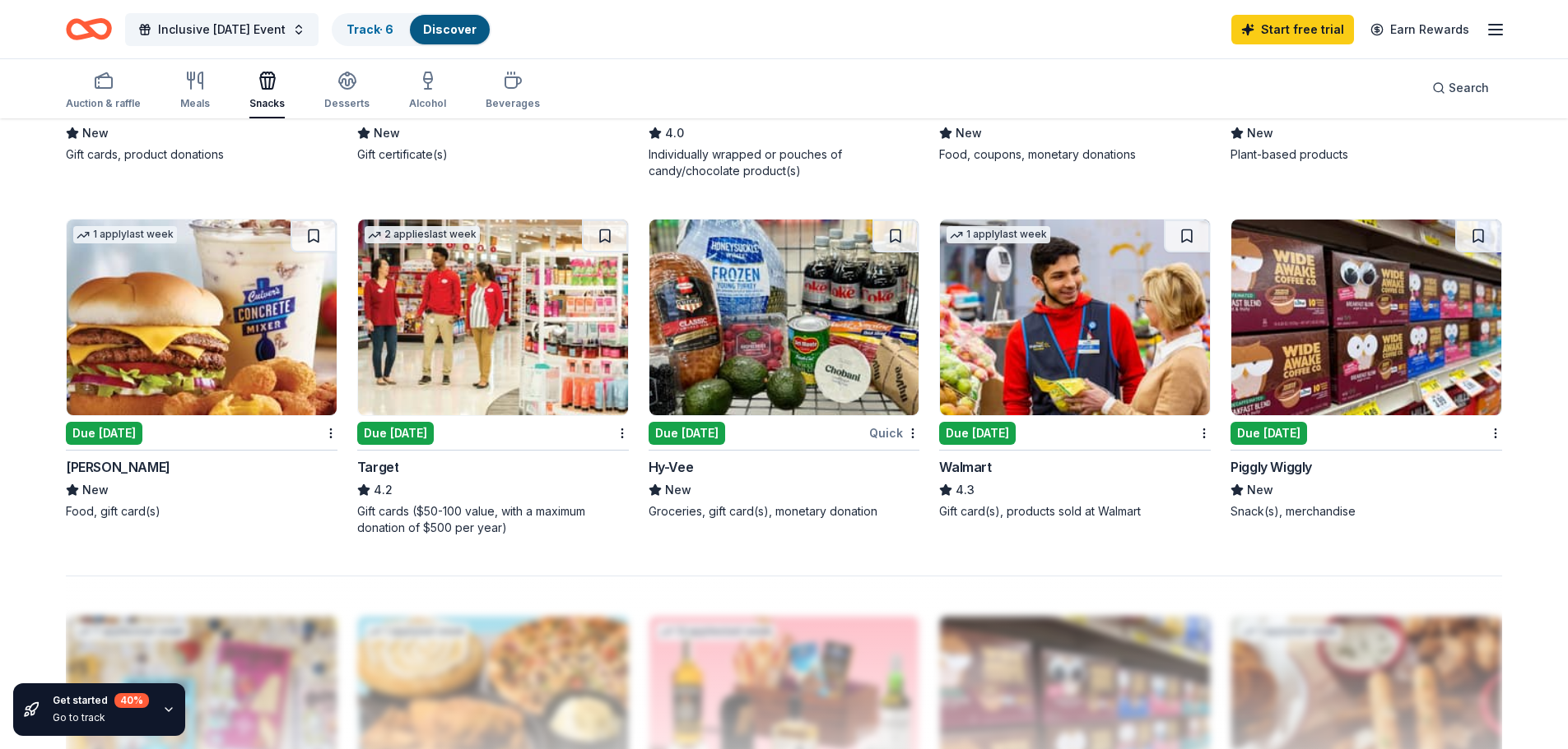
scroll to position [1234, 0]
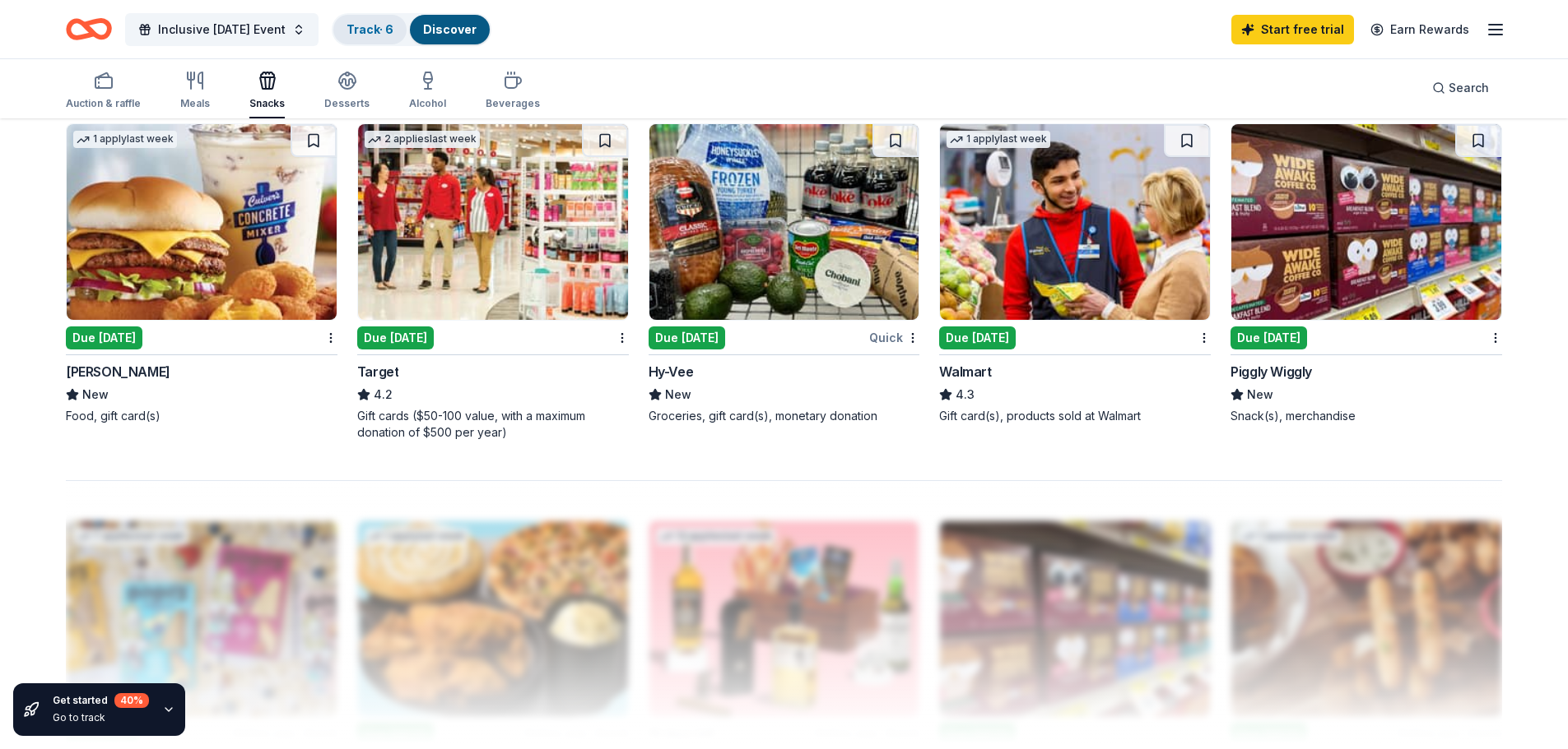
click at [378, 24] on link "Track · 6" at bounding box center [370, 29] width 47 height 14
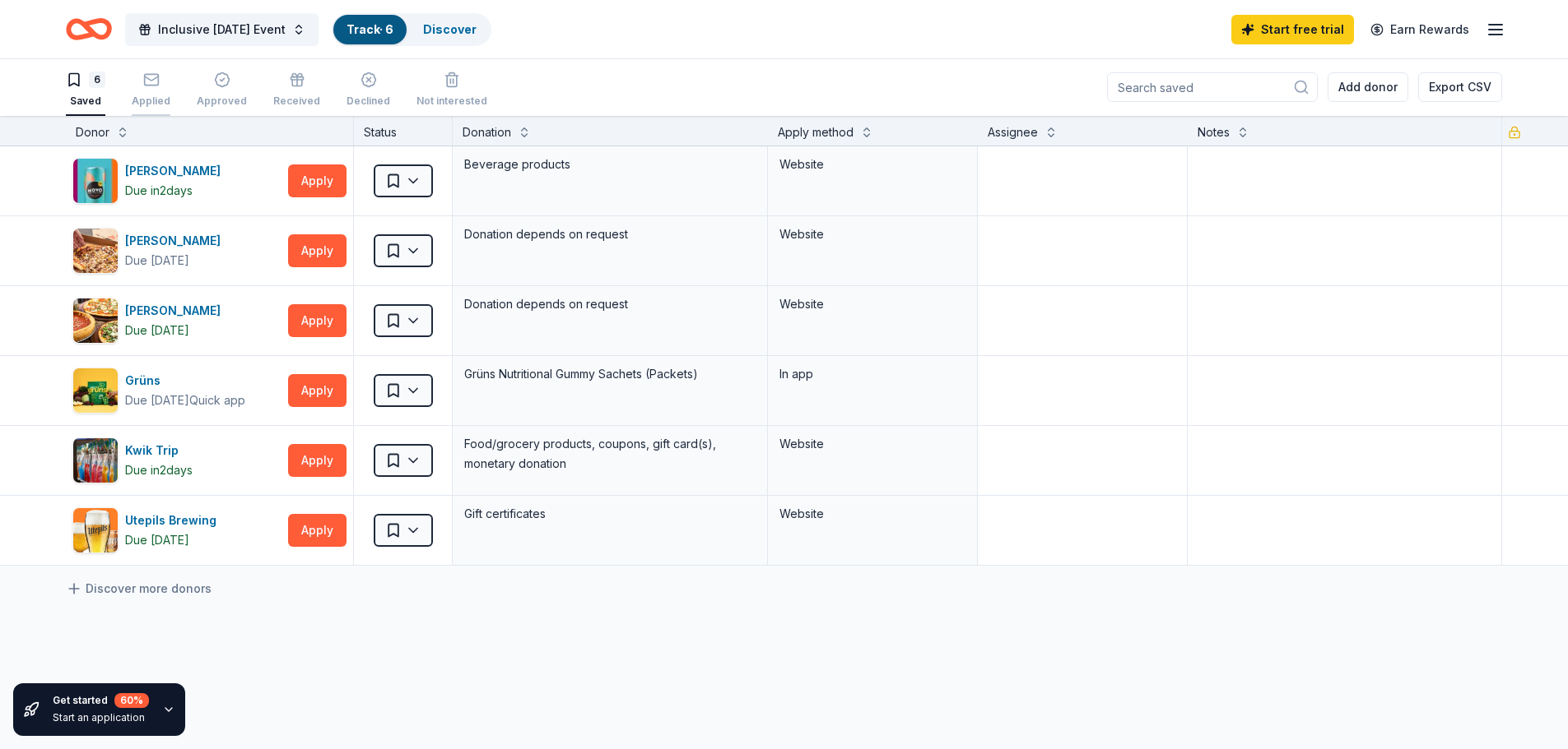
click at [144, 97] on div "Applied" at bounding box center [150, 101] width 38 height 13
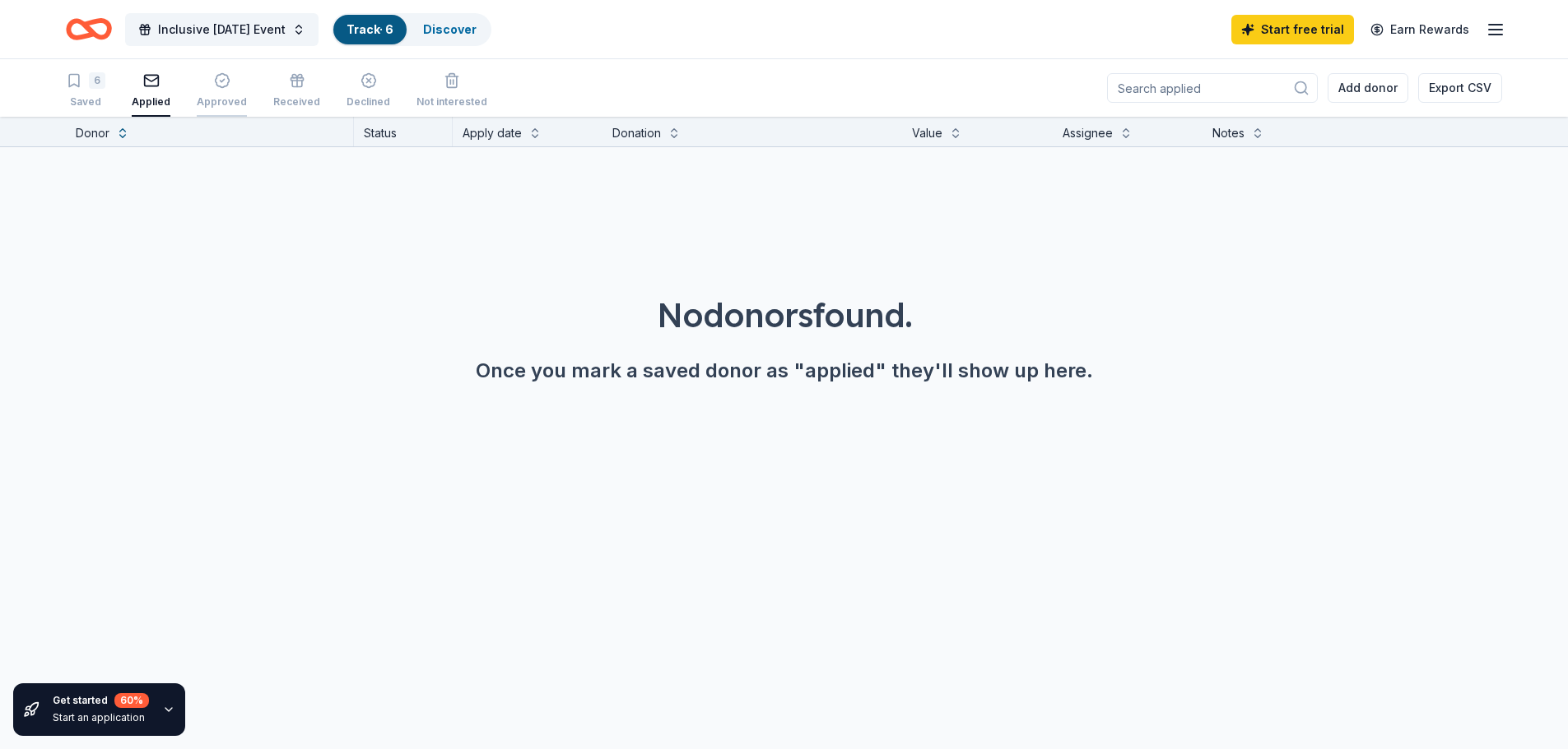
click at [210, 90] on div "Approved" at bounding box center [221, 90] width 50 height 36
click at [289, 90] on div "Received" at bounding box center [297, 90] width 47 height 36
click at [350, 90] on div "Declined" at bounding box center [368, 90] width 44 height 36
click at [91, 90] on div "6 Saved" at bounding box center [85, 90] width 39 height 36
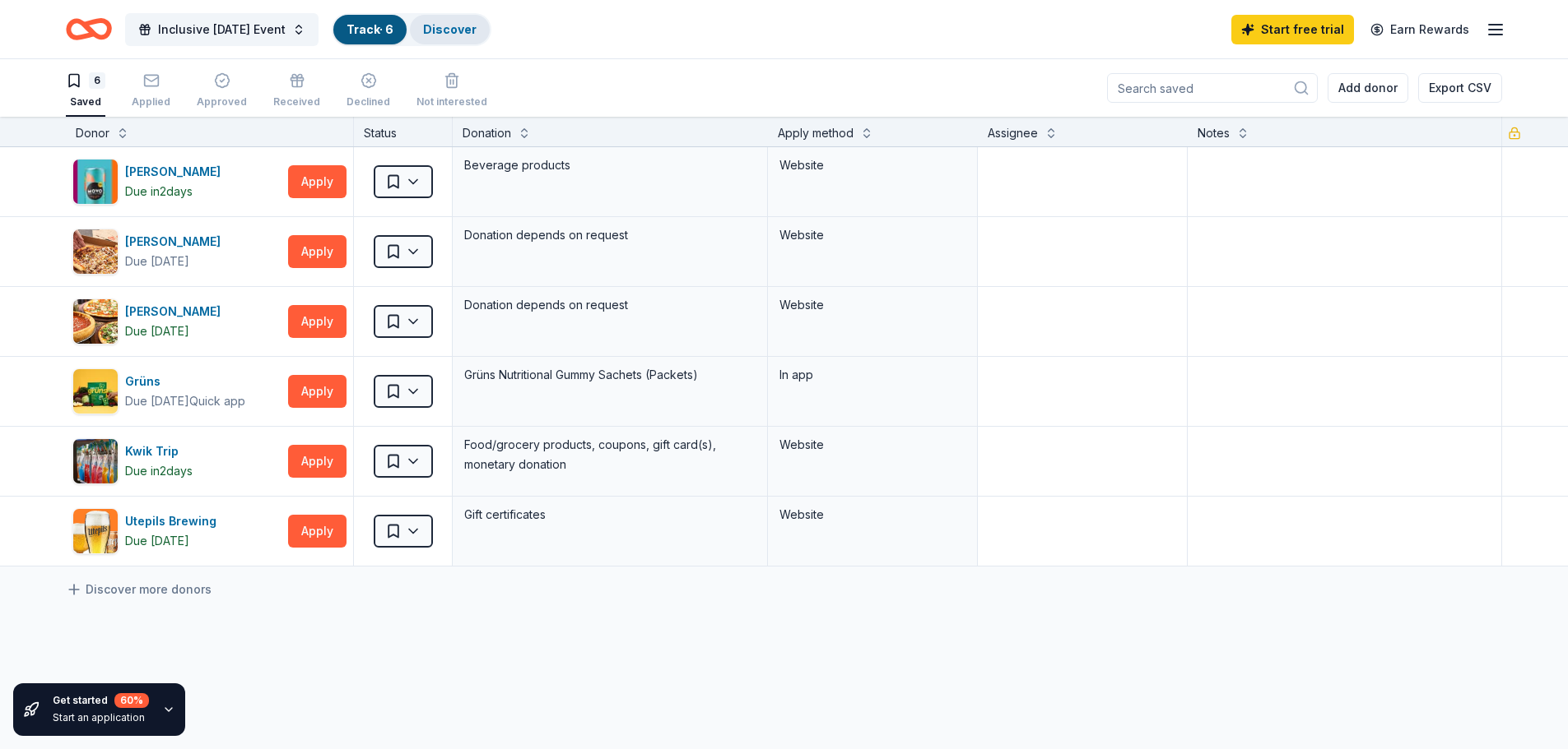
click at [458, 32] on link "Discover" at bounding box center [450, 29] width 54 height 14
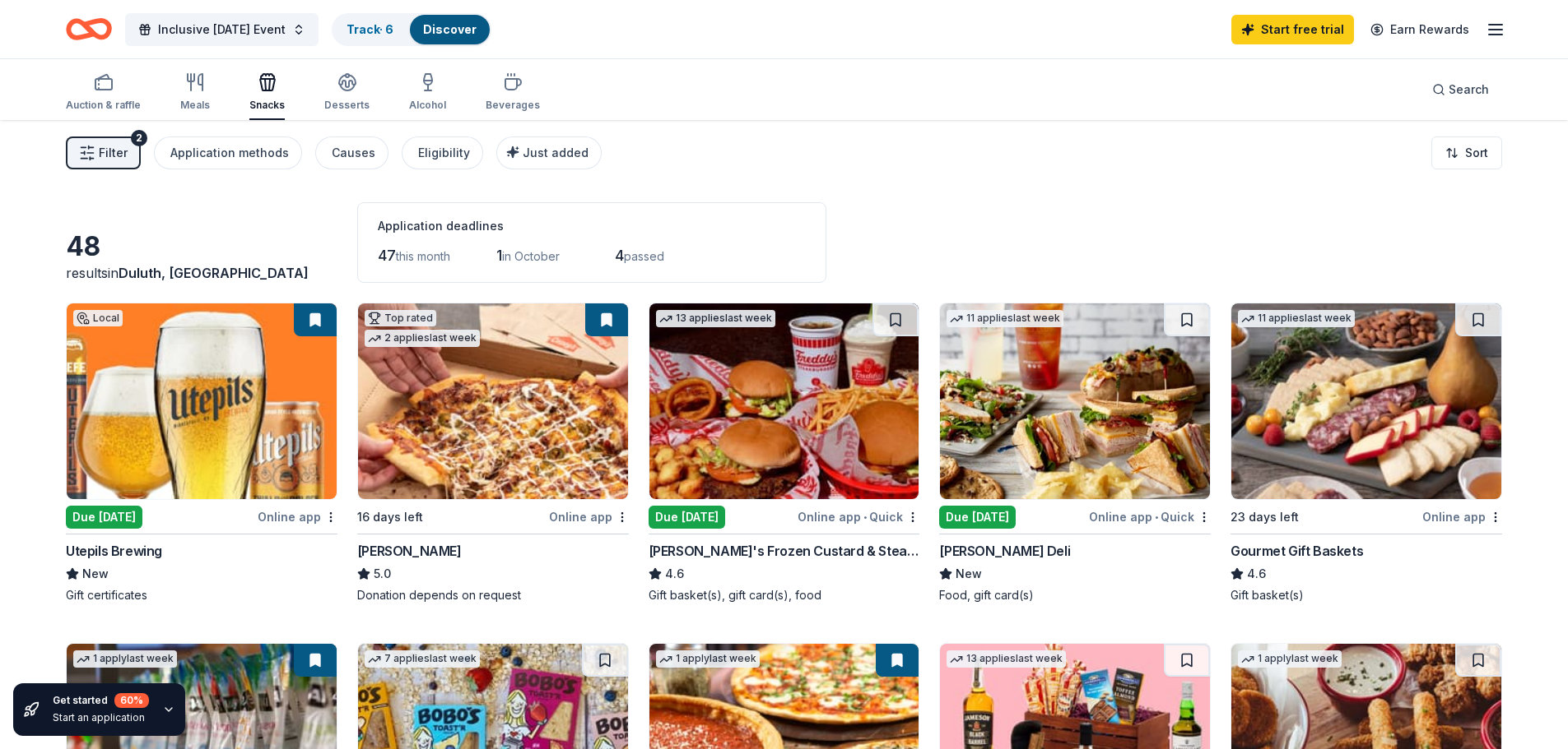
click at [106, 157] on span "Filter" at bounding box center [113, 153] width 28 height 20
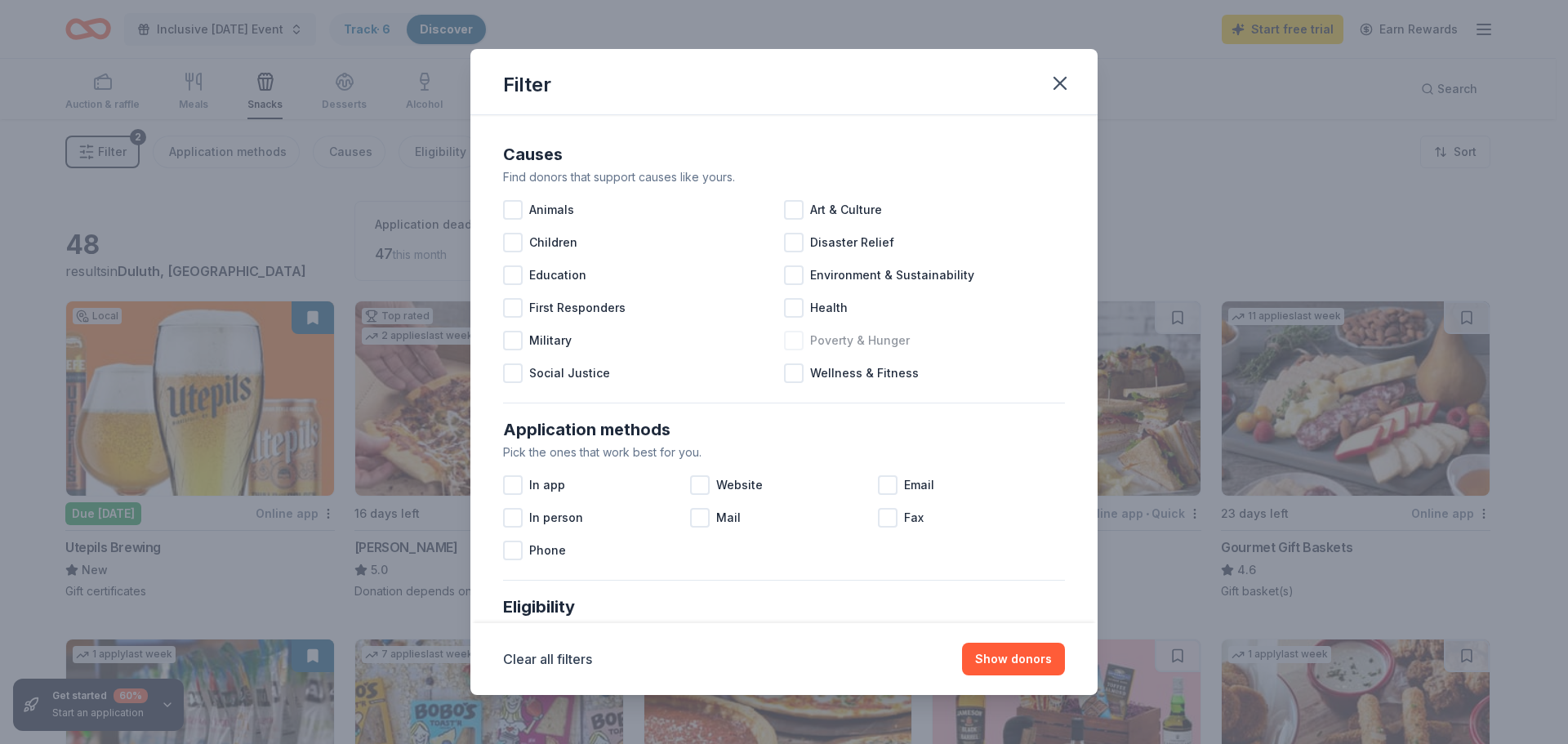
click at [847, 349] on span "Poverty & Hunger" at bounding box center [859, 340] width 100 height 19
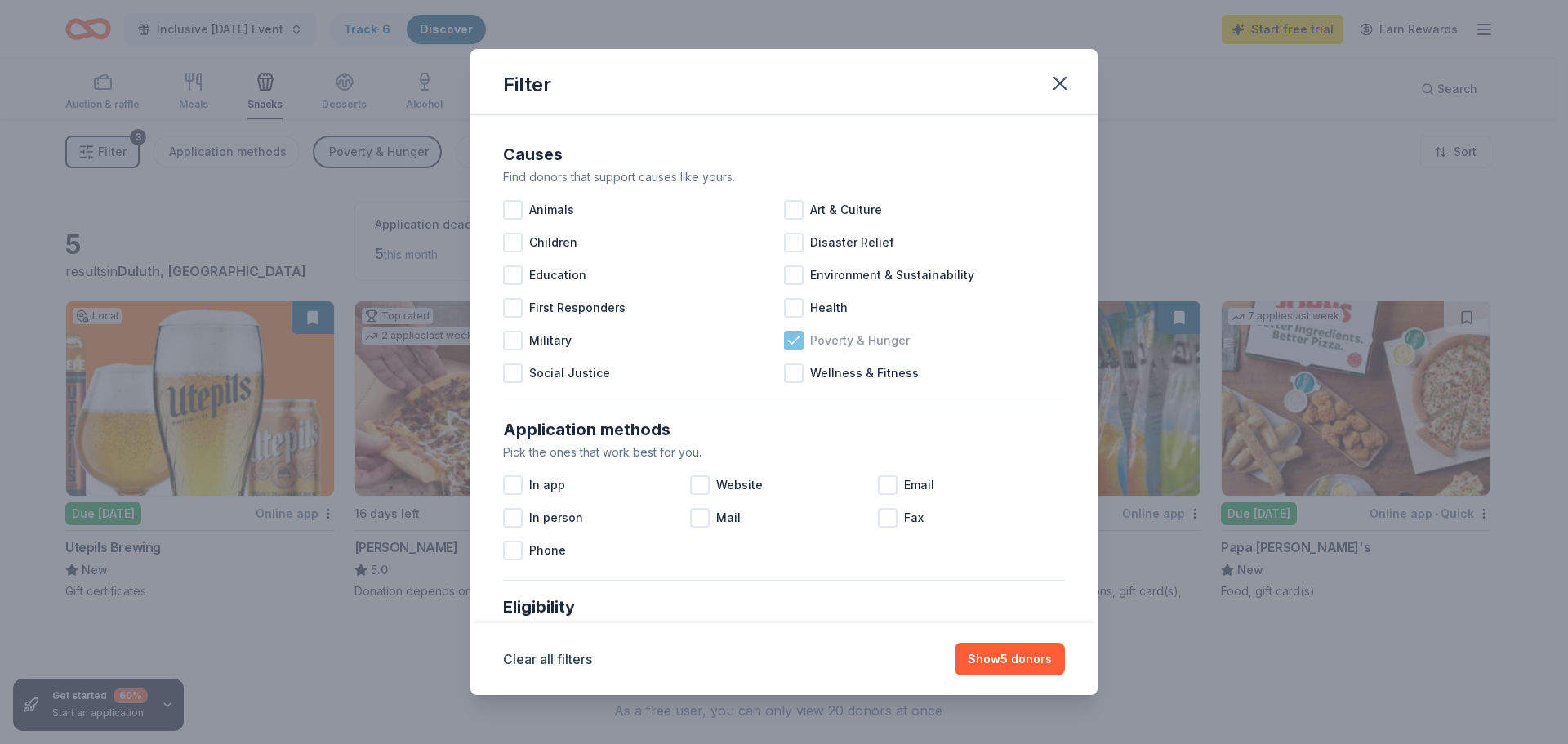
click at [826, 338] on span "Poverty & Hunger" at bounding box center [859, 340] width 100 height 19
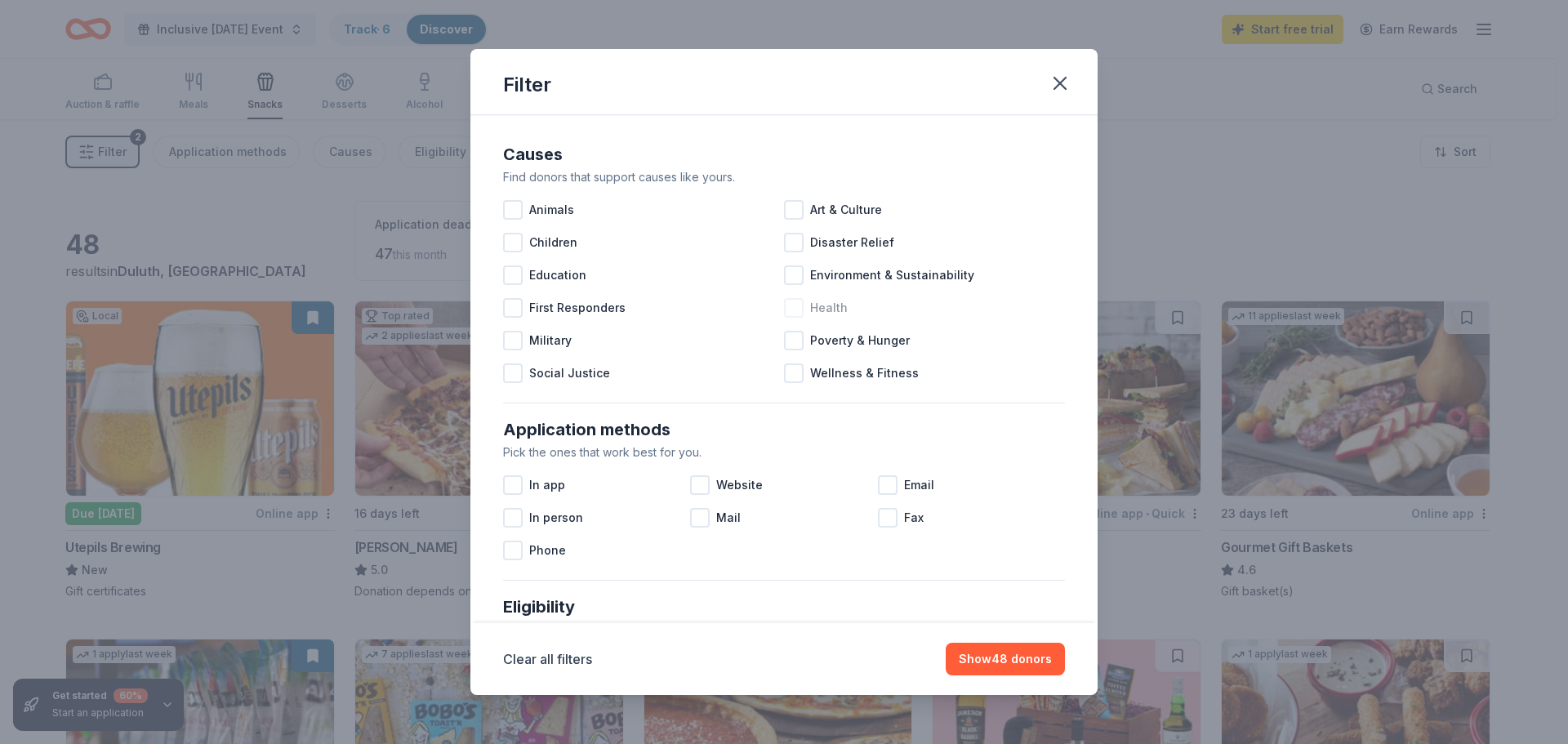
click at [812, 317] on span "Health" at bounding box center [828, 308] width 38 height 19
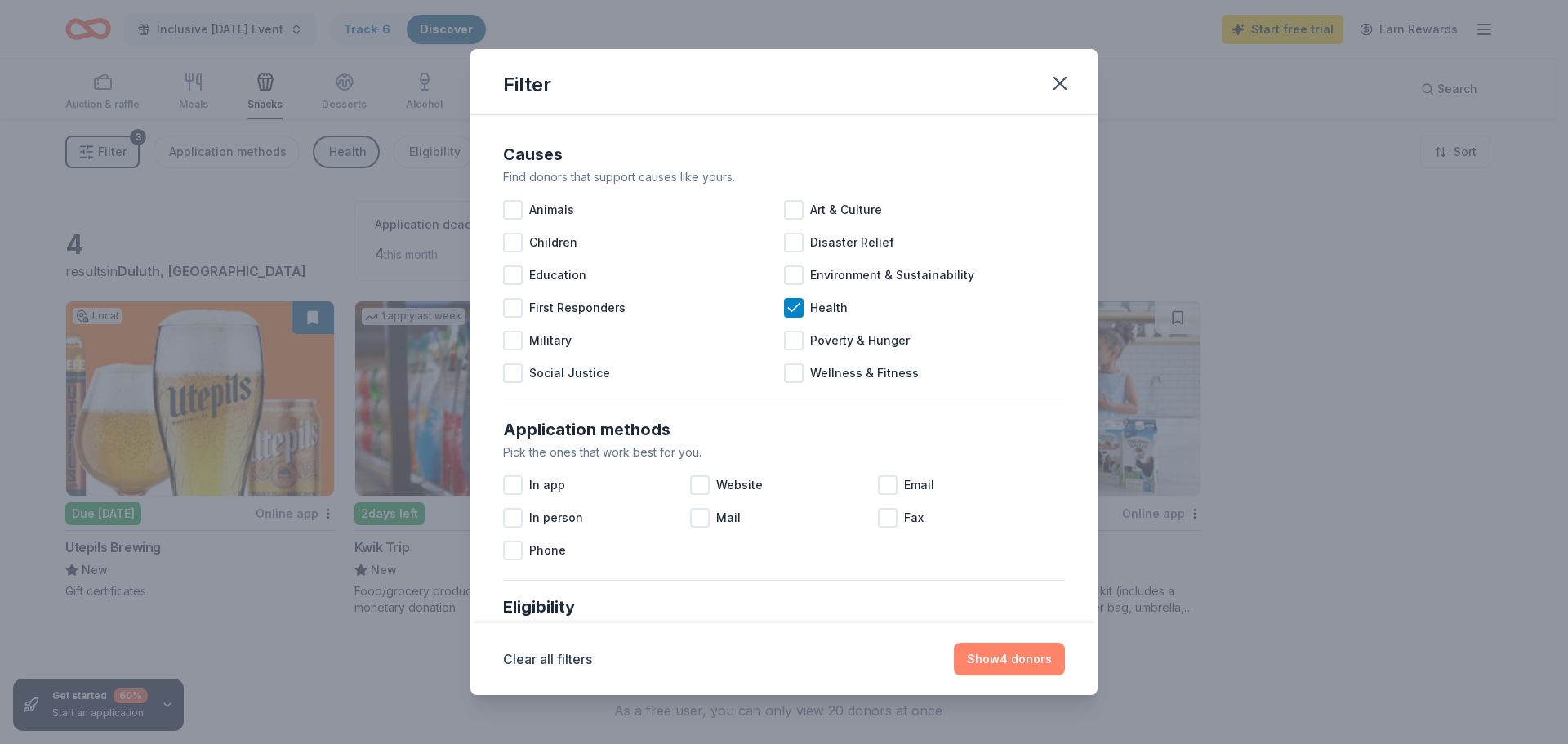
click at [1040, 665] on button "Show 4 donors" at bounding box center [1009, 659] width 111 height 33
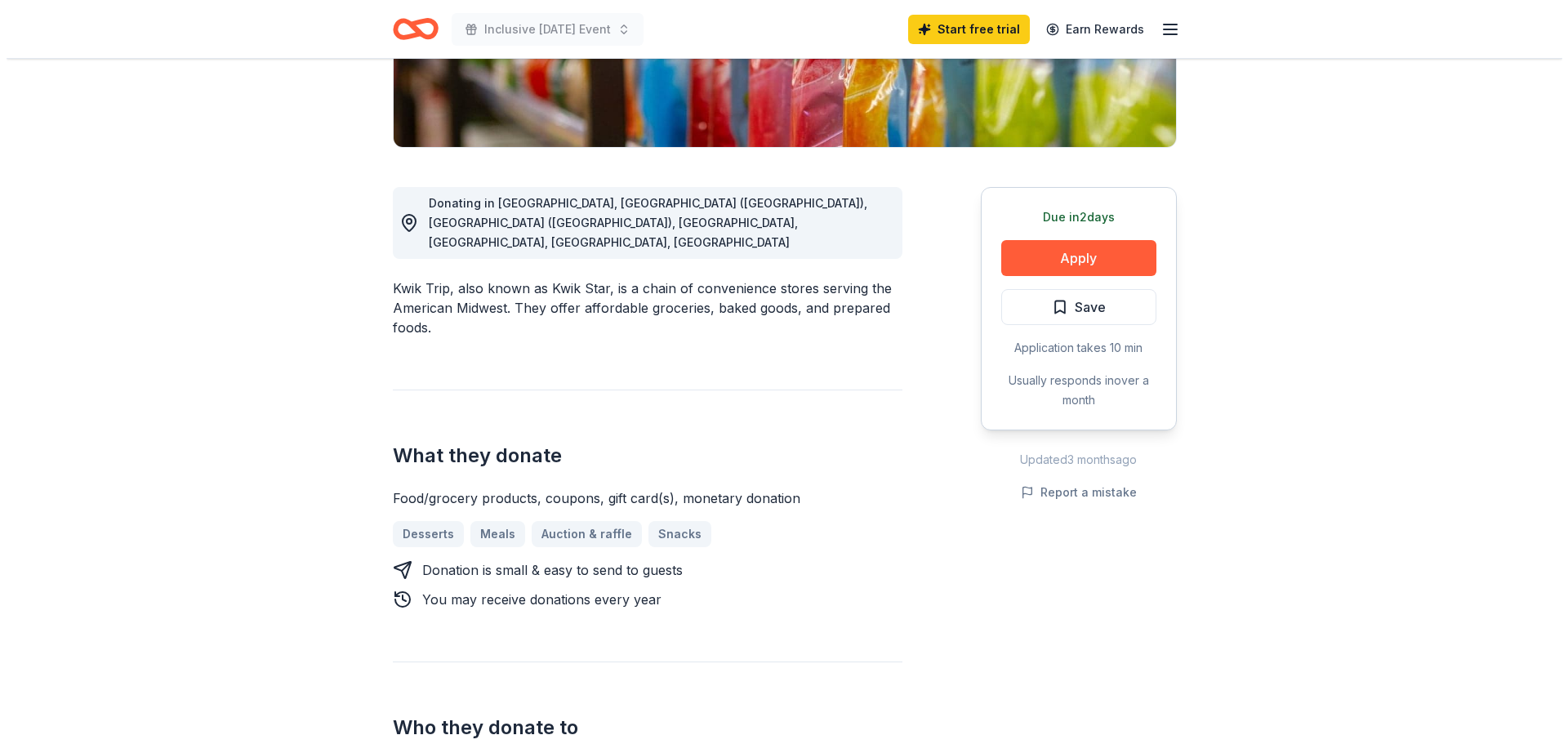
scroll to position [82, 0]
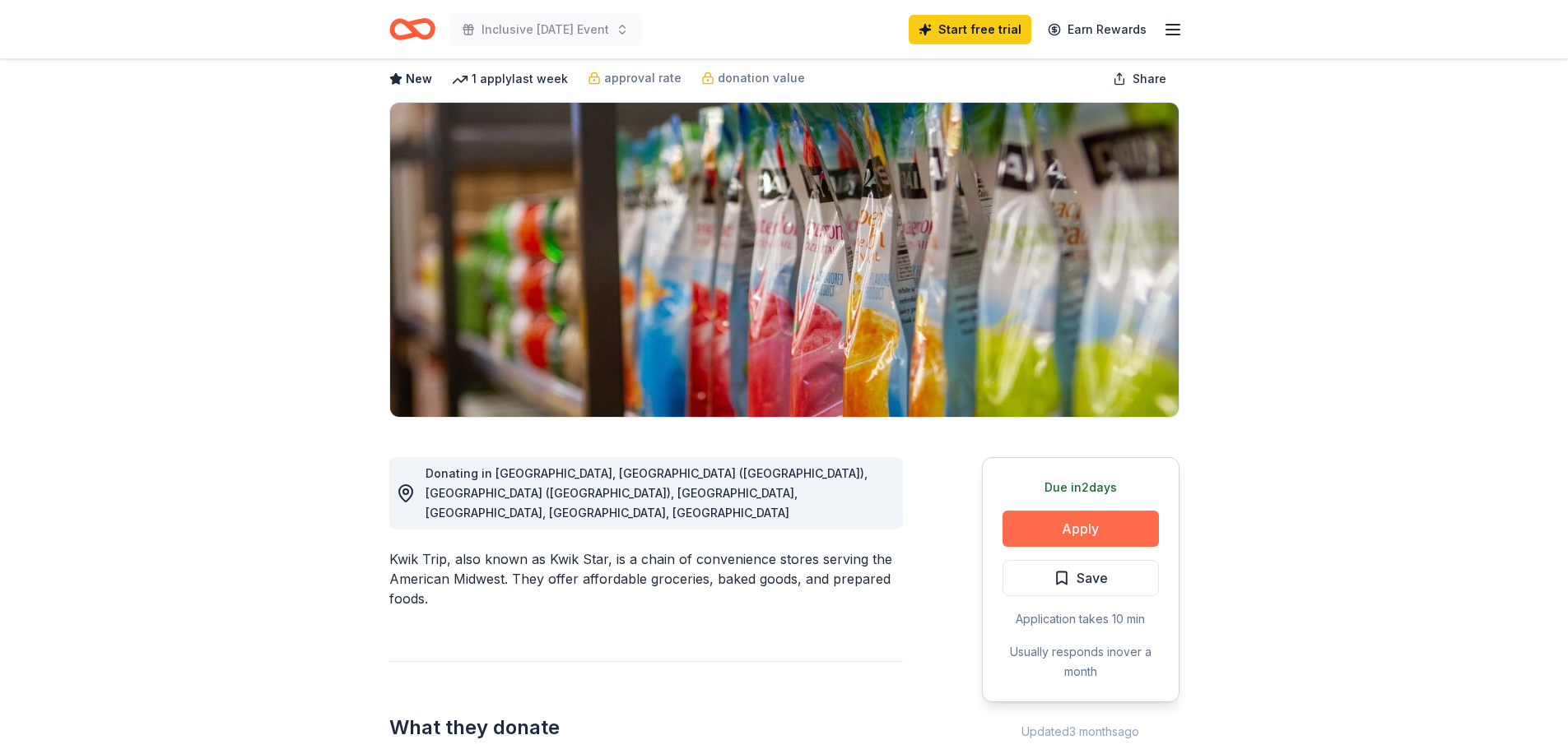
click at [1110, 530] on button "Apply" at bounding box center [1080, 529] width 157 height 36
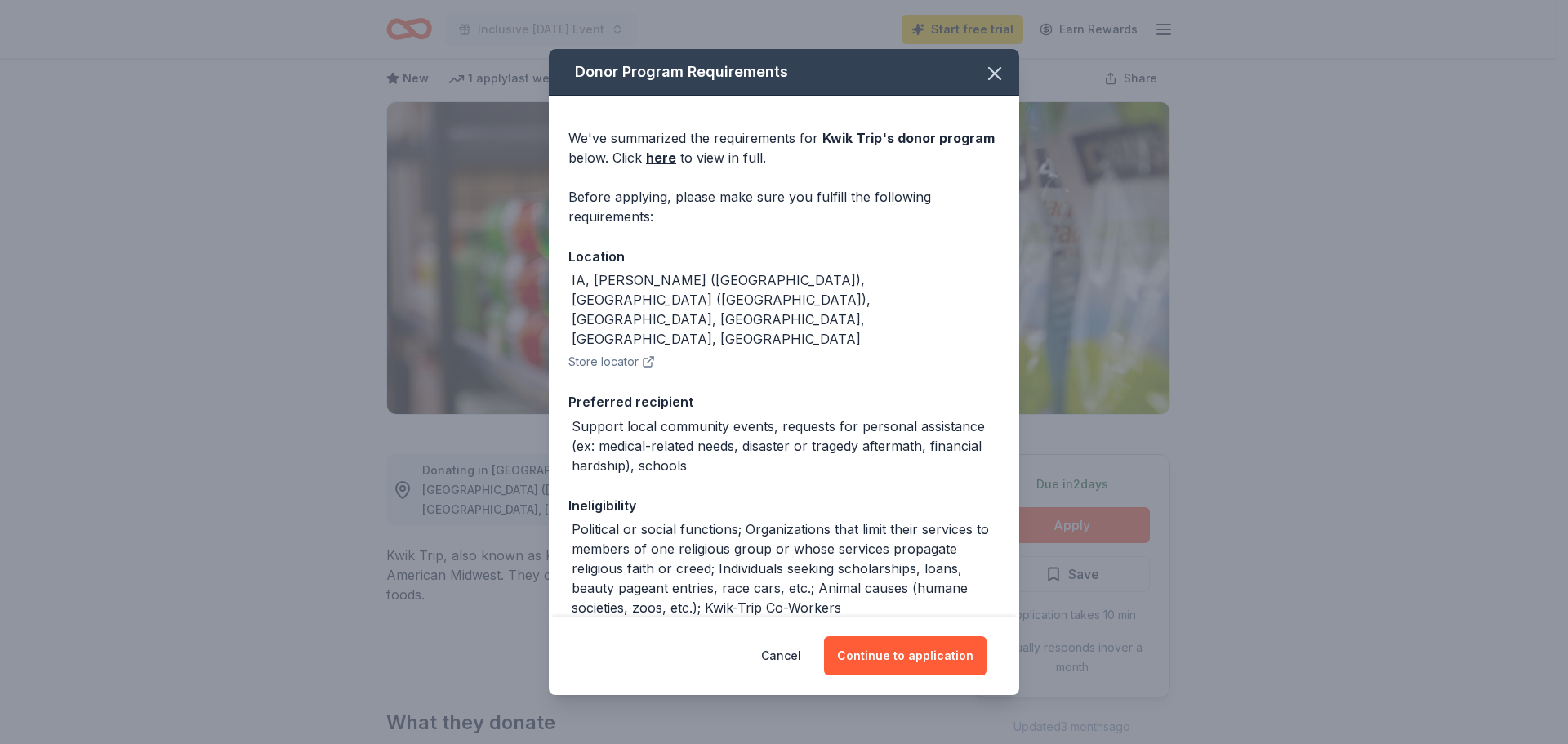
scroll to position [93, 0]
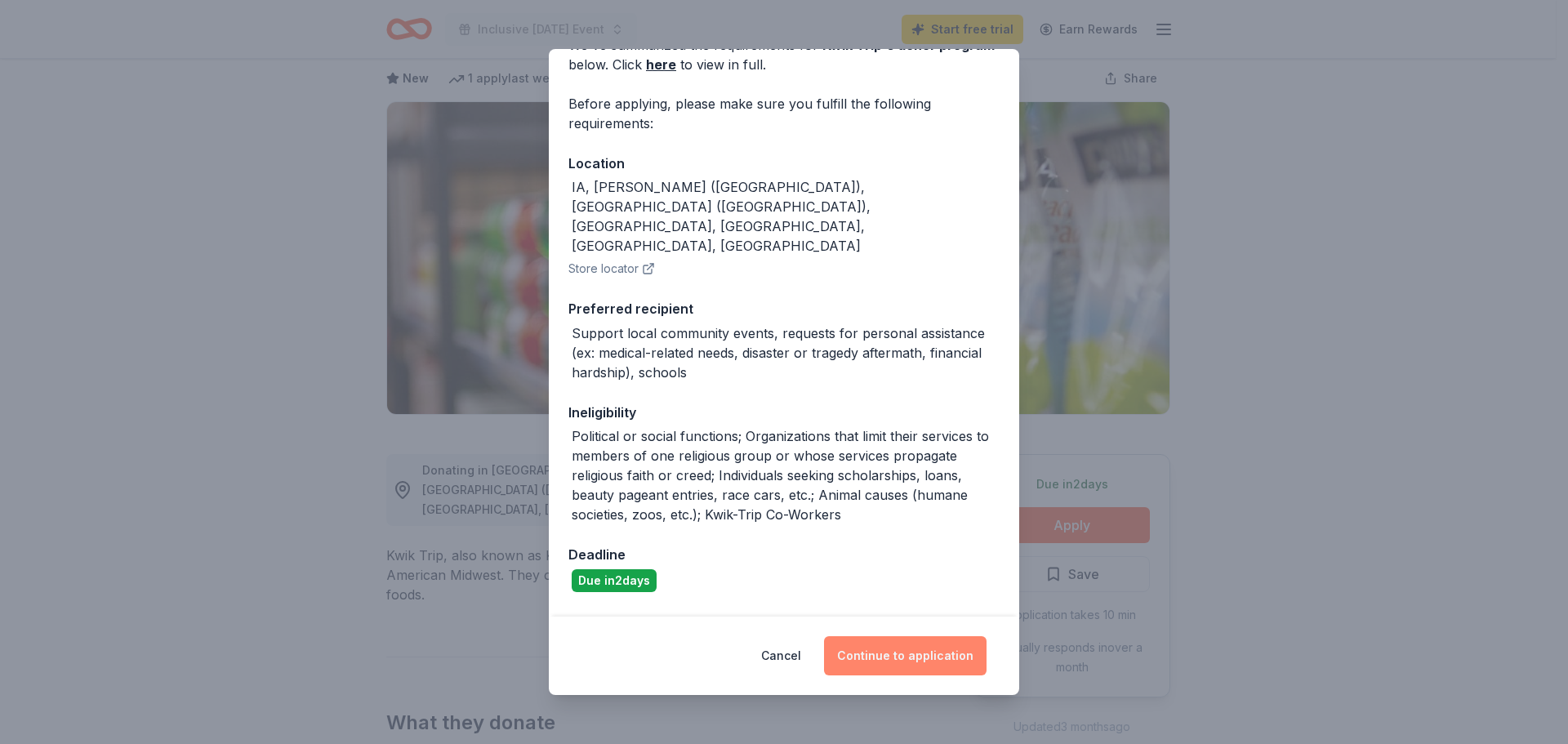
click at [915, 652] on button "Continue to application" at bounding box center [905, 655] width 162 height 39
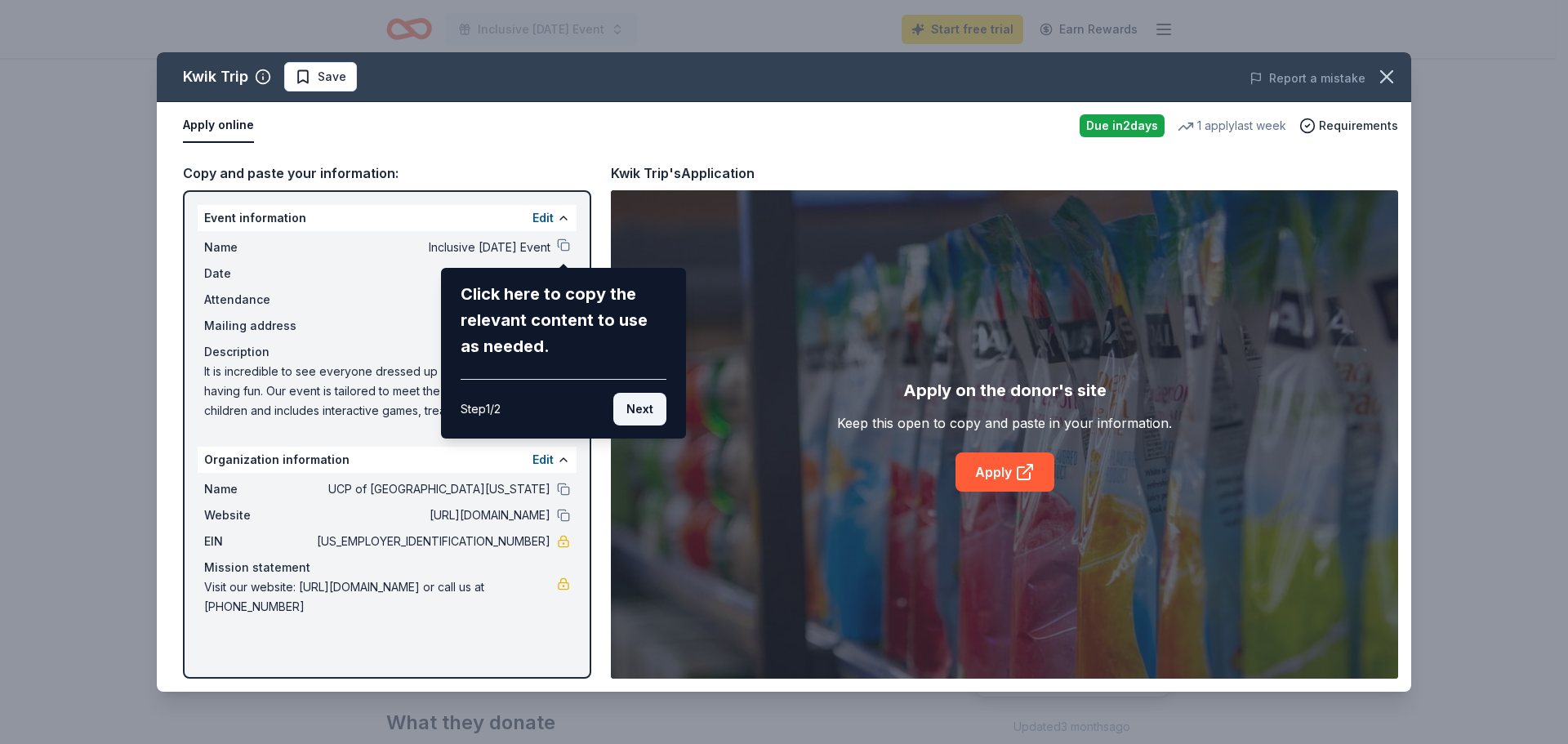
click at [657, 411] on button "Next" at bounding box center [640, 409] width 53 height 33
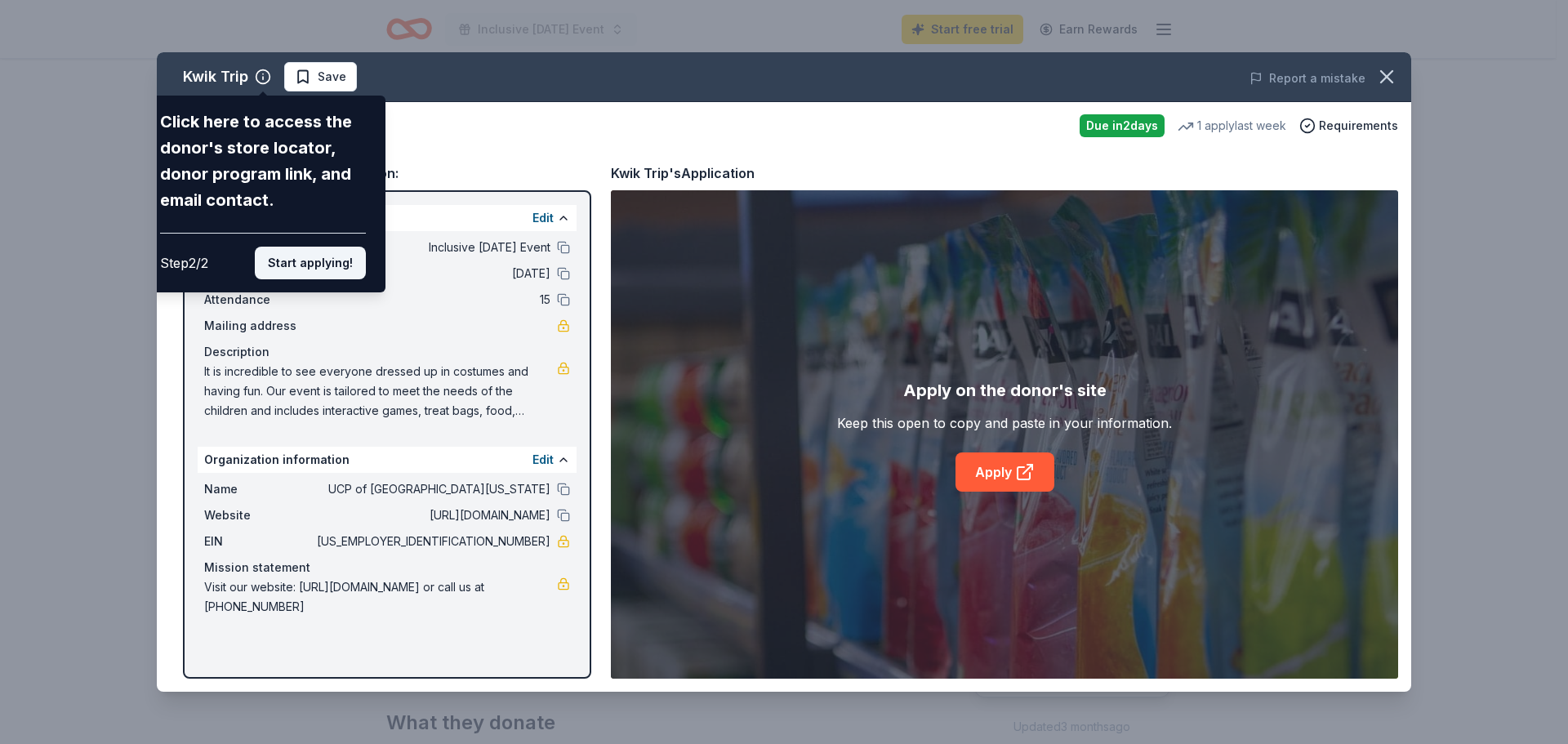
click at [303, 264] on button "Start applying!" at bounding box center [310, 264] width 111 height 33
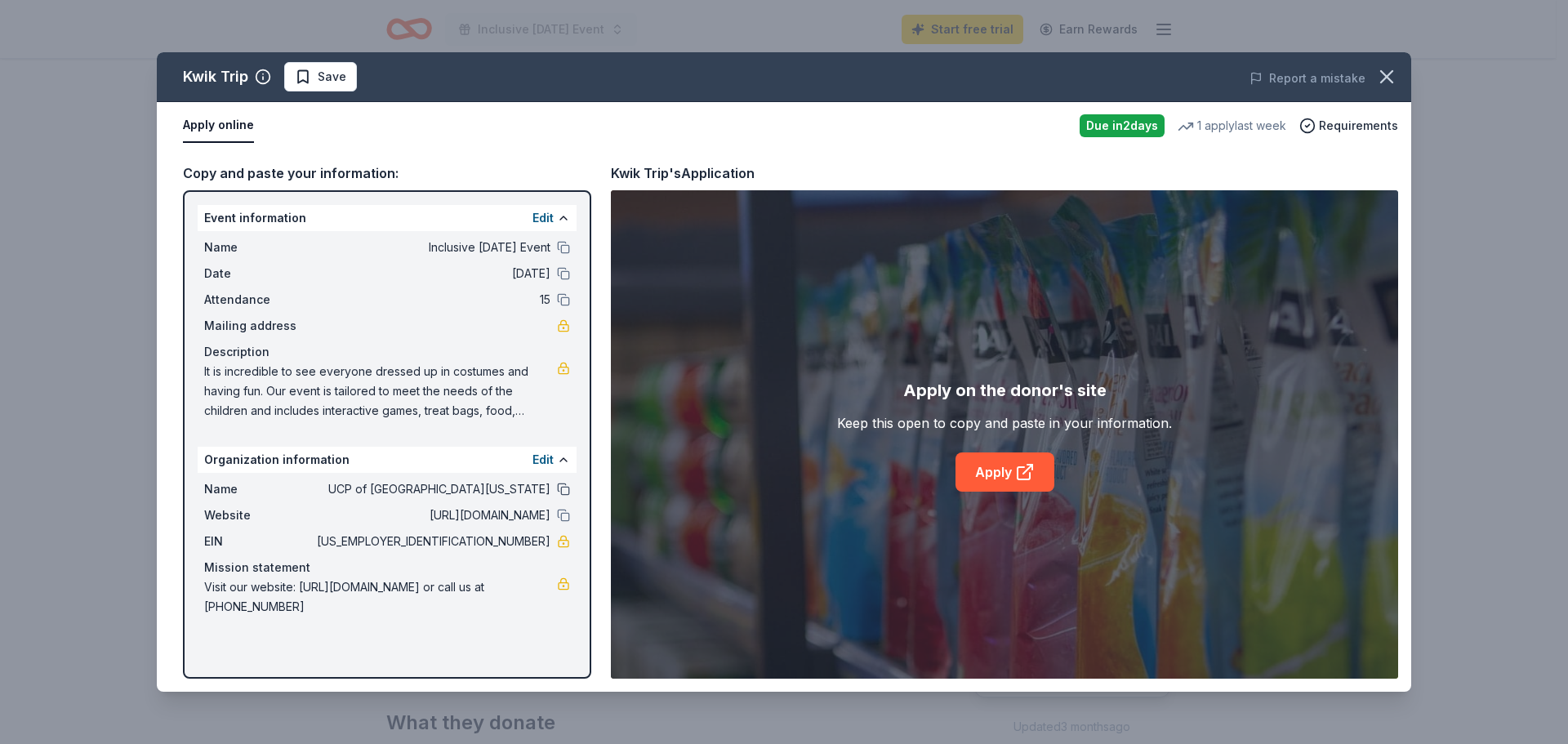
click at [561, 485] on button at bounding box center [563, 489] width 13 height 13
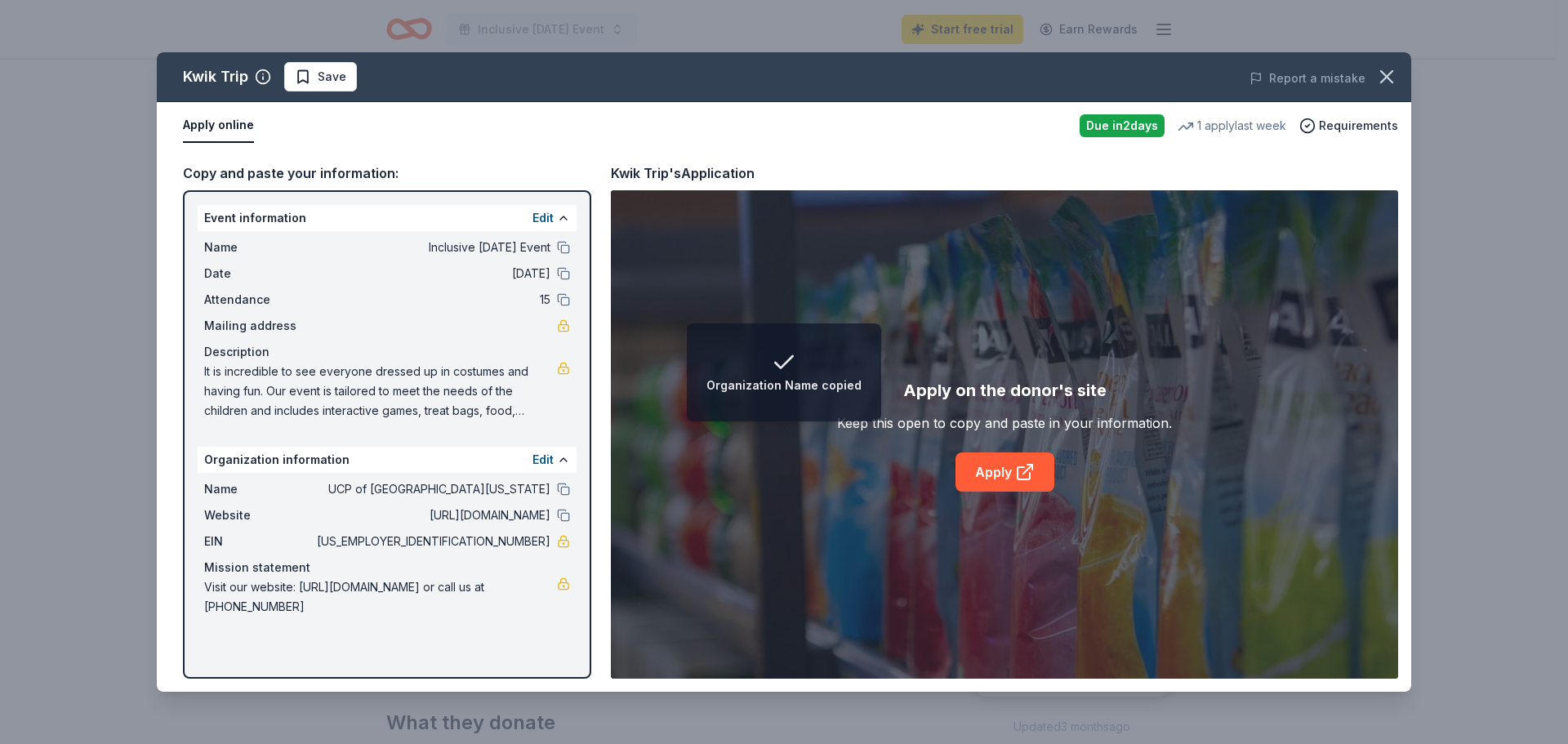
click at [544, 487] on span "UCP of [GEOGRAPHIC_DATA][US_STATE]" at bounding box center [433, 489] width 237 height 19
click at [536, 463] on button "Edit" at bounding box center [543, 460] width 21 height 19
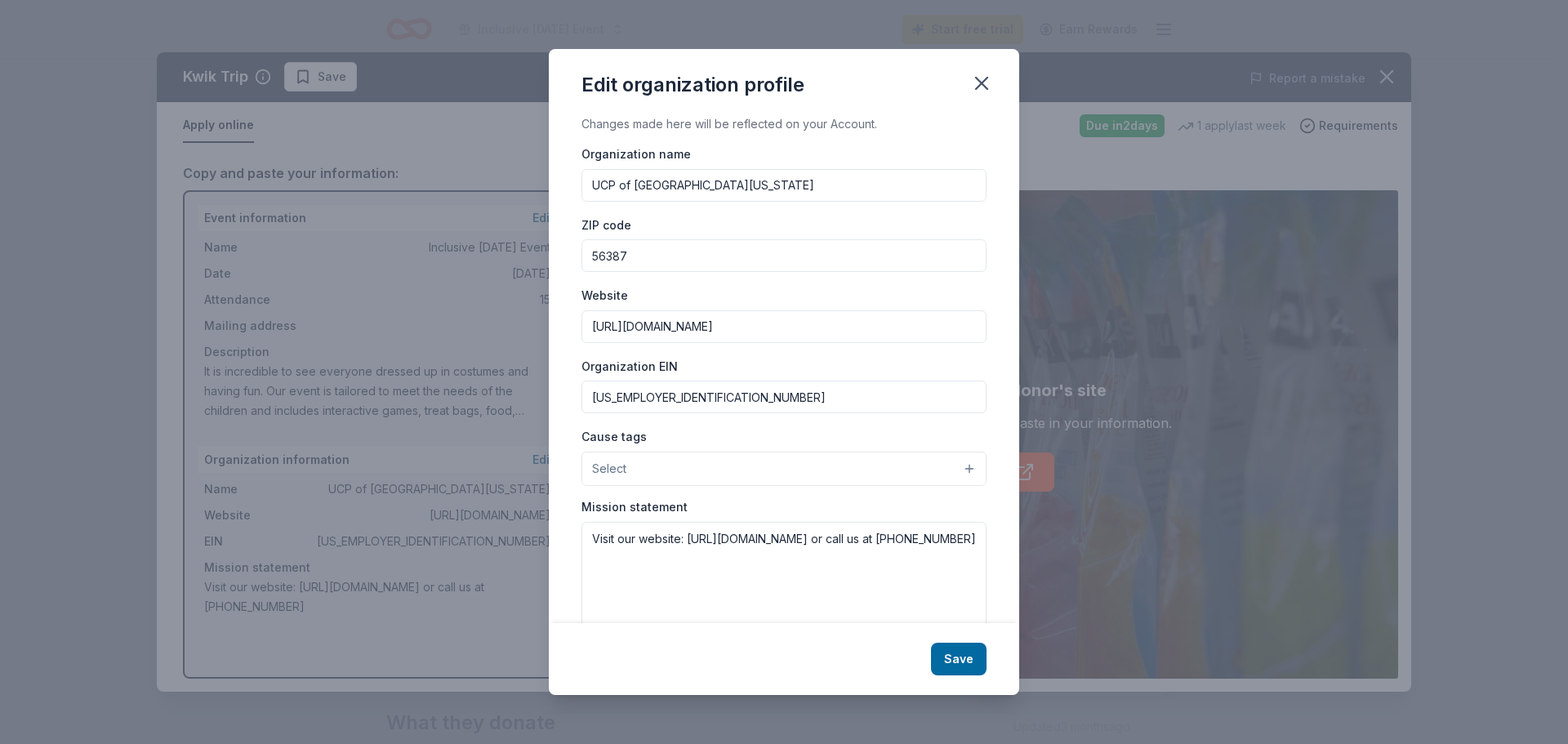
click at [741, 166] on div "Organization name UCP of [GEOGRAPHIC_DATA][US_STATE]" at bounding box center [784, 173] width 405 height 58
drag, startPoint x: 743, startPoint y: 194, endPoint x: 593, endPoint y: 193, distance: 150.0
click at [593, 193] on input "UCP of [GEOGRAPHIC_DATA][US_STATE]" at bounding box center [784, 186] width 405 height 33
type input "ConnectAbility of [GEOGRAPHIC_DATA]"
click at [650, 265] on input "56387" at bounding box center [784, 256] width 405 height 33
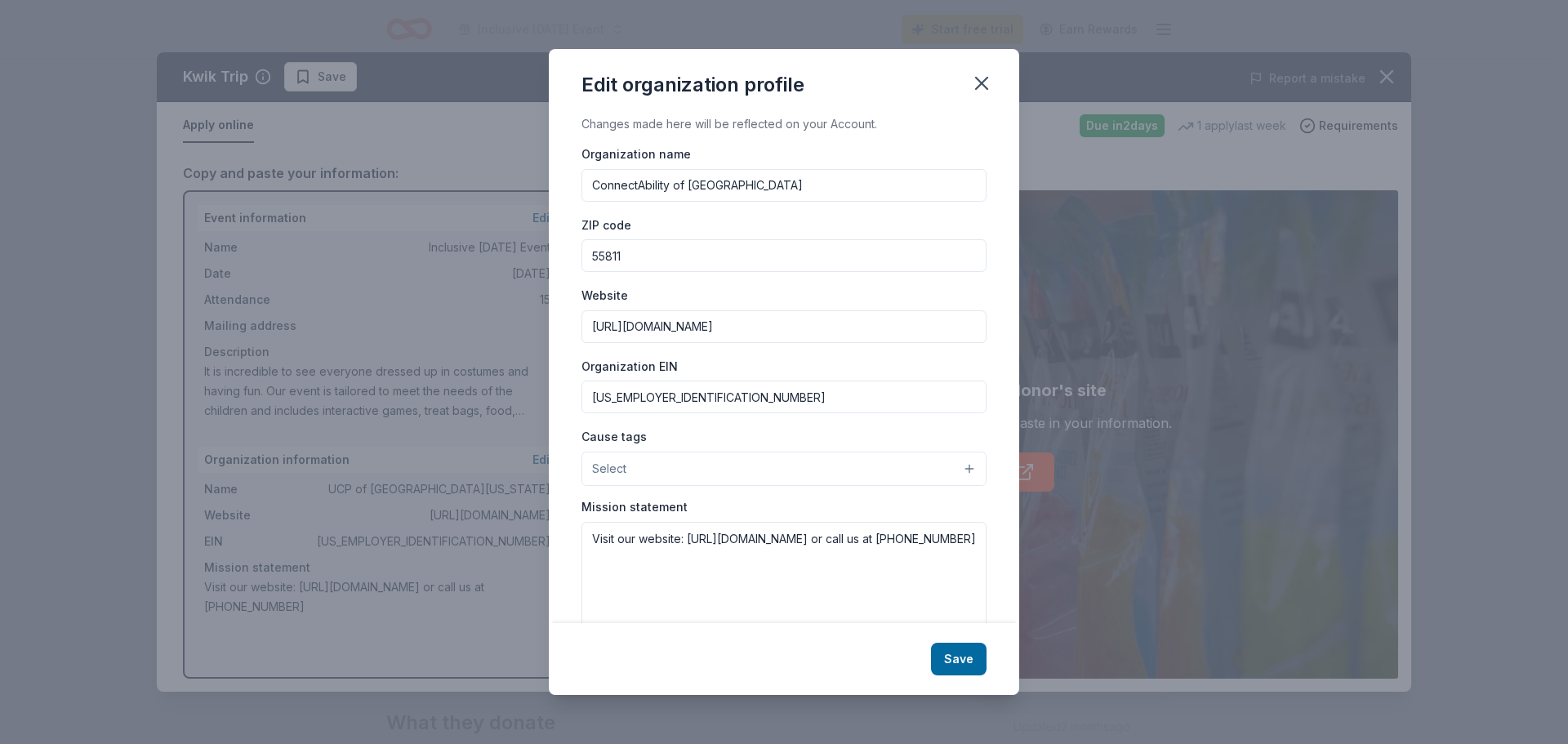
type input "55811"
drag, startPoint x: 748, startPoint y: 336, endPoint x: 585, endPoint y: 343, distance: 163.2
click at [585, 343] on div "Organization name ConnectAbility of MN ZIP code 55811 Website [URL][DOMAIN_NAME…" at bounding box center [784, 389] width 405 height 491
paste input "[URL][DOMAIN_NAME]"
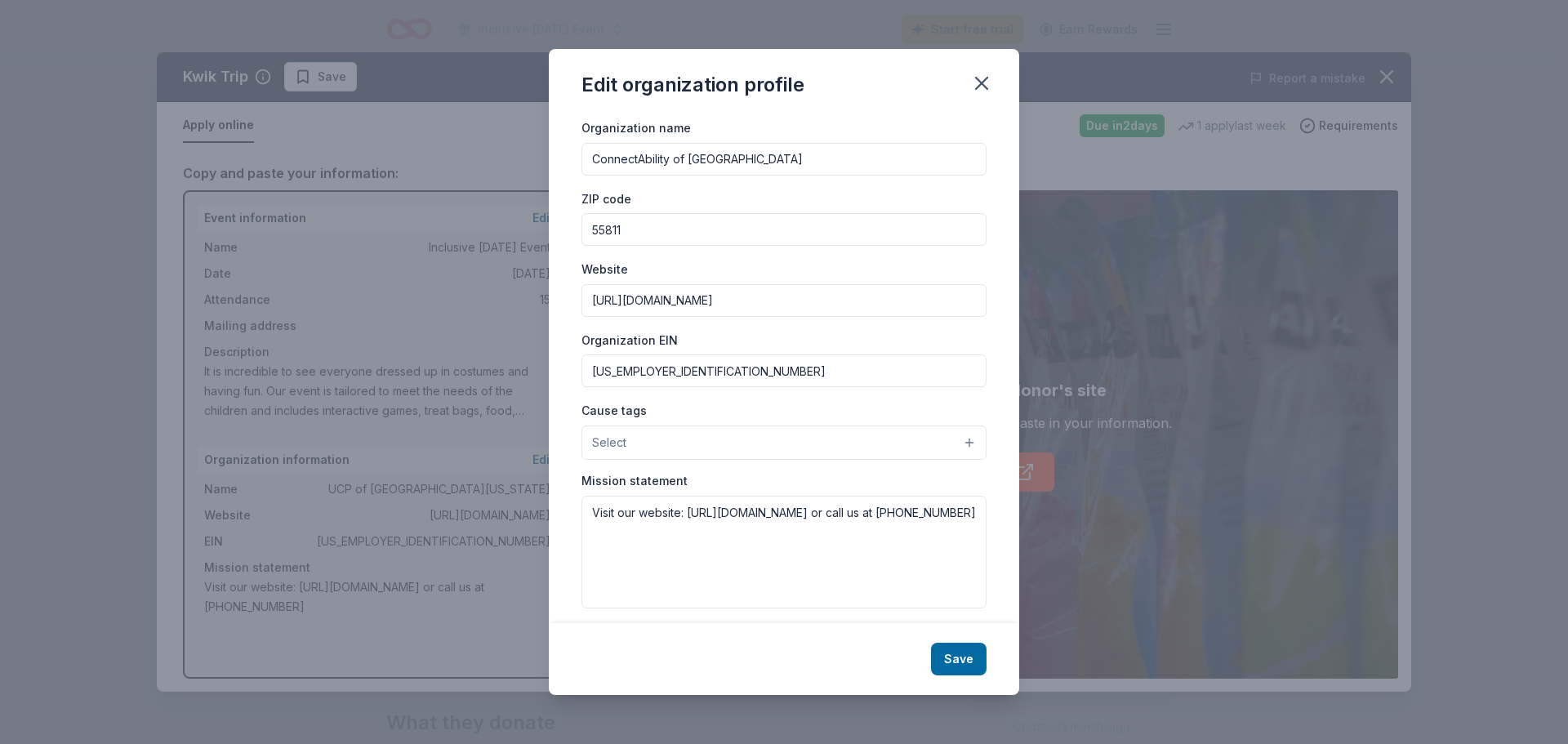
scroll to position [38, 0]
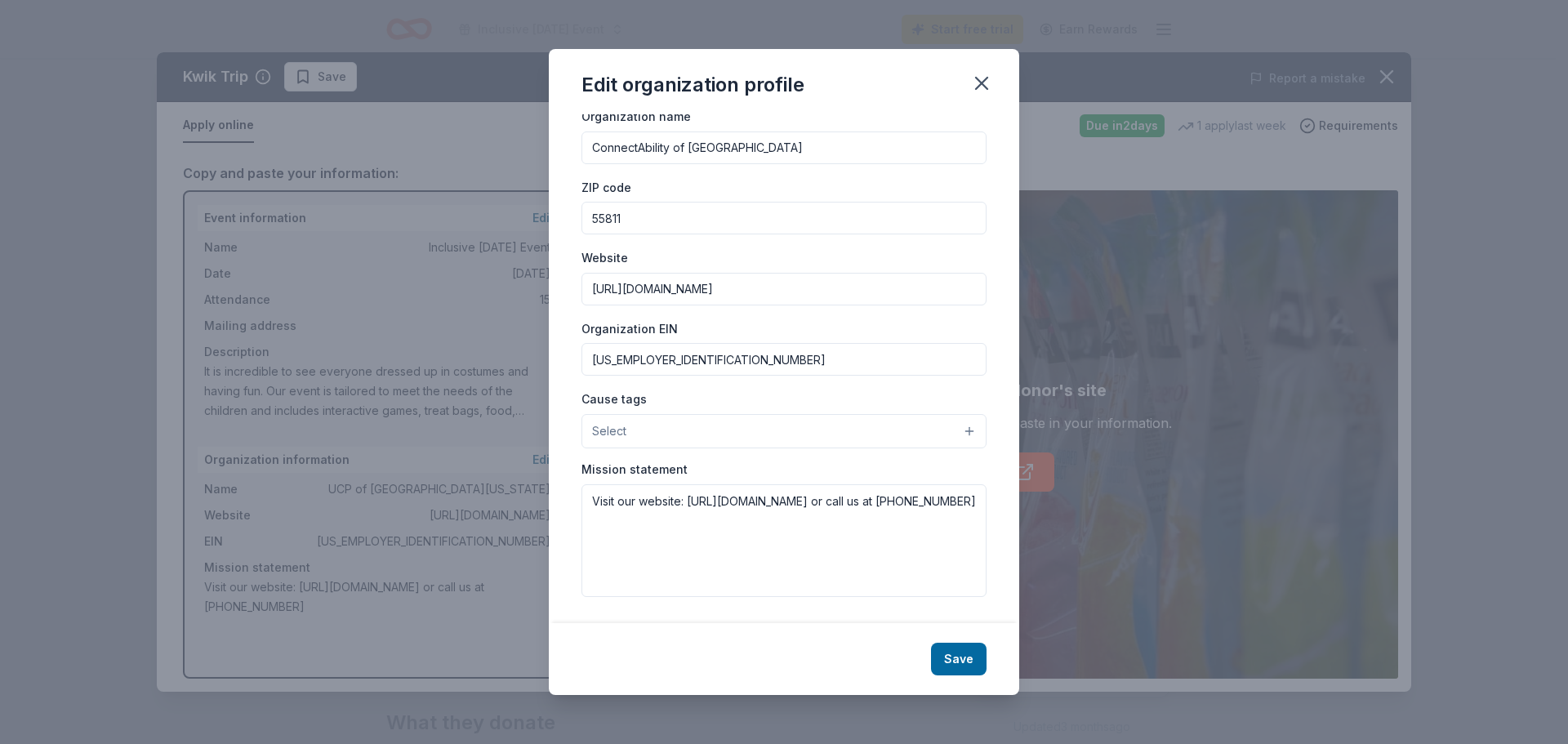
type input "[URL][DOMAIN_NAME]"
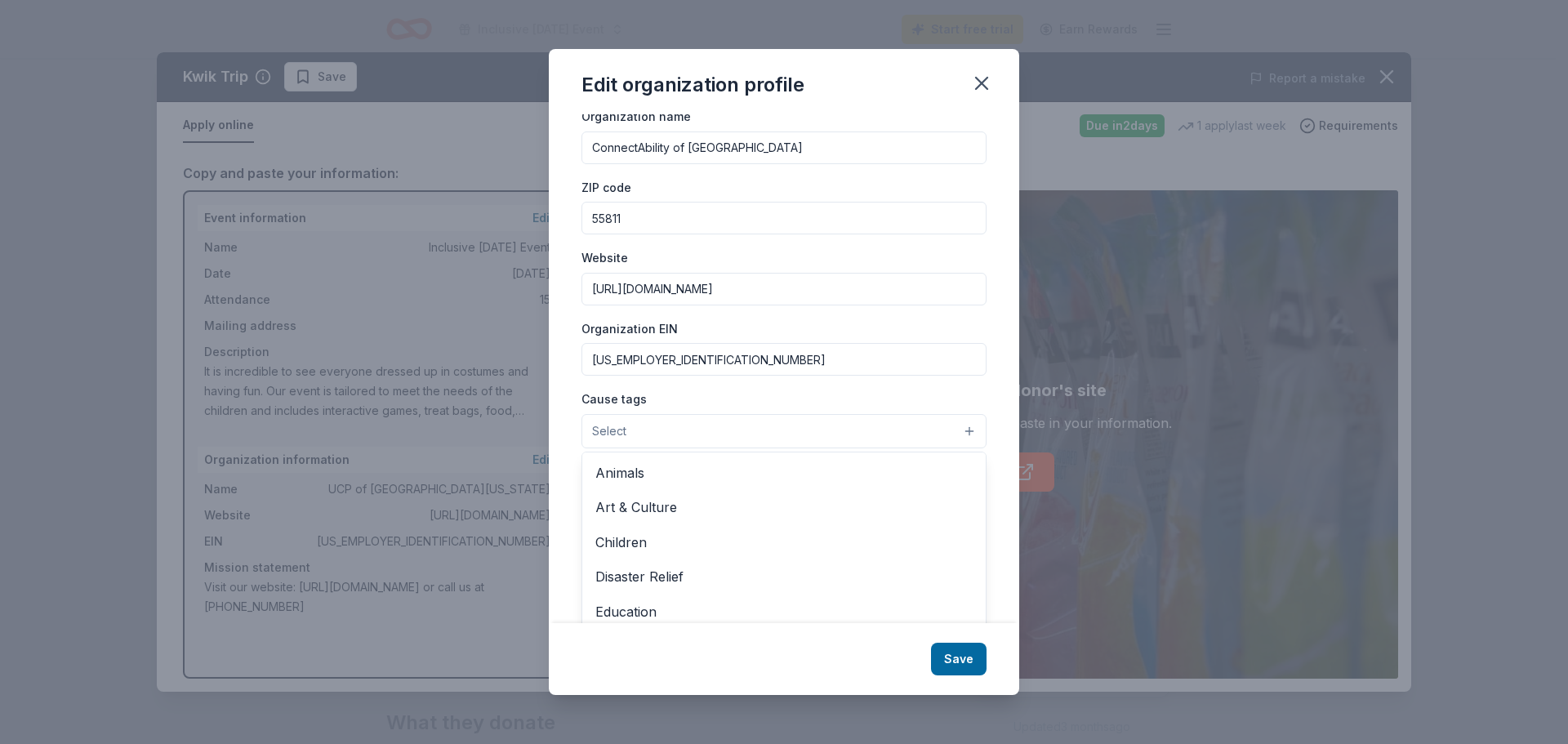
click at [806, 437] on button "Select" at bounding box center [784, 431] width 405 height 34
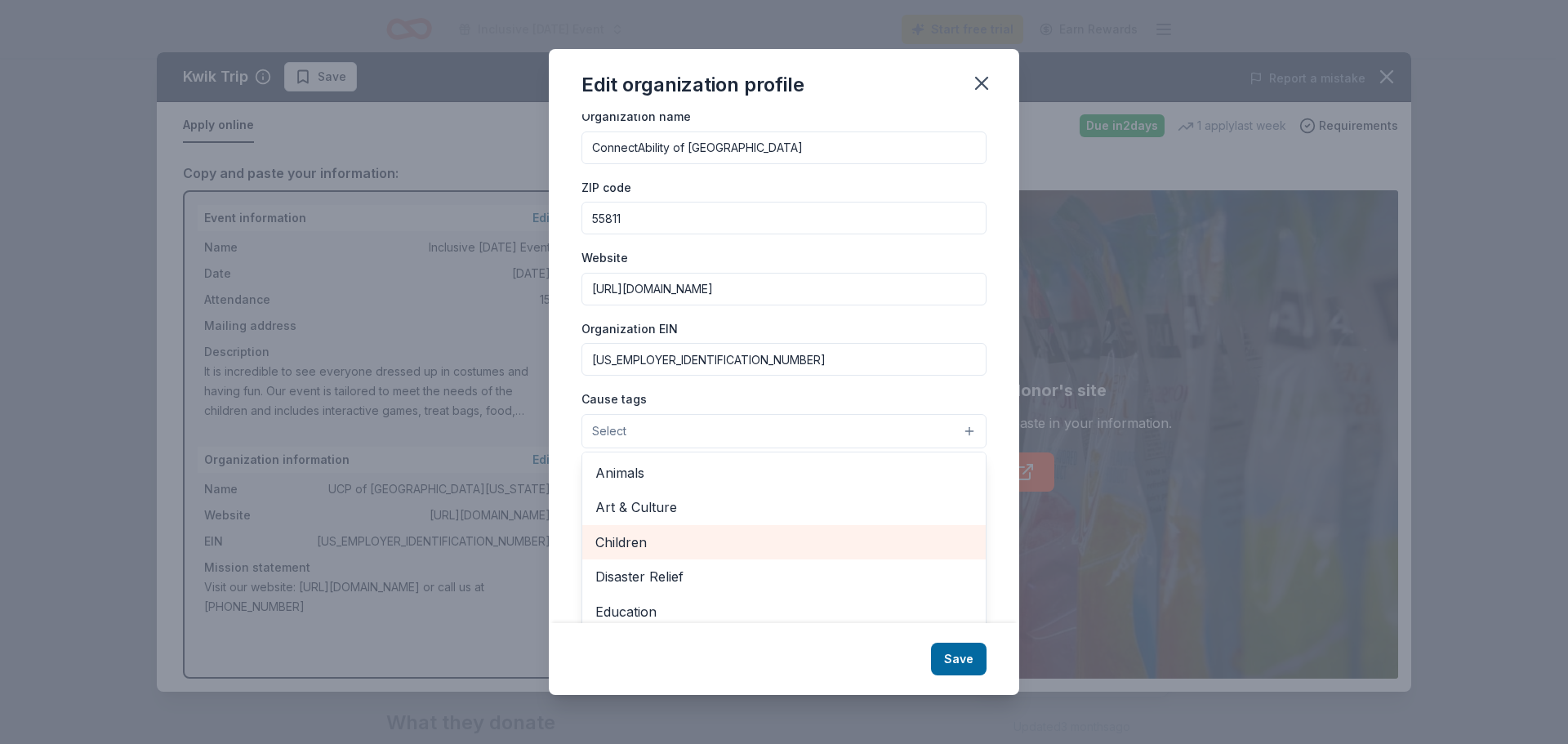
click at [697, 543] on span "Children" at bounding box center [784, 543] width 377 height 21
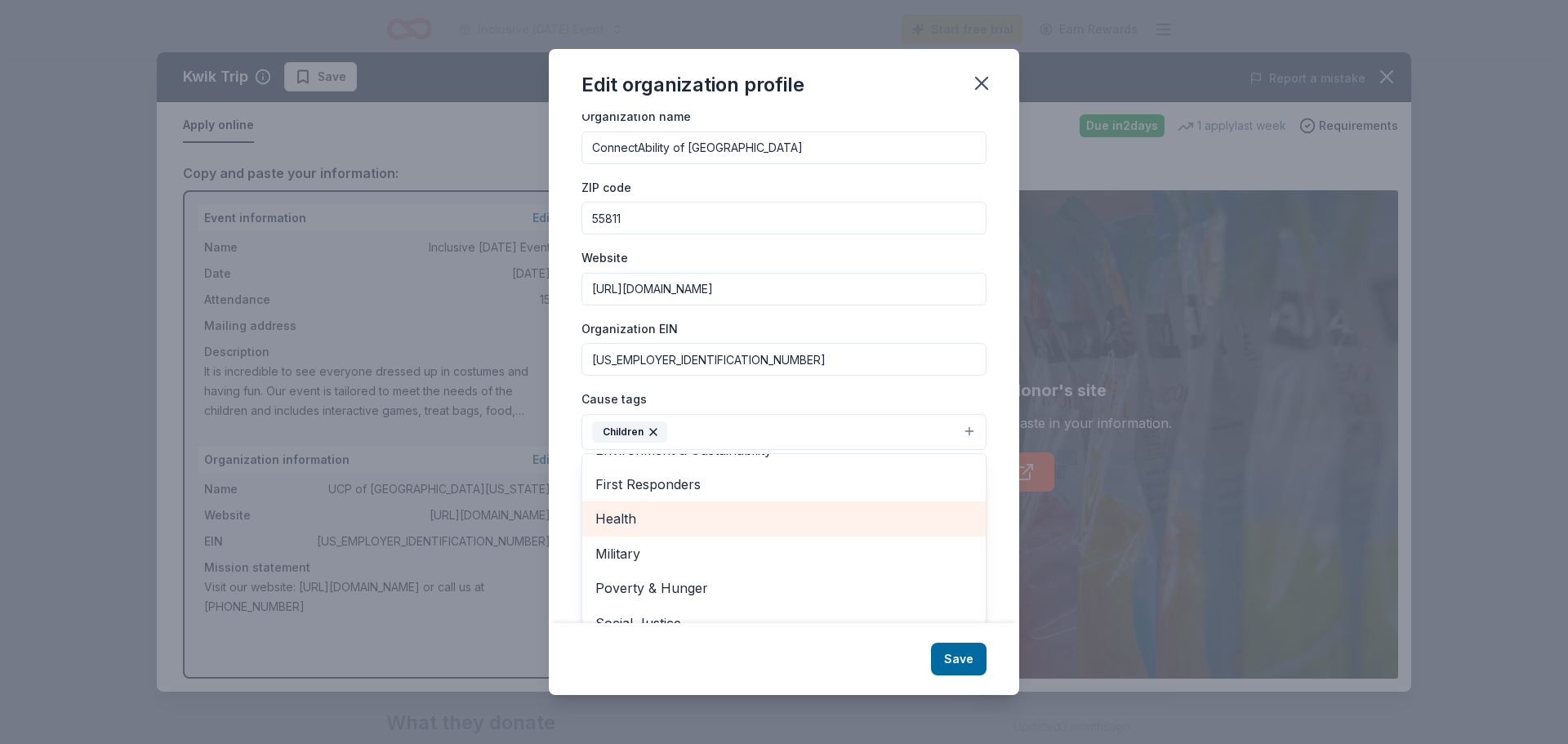
click at [667, 527] on span "Health" at bounding box center [784, 519] width 377 height 21
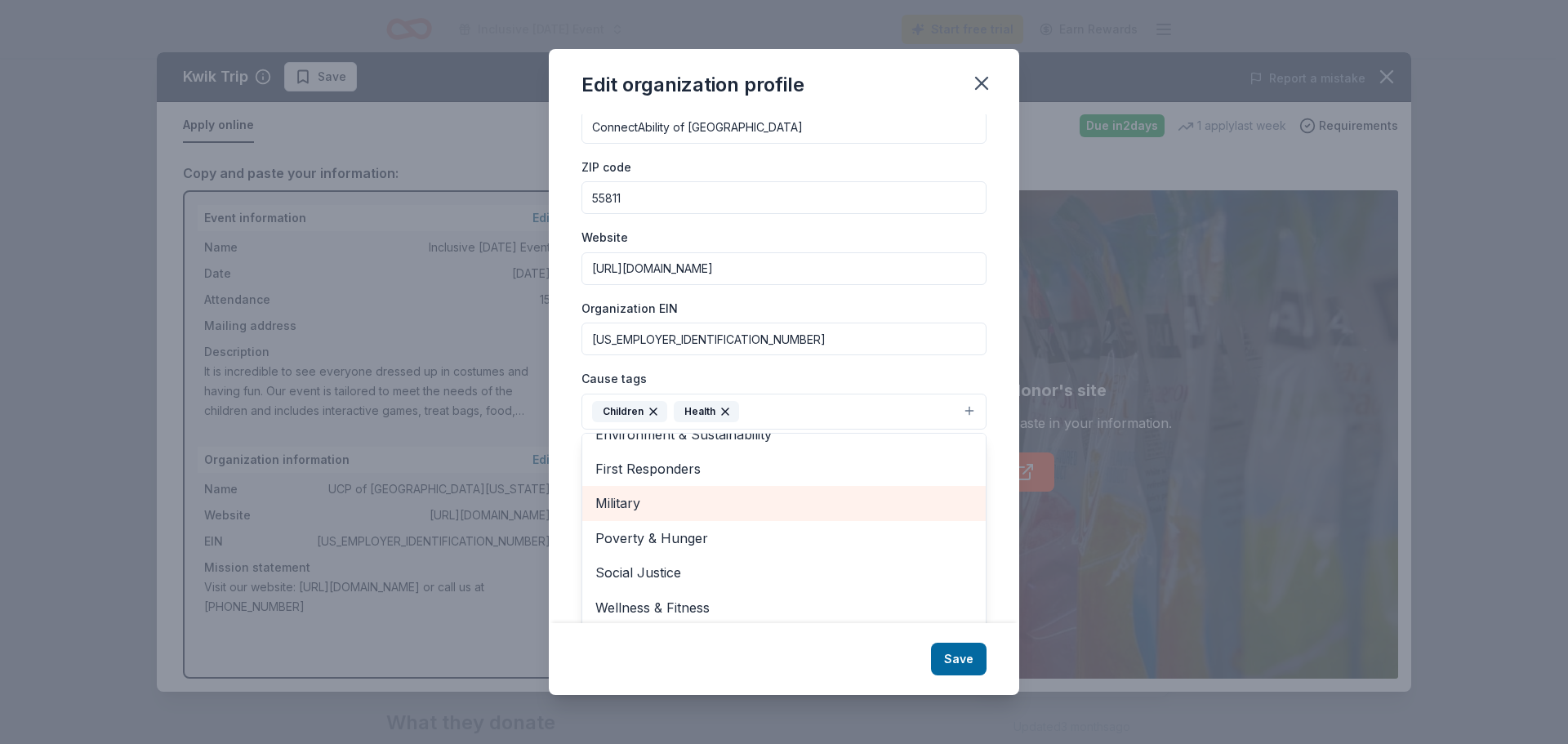
scroll to position [64, 0]
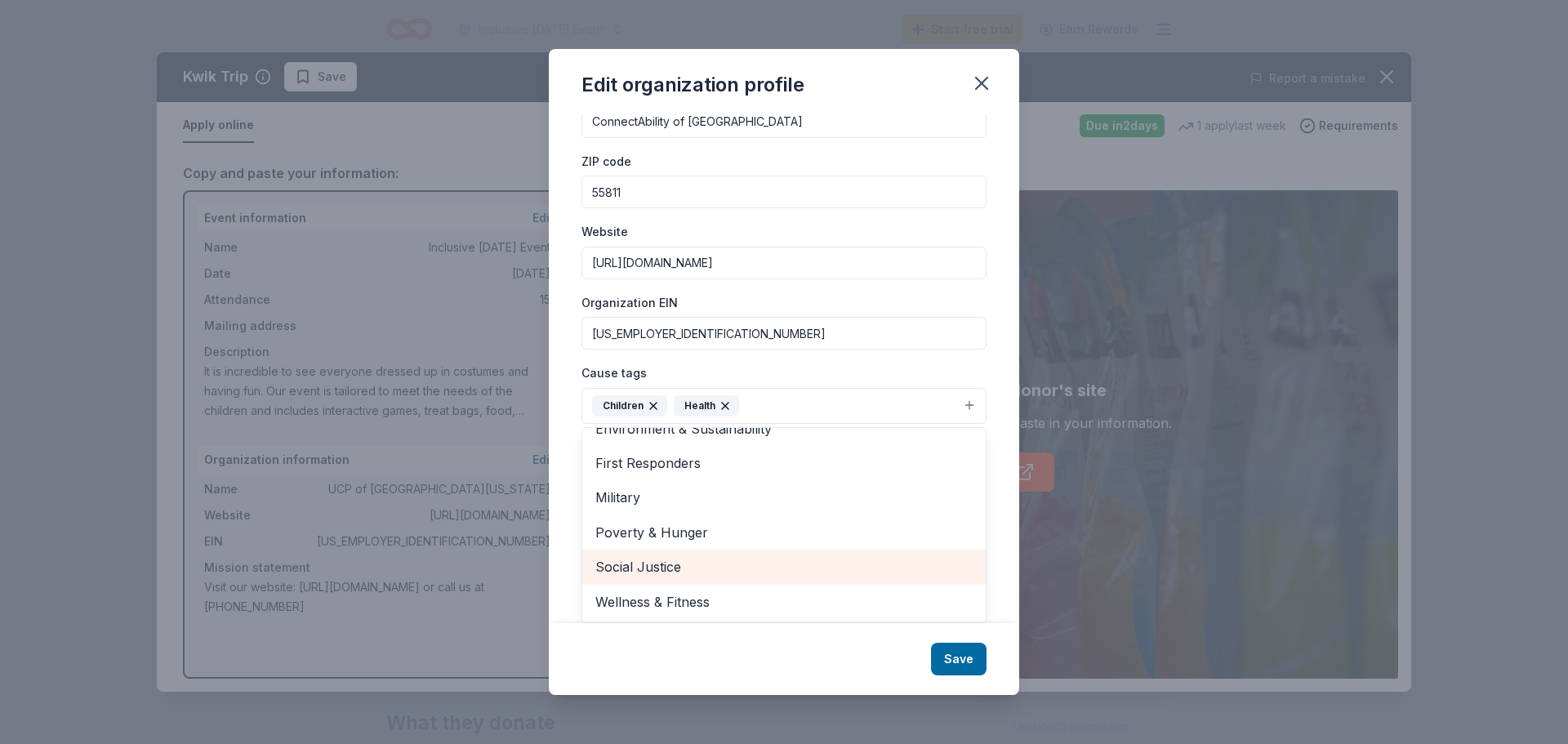
click at [663, 562] on span "Social Justice" at bounding box center [784, 567] width 377 height 21
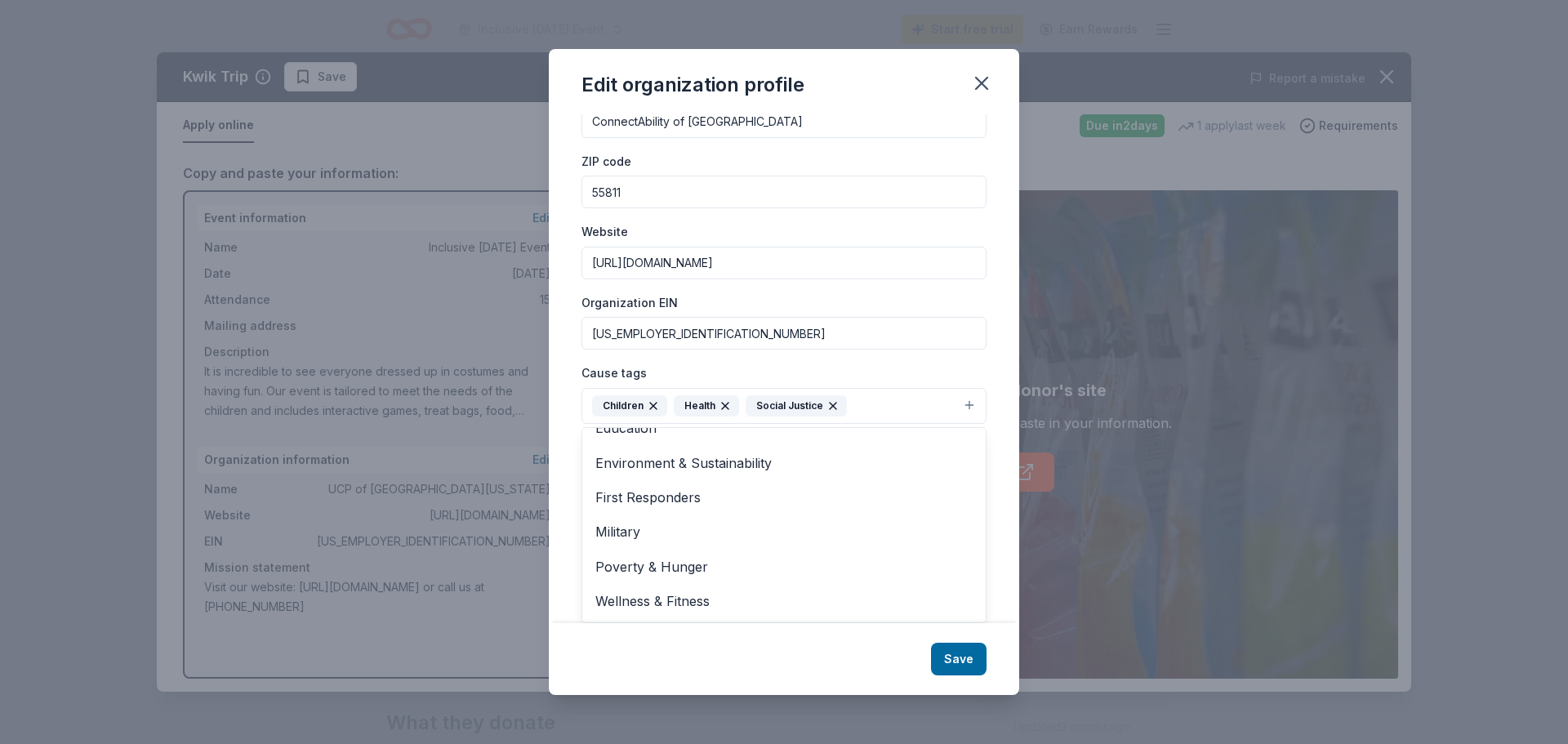
click at [573, 448] on div "Changes made here will be reflected on your Account. Organization name ConnectA…" at bounding box center [784, 369] width 470 height 509
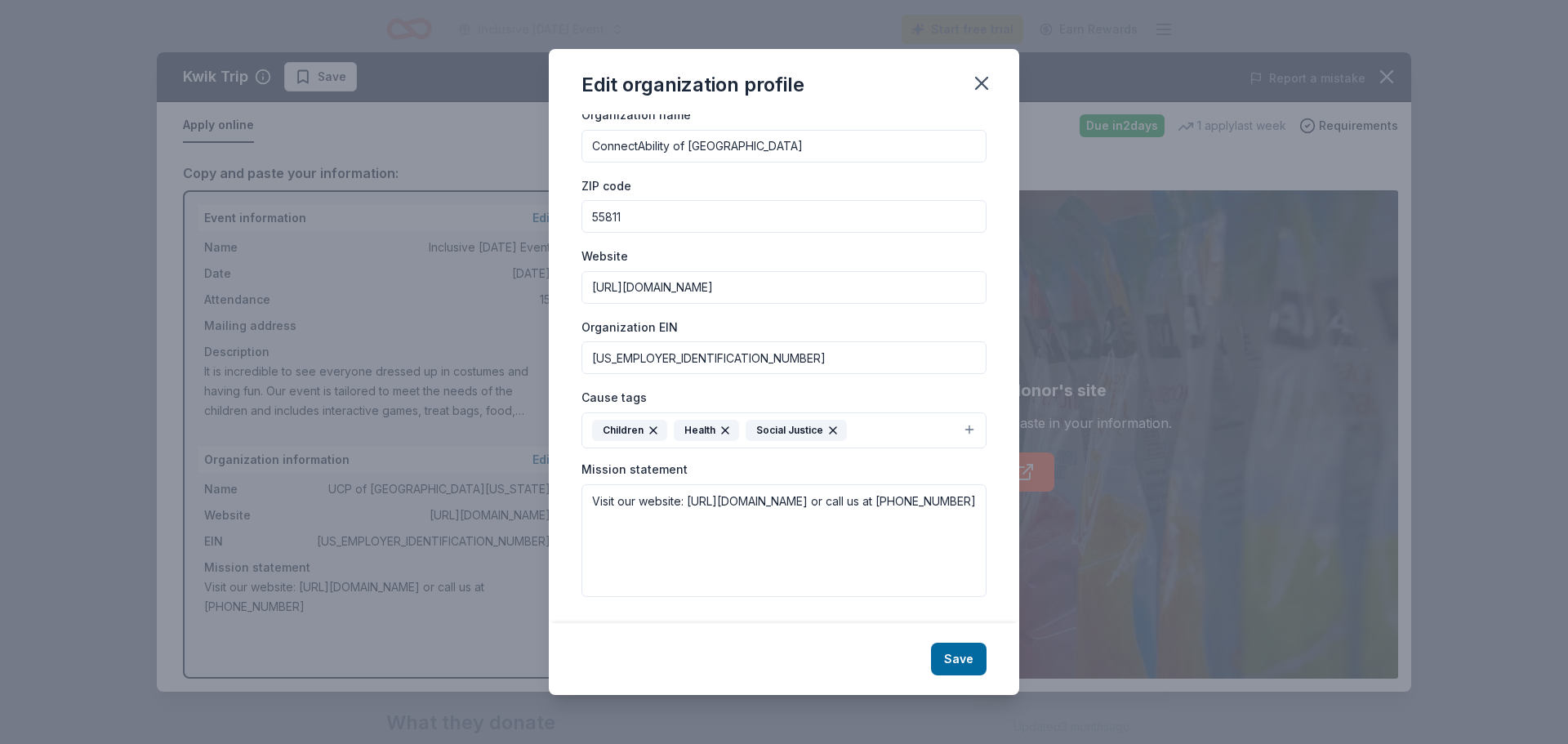
scroll to position [39, 0]
drag, startPoint x: 846, startPoint y: 504, endPoint x: 697, endPoint y: 498, distance: 149.1
click at [697, 498] on textarea "Visit our website: [URL][DOMAIN_NAME] or call us at [PHONE_NUMBER]" at bounding box center [784, 541] width 405 height 113
drag, startPoint x: 687, startPoint y: 527, endPoint x: 598, endPoint y: 510, distance: 90.6
click at [598, 510] on textarea "Visit our website: [URL][DOMAIN_NAME] or call us at [PHONE_NUMBER]" at bounding box center [784, 541] width 405 height 113
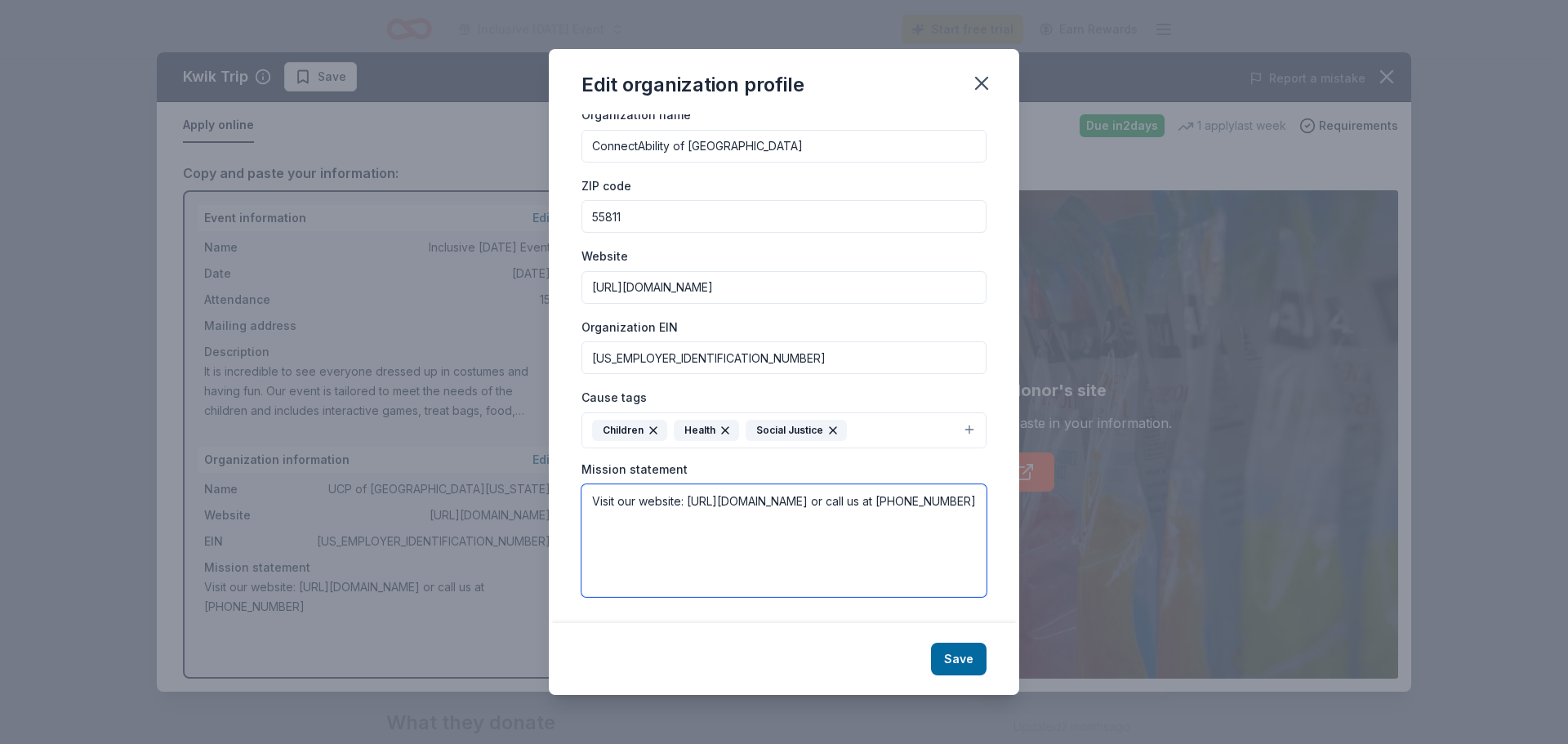
type textarea "V"
paste textarea "At ConnectAbility of MN, we provide inclusive events and a wide range of transp…"
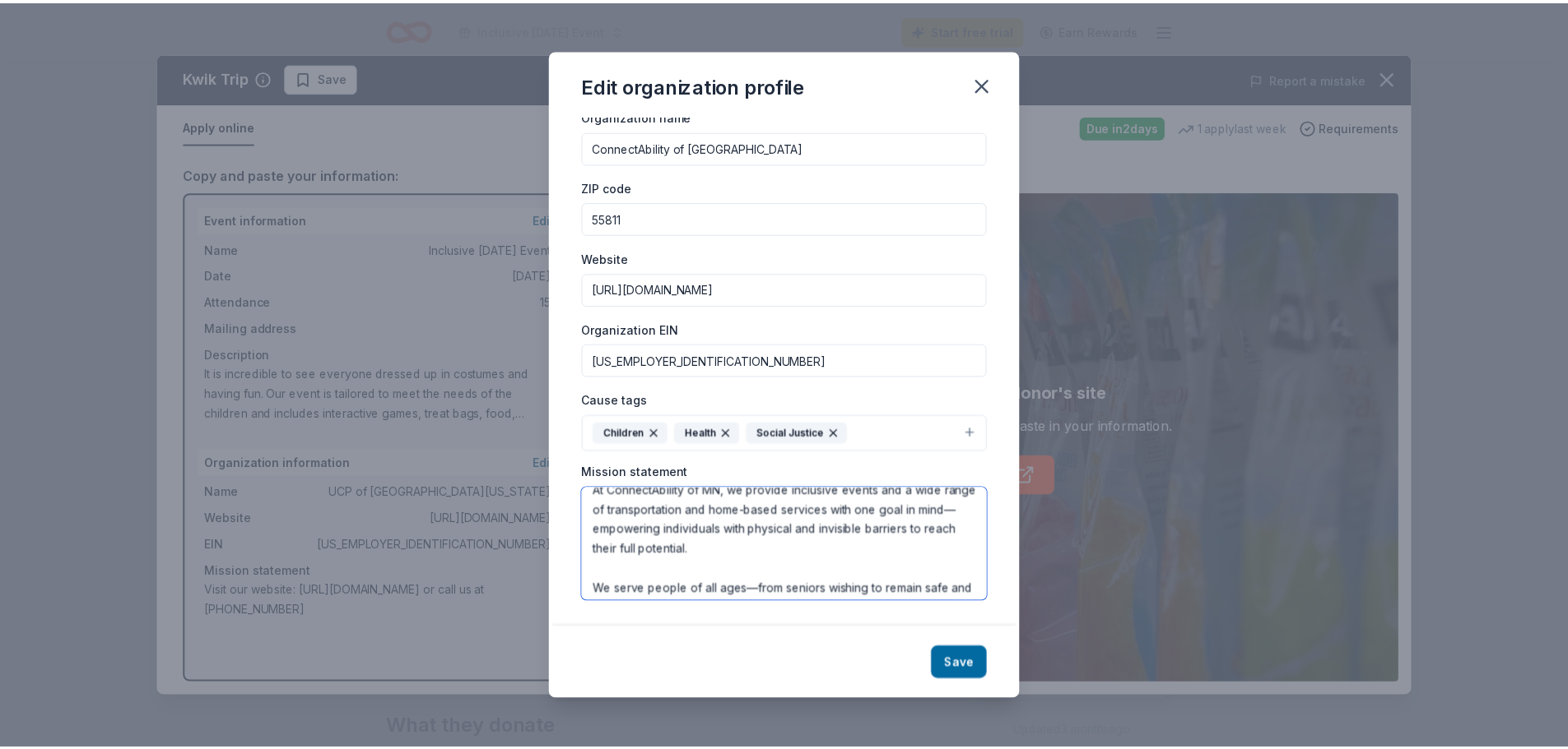
scroll to position [0, 0]
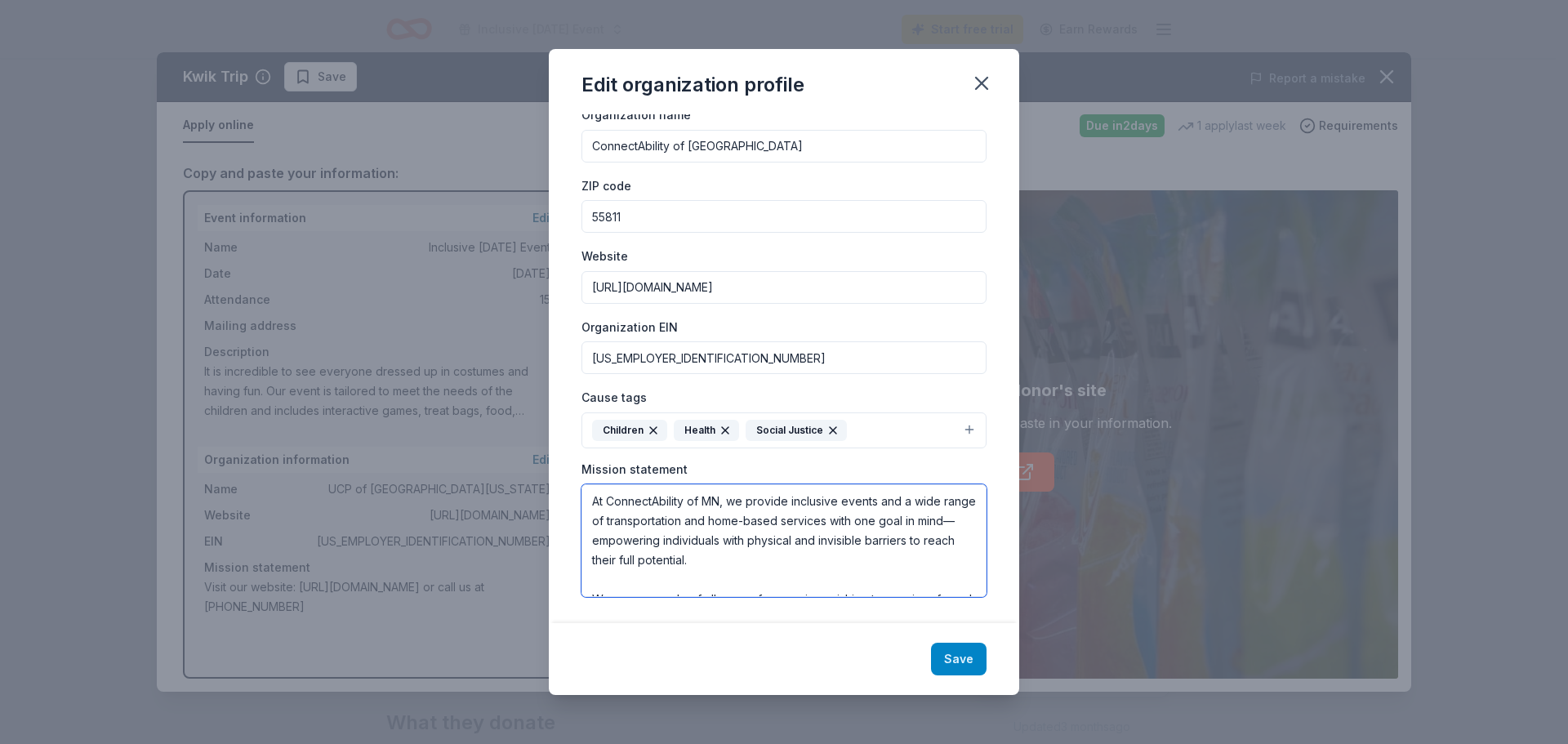
type textarea "At ConnectAbility of MN, we provide inclusive events and a wide range of transp…"
click at [972, 671] on button "Save" at bounding box center [958, 659] width 55 height 33
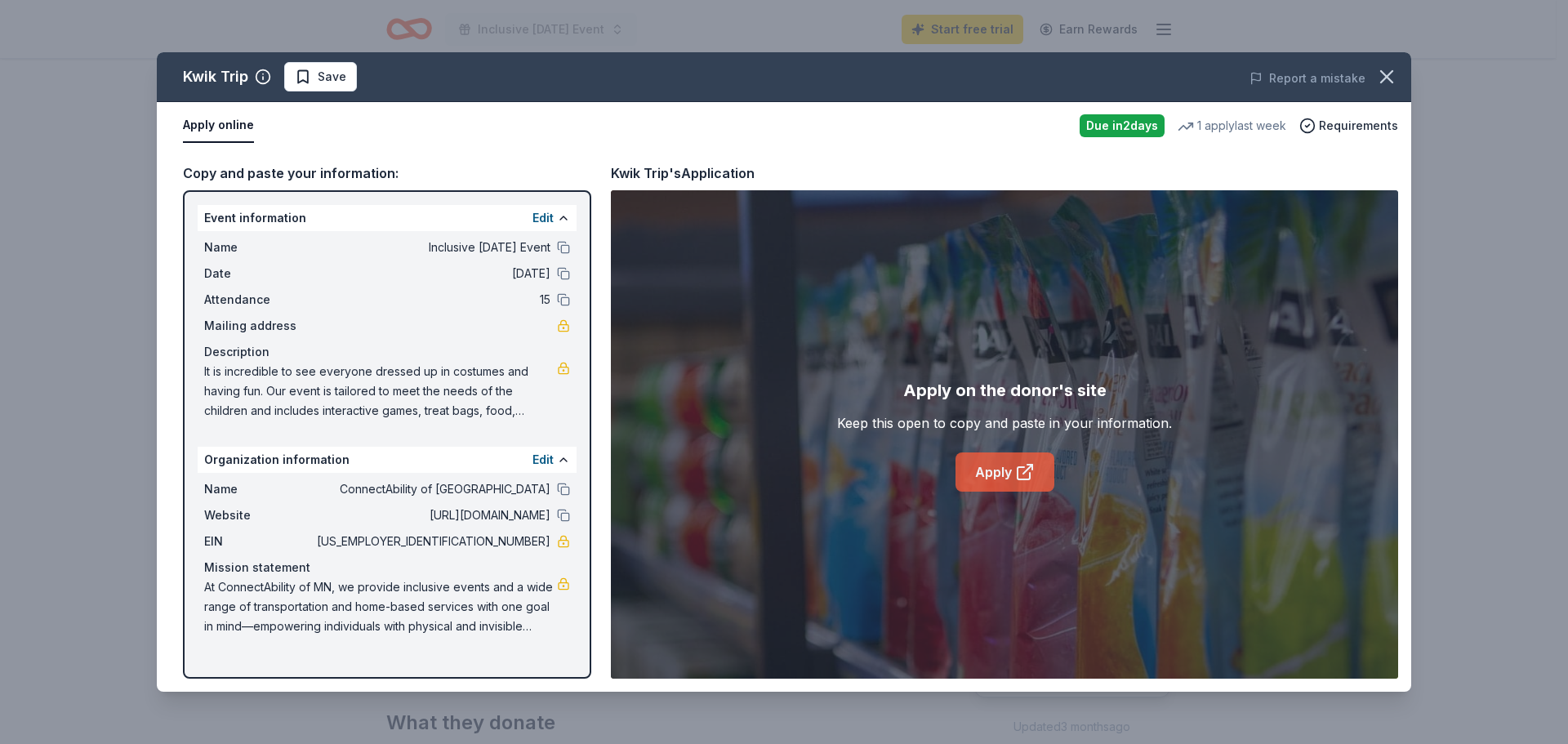
click at [1023, 466] on icon at bounding box center [1025, 473] width 19 height 19
click at [340, 83] on span "Save" at bounding box center [331, 77] width 28 height 19
click at [1106, 125] on div "Due [DATE]" at bounding box center [1122, 126] width 85 height 23
click at [1382, 86] on icon "button" at bounding box center [1387, 77] width 23 height 23
